Goal: Contribute content: Contribute content

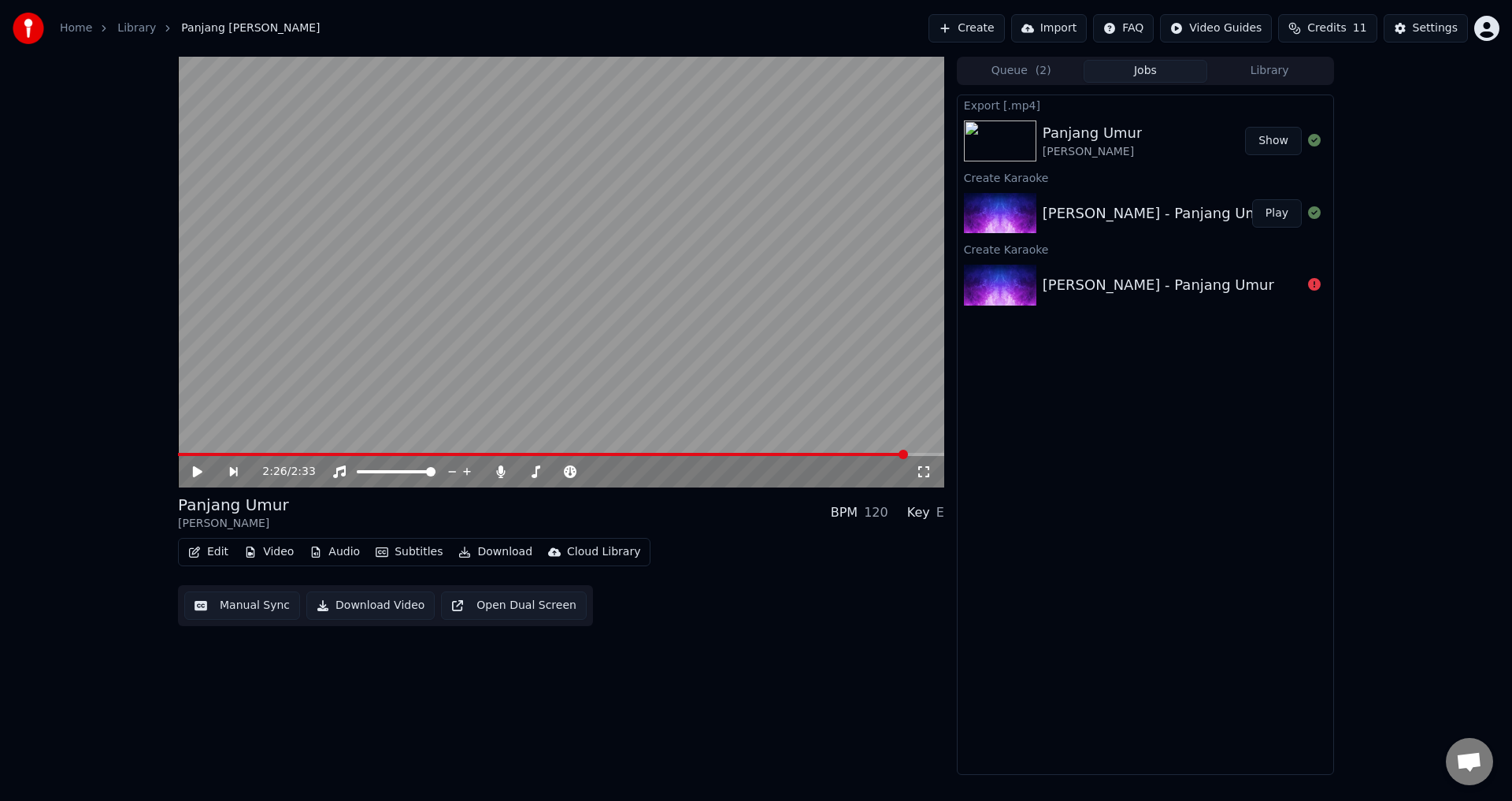
click at [1001, 29] on button "Create" at bounding box center [966, 28] width 76 height 29
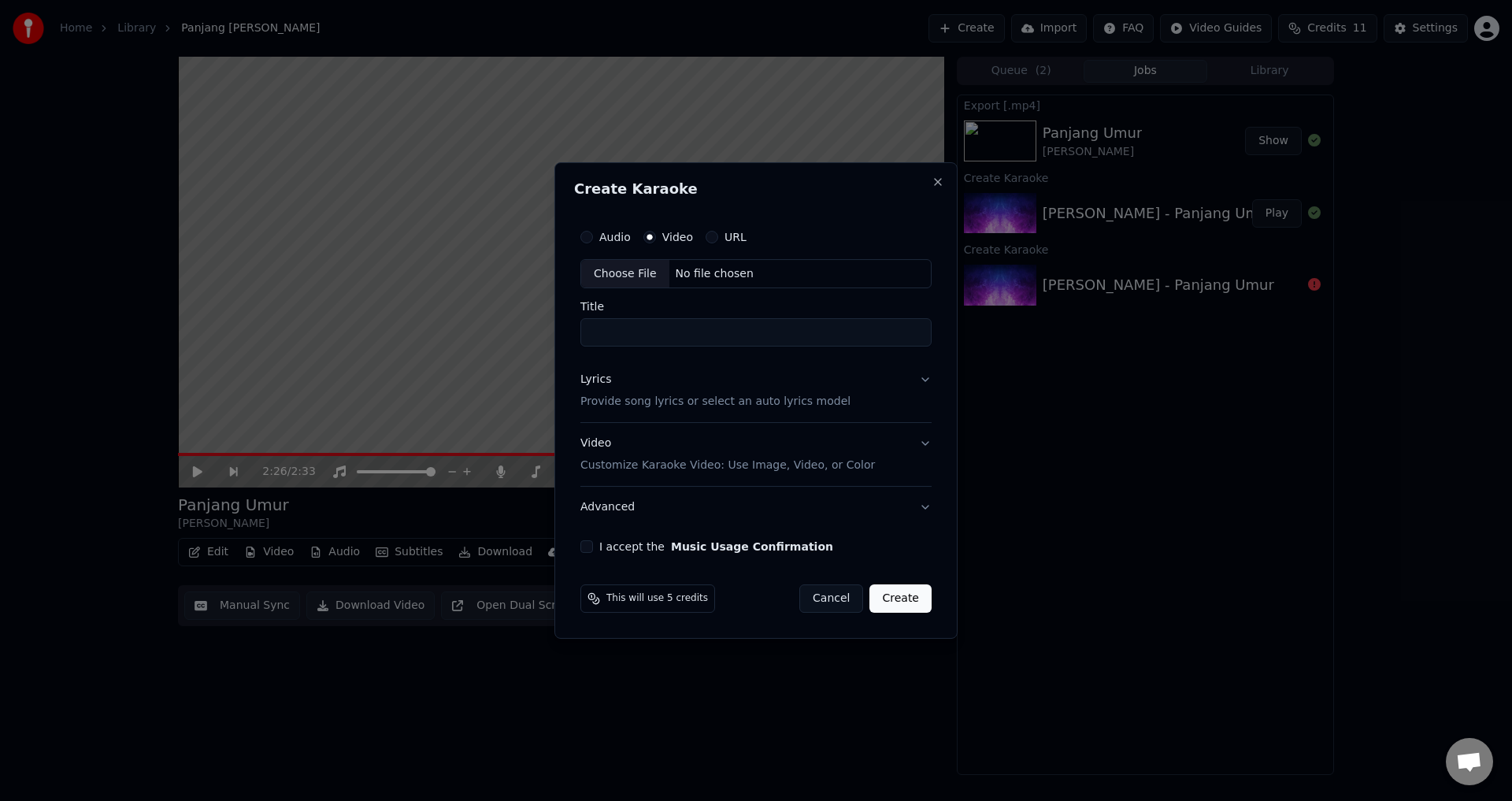
click at [675, 281] on div "No file chosen" at bounding box center [714, 274] width 90 height 16
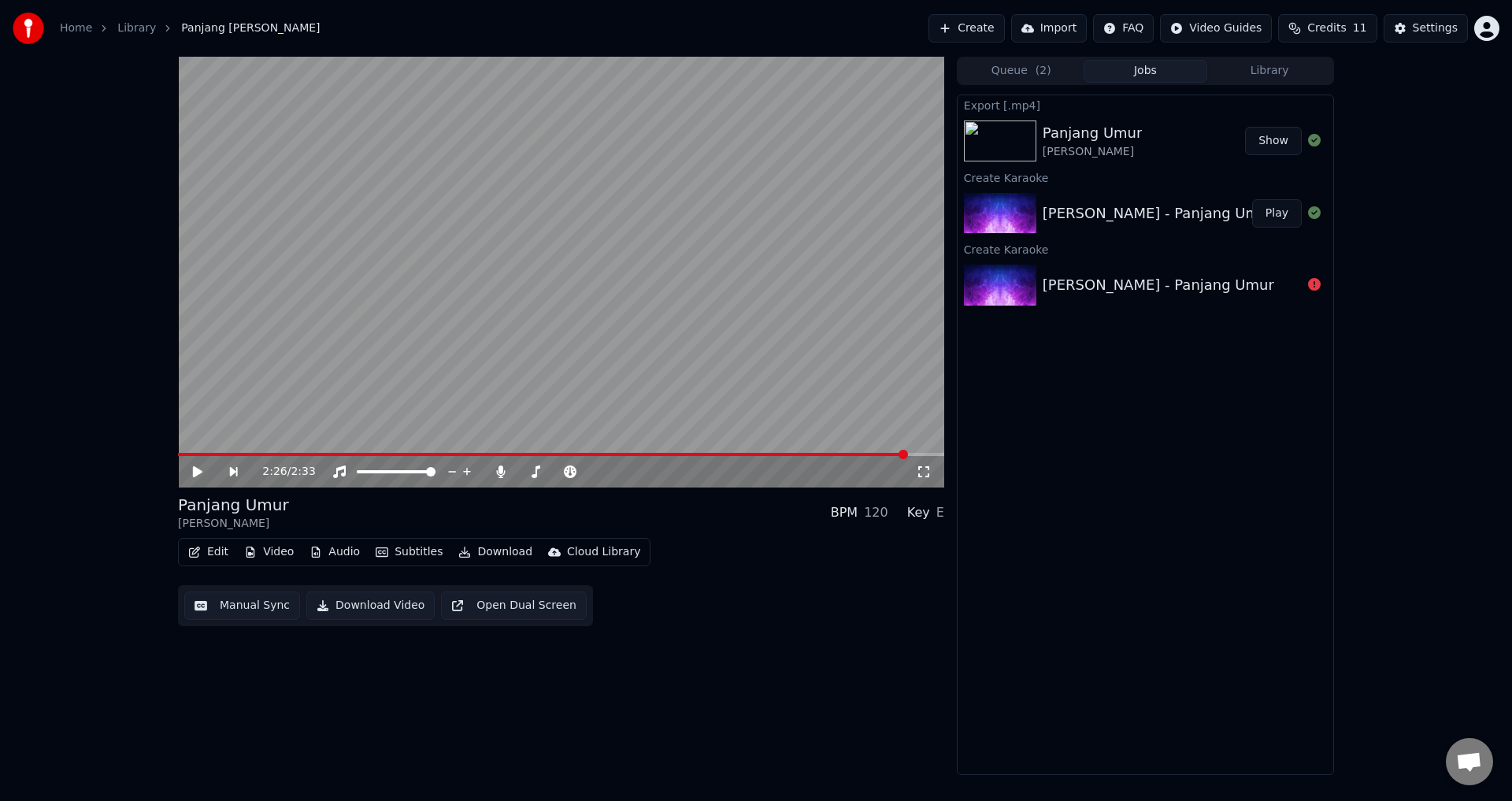
click at [974, 34] on button "Create" at bounding box center [966, 28] width 76 height 29
click at [966, 28] on button "Create" at bounding box center [966, 28] width 76 height 29
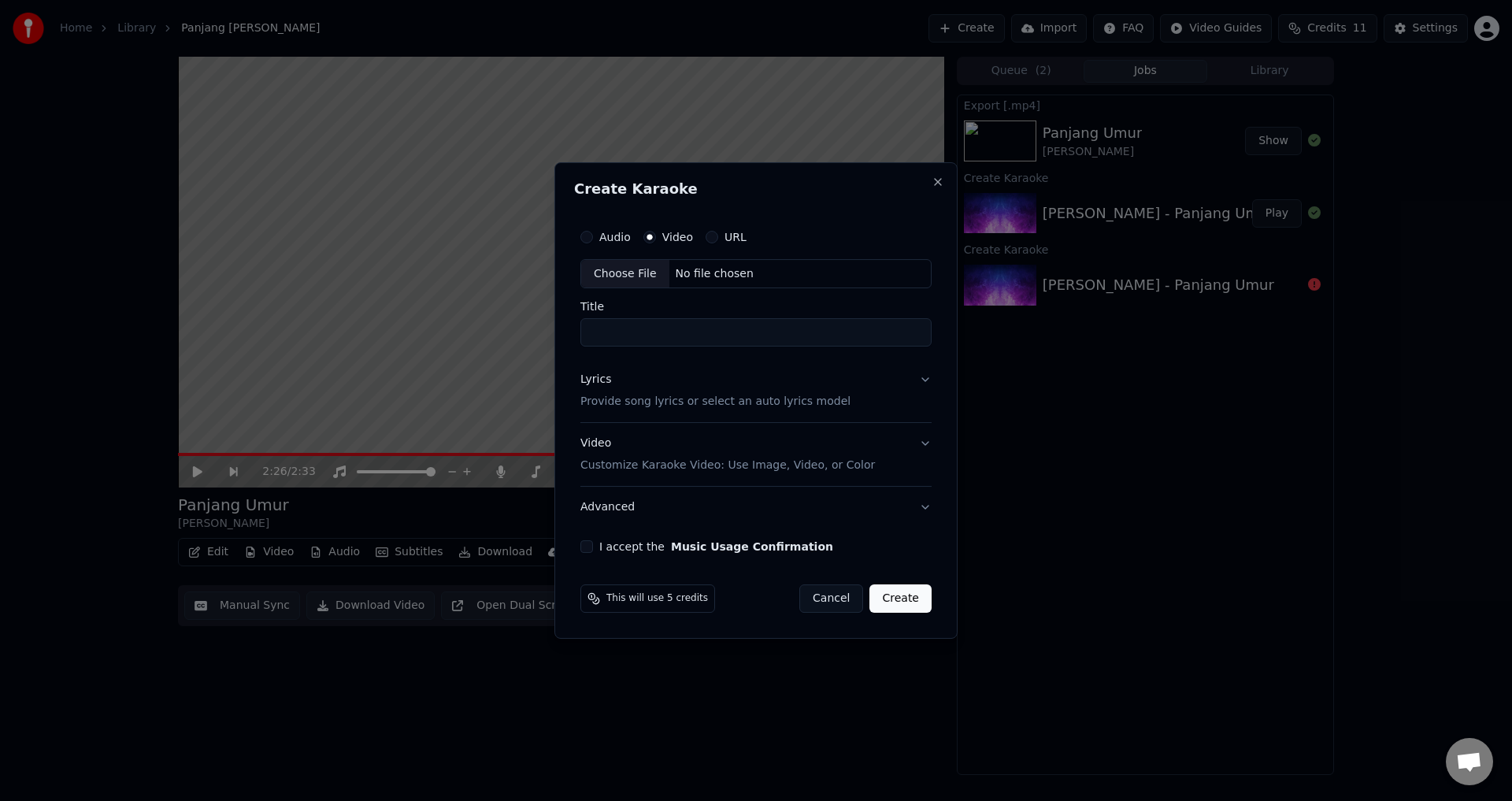
click at [719, 279] on div "No file chosen" at bounding box center [714, 274] width 90 height 16
click at [810, 383] on div "Lyrics Provide song lyrics or select an auto lyrics model" at bounding box center [713, 391] width 270 height 38
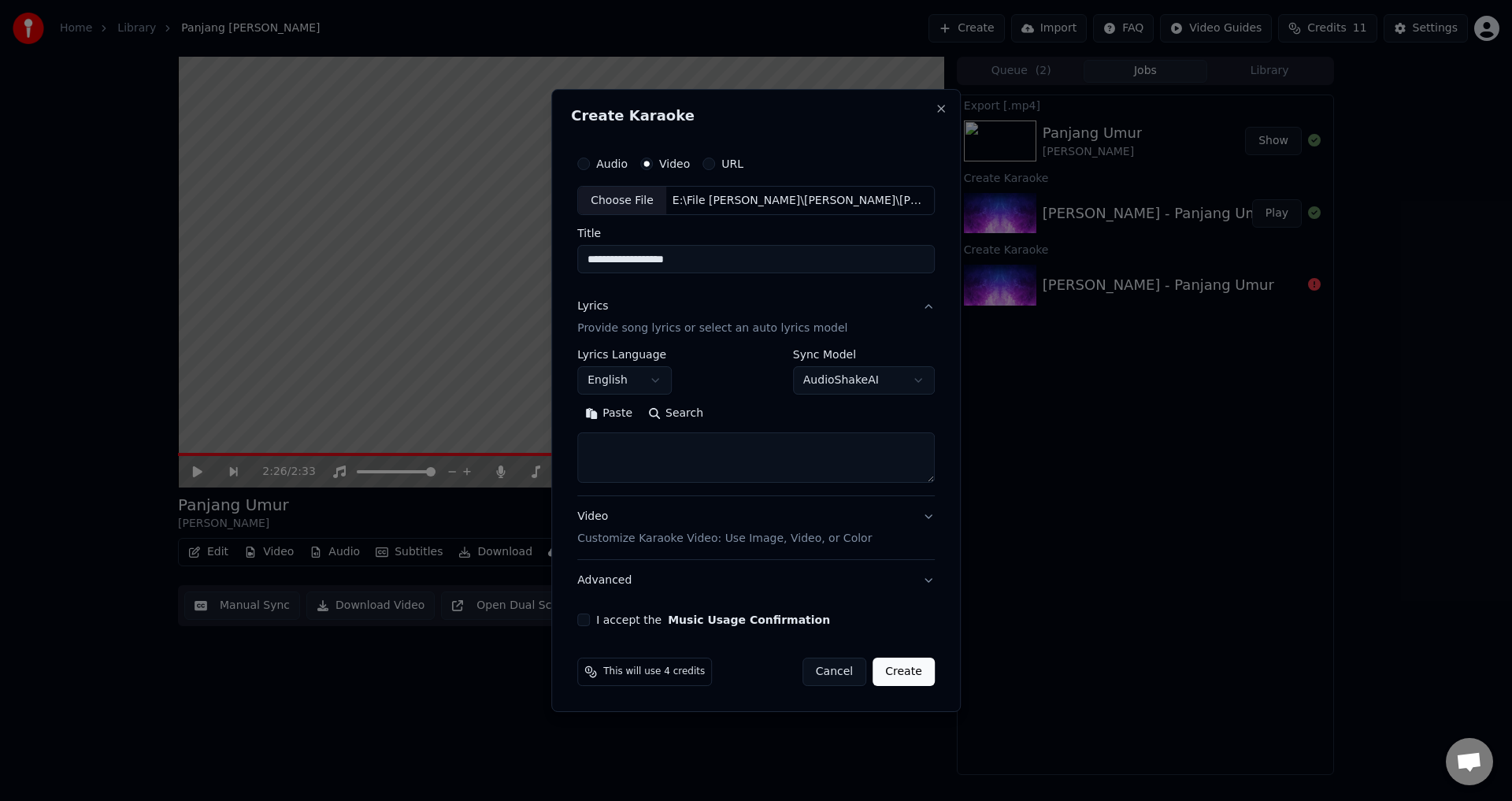
click at [638, 199] on div "Choose File" at bounding box center [621, 200] width 88 height 29
drag, startPoint x: 779, startPoint y: 266, endPoint x: 694, endPoint y: 257, distance: 85.5
click at [694, 257] on input "**********" at bounding box center [756, 260] width 357 height 29
type input "**********"
click at [727, 441] on textarea at bounding box center [756, 458] width 357 height 51
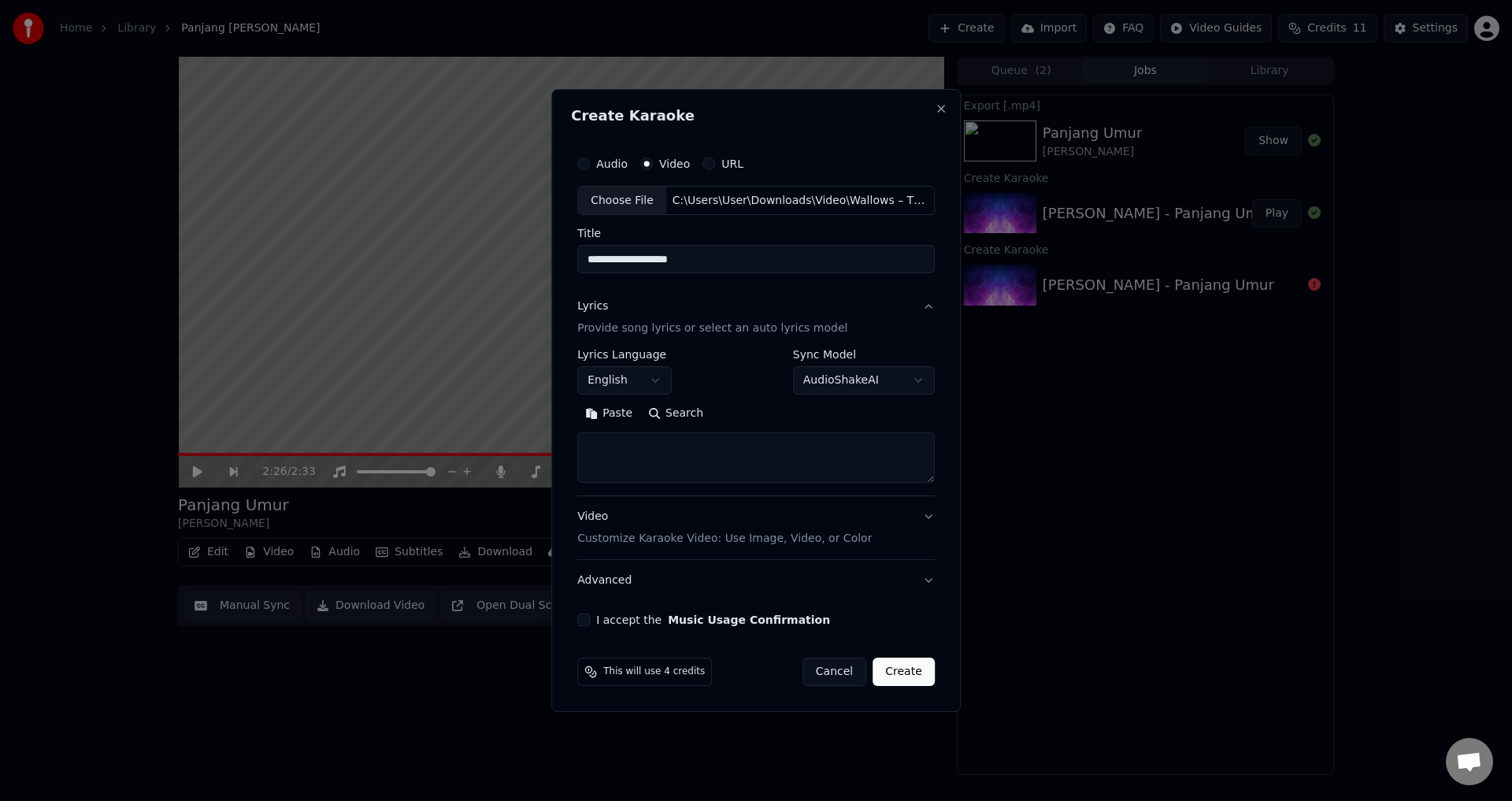
paste textarea "**********"
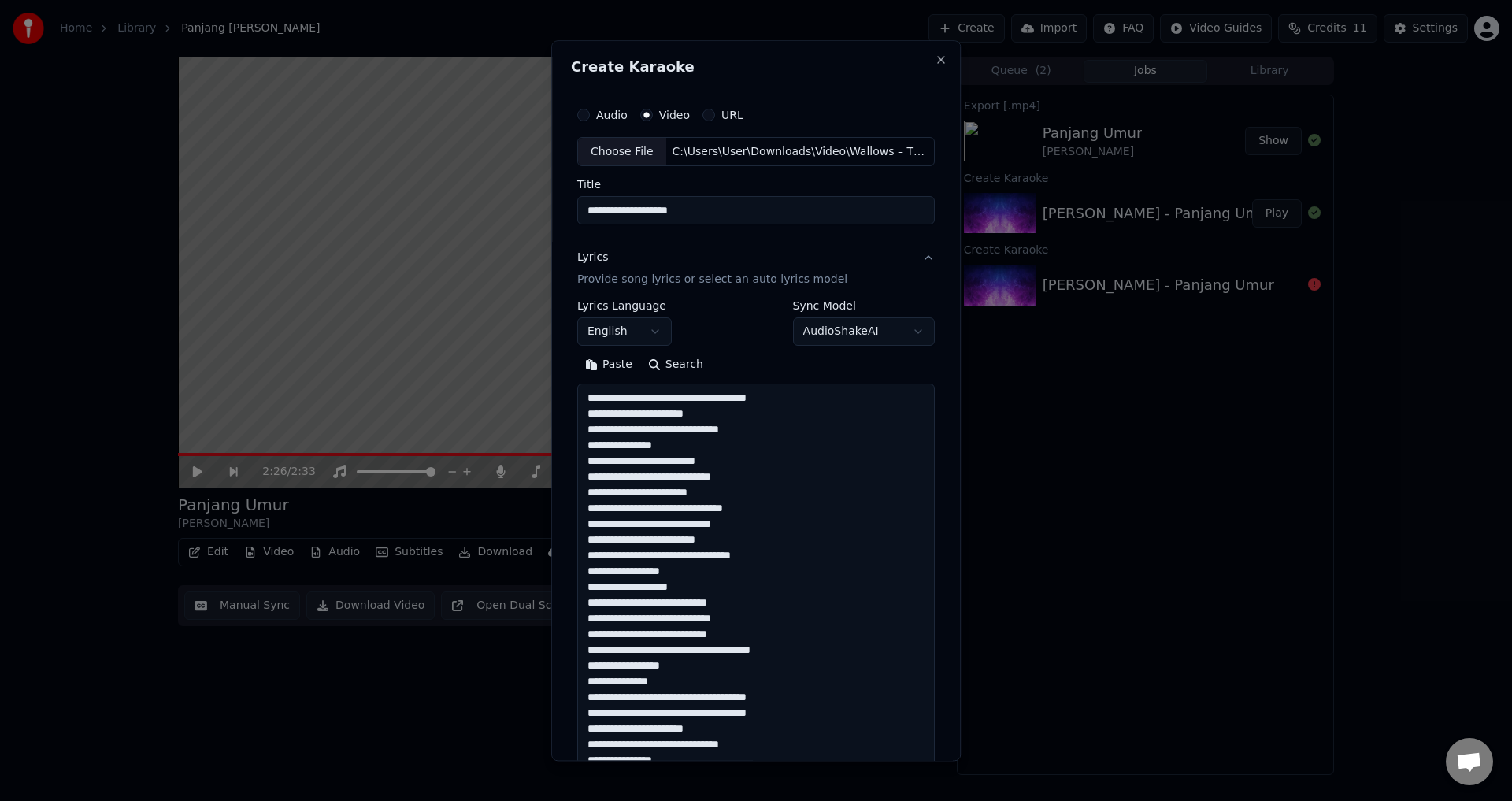
scroll to position [618, 0]
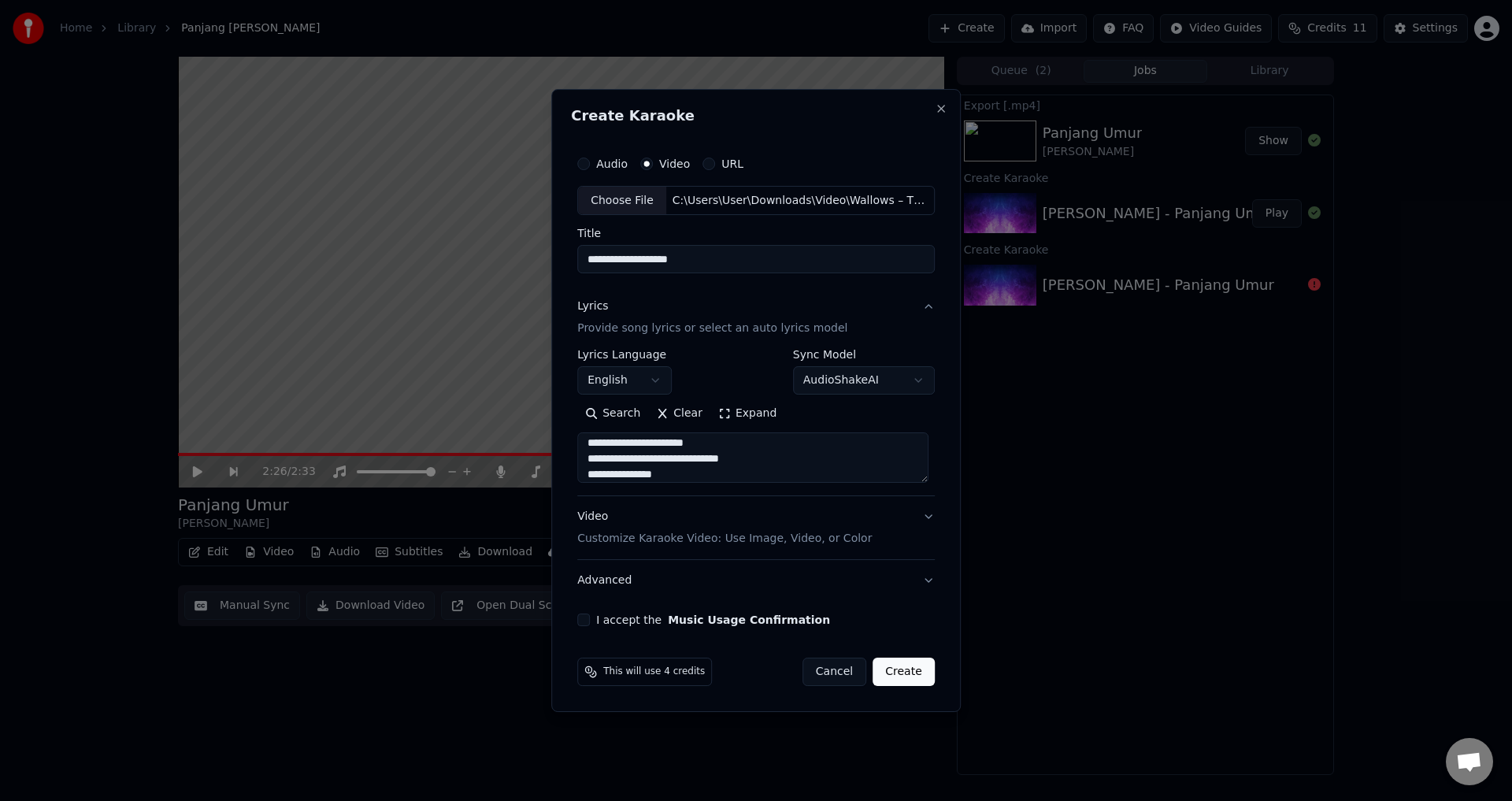
type textarea "**********"
click at [688, 517] on div "Video Customize Karaoke Video: Use Image, Video, or Color" at bounding box center [725, 528] width 295 height 38
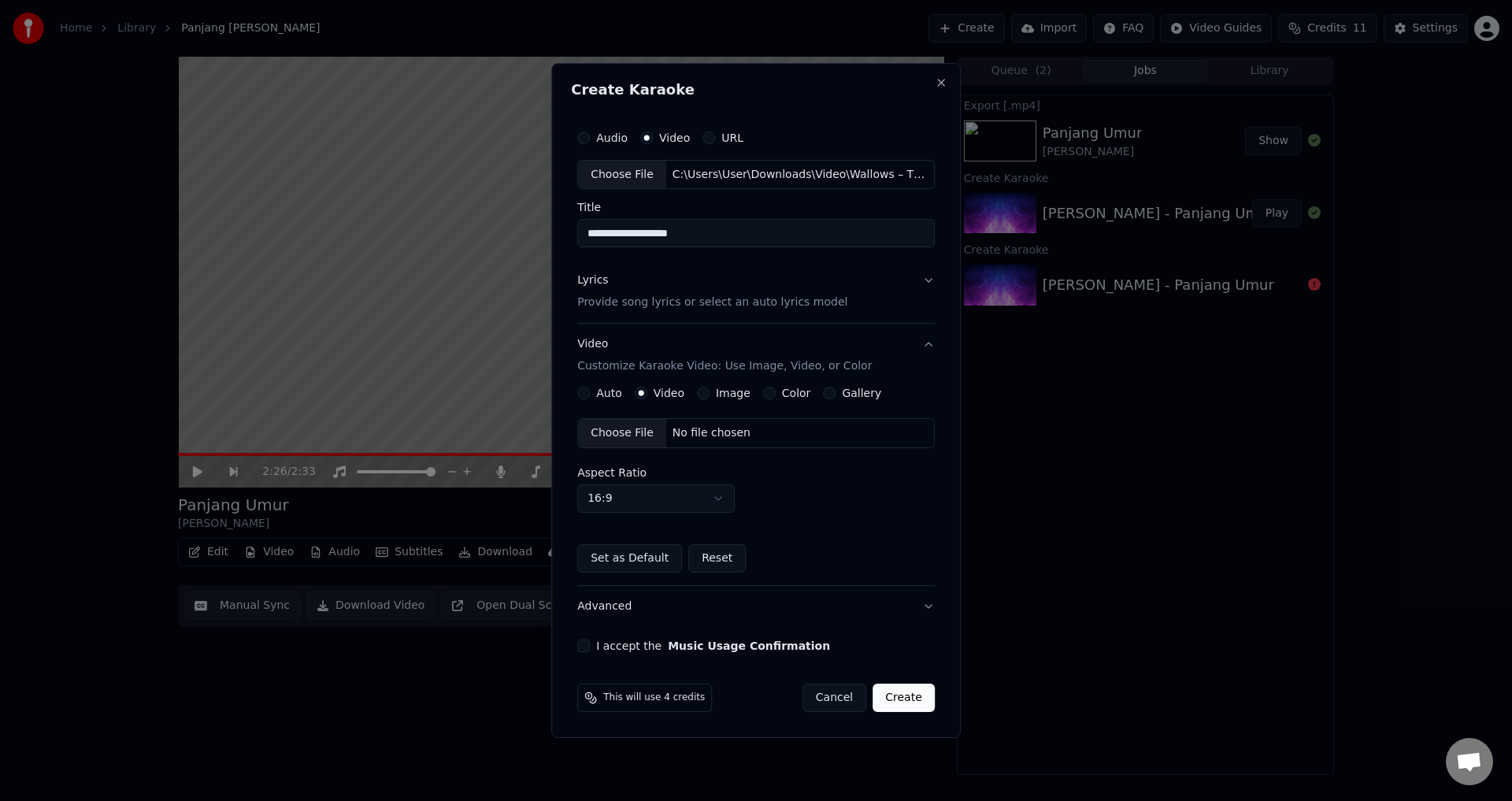
click at [681, 433] on div "No file chosen" at bounding box center [711, 433] width 90 height 16
click at [590, 646] on button "I accept the Music Usage Confirmation" at bounding box center [584, 645] width 13 height 13
click at [905, 692] on button "Create" at bounding box center [903, 698] width 63 height 29
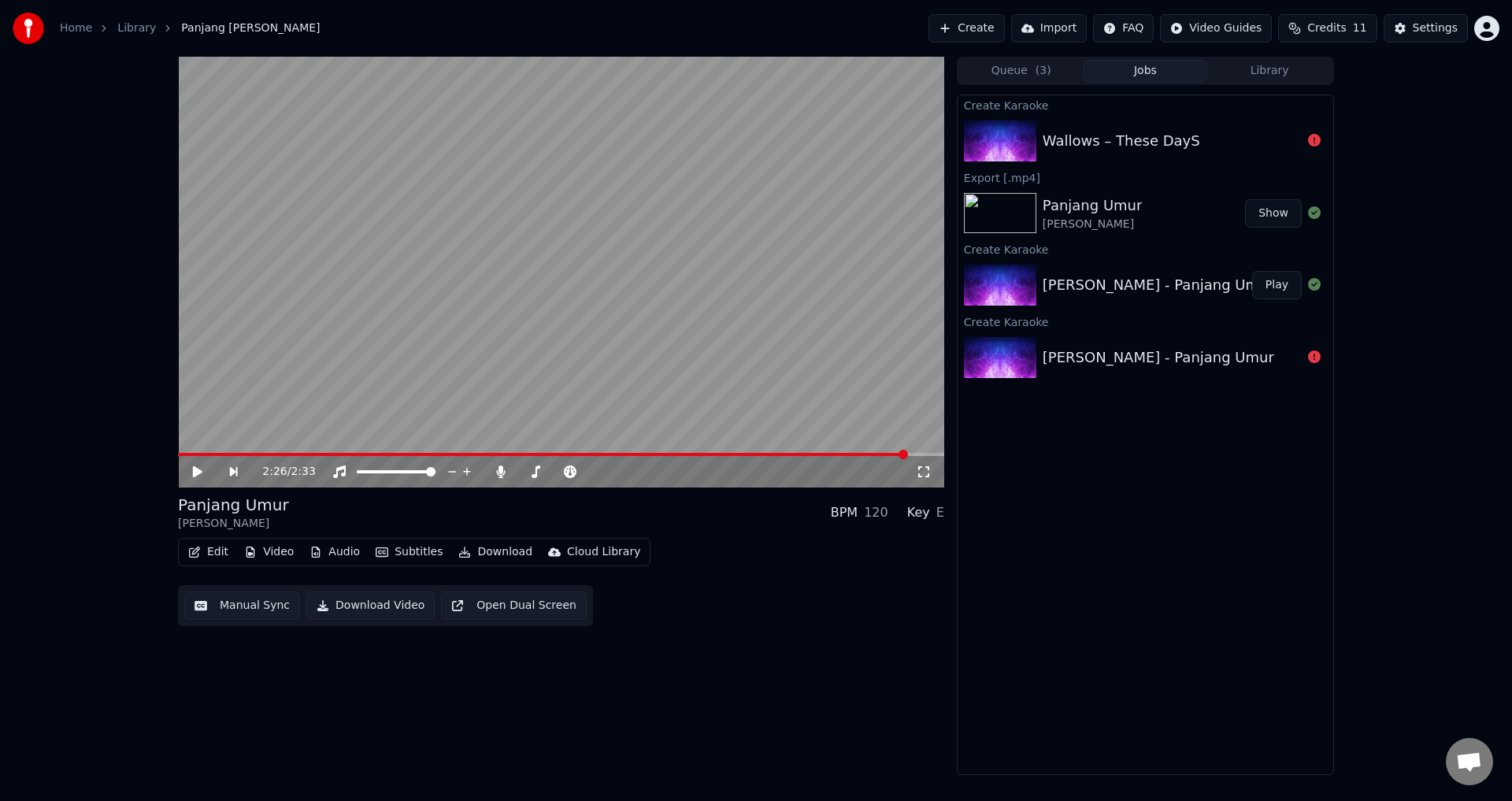
click at [1300, 151] on div "Wallows – These DayS" at bounding box center [1171, 141] width 259 height 22
click at [1005, 28] on button "Create" at bounding box center [966, 28] width 76 height 29
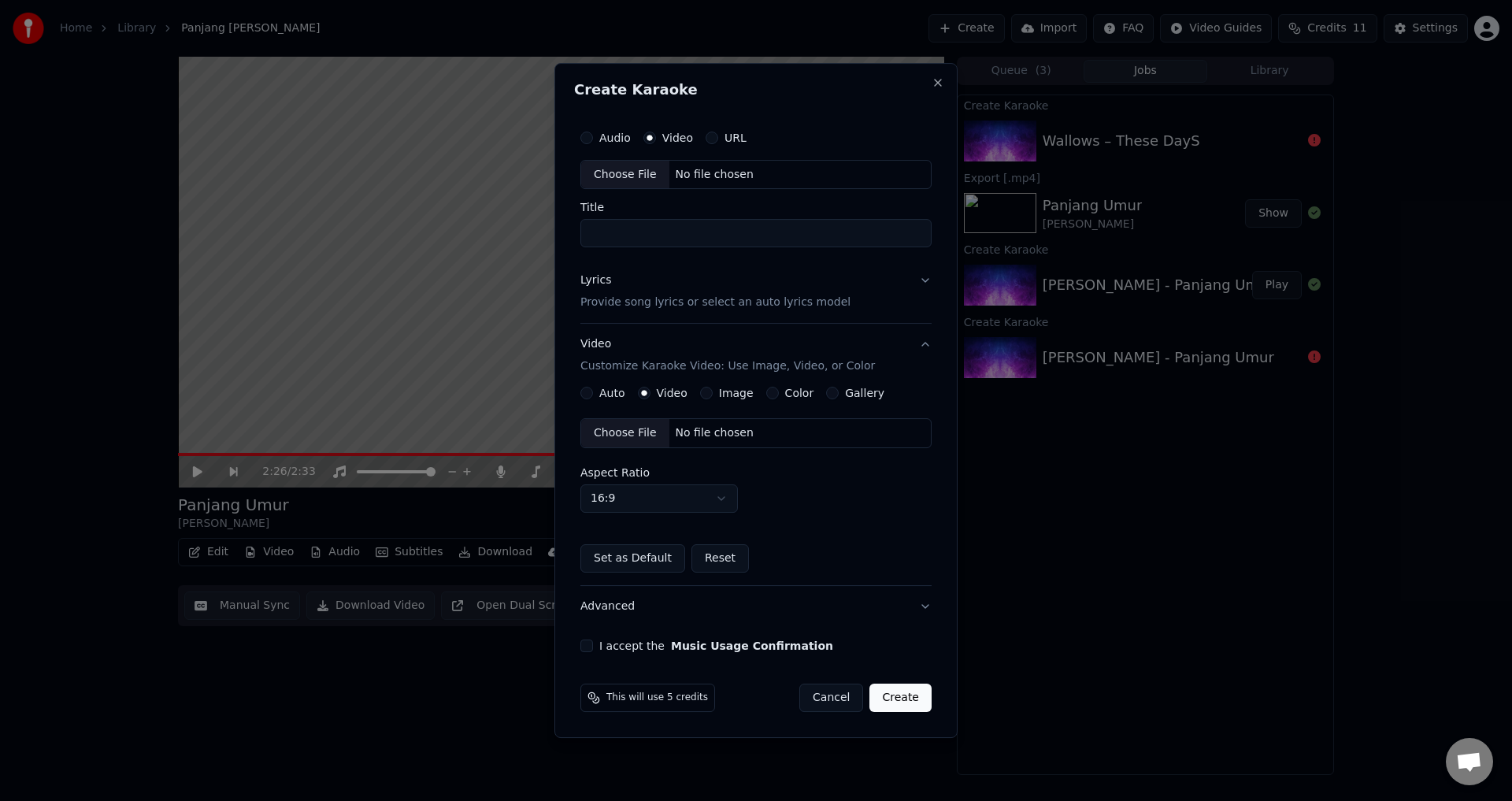
click at [711, 184] on div "Choose File No file chosen" at bounding box center [756, 175] width 351 height 30
drag, startPoint x: 697, startPoint y: 242, endPoint x: 800, endPoint y: 248, distance: 103.2
click at [799, 247] on input "**********" at bounding box center [756, 233] width 357 height 29
type input "**********"
click at [872, 276] on button "Lyrics Provide song lyrics or select an auto lyrics model" at bounding box center [756, 292] width 357 height 63
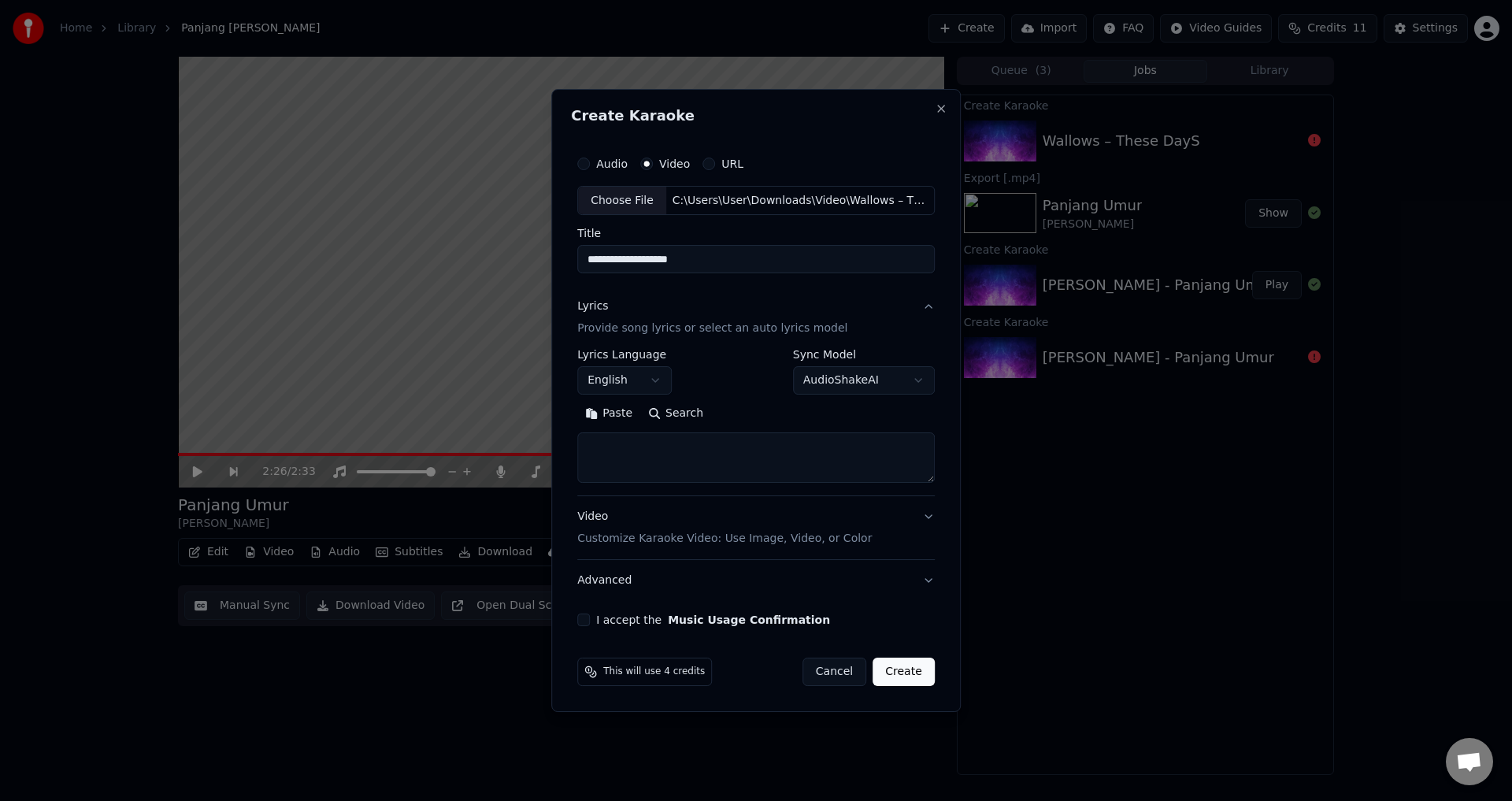
click at [896, 388] on body "**********" at bounding box center [756, 400] width 1512 height 801
select select "********"
click at [670, 440] on textarea at bounding box center [756, 458] width 357 height 51
click at [607, 418] on button "Paste" at bounding box center [609, 414] width 63 height 25
click at [683, 520] on div "Video Customize Karaoke Video: Use Image, Video, or Color" at bounding box center [725, 528] width 295 height 38
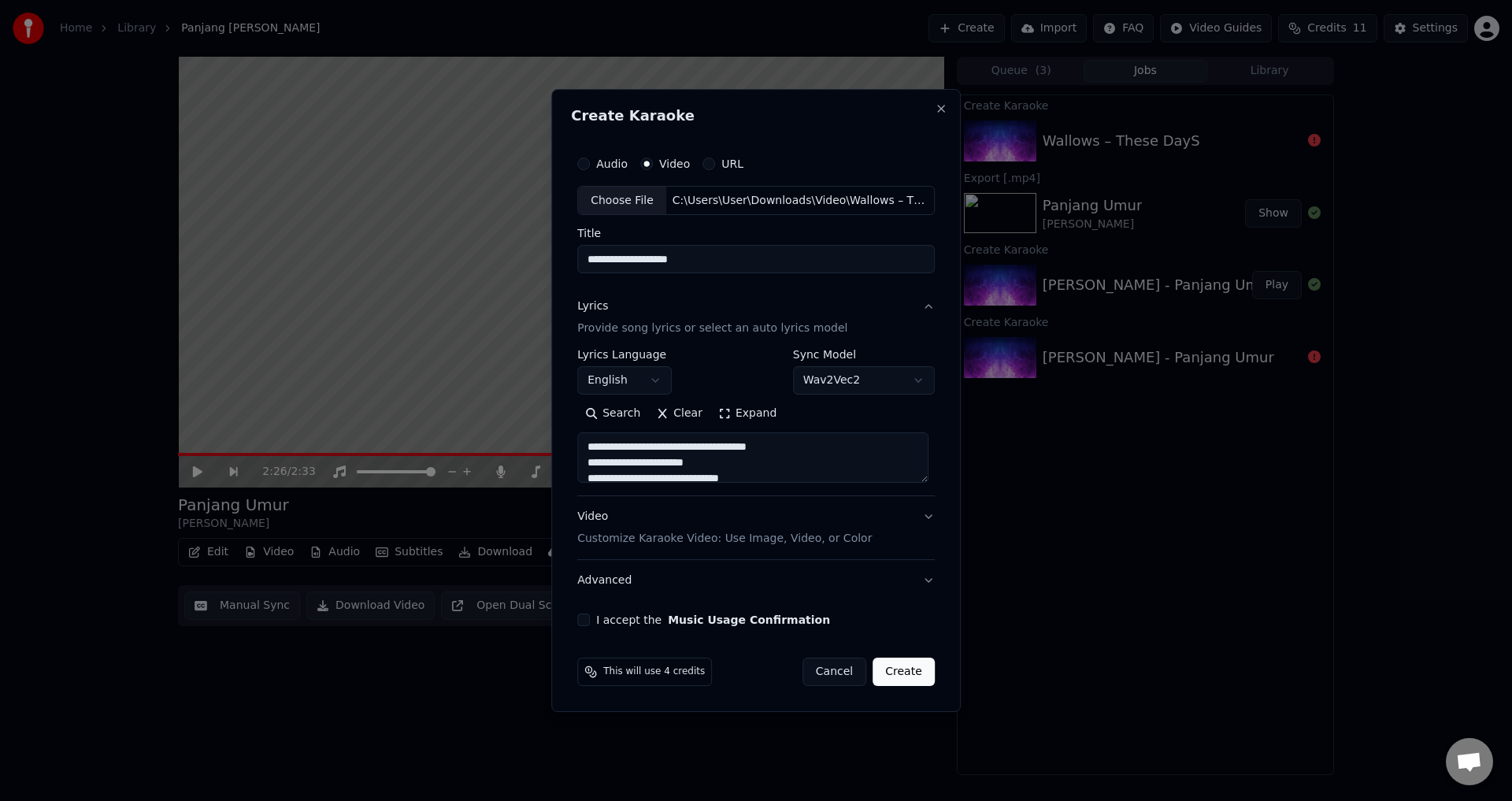
type textarea "**********"
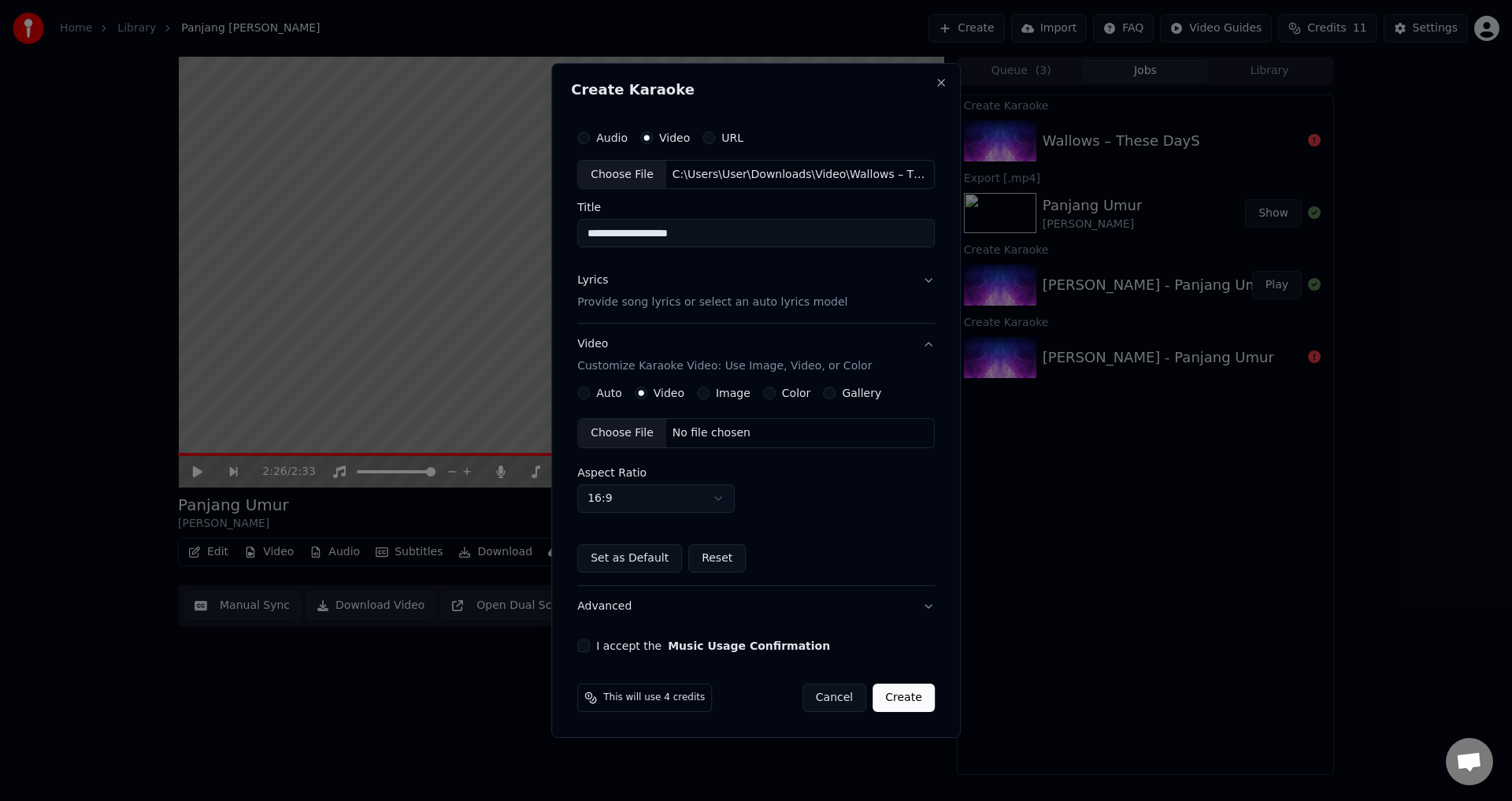
click at [682, 444] on div "Choose File No file chosen" at bounding box center [756, 433] width 357 height 30
drag, startPoint x: 605, startPoint y: 647, endPoint x: 591, endPoint y: 651, distance: 14.6
click at [592, 651] on div "I accept the Music Usage Confirmation" at bounding box center [756, 645] width 357 height 13
click at [590, 651] on button "I accept the Music Usage Confirmation" at bounding box center [584, 645] width 13 height 13
click at [886, 702] on button "Create" at bounding box center [903, 698] width 63 height 29
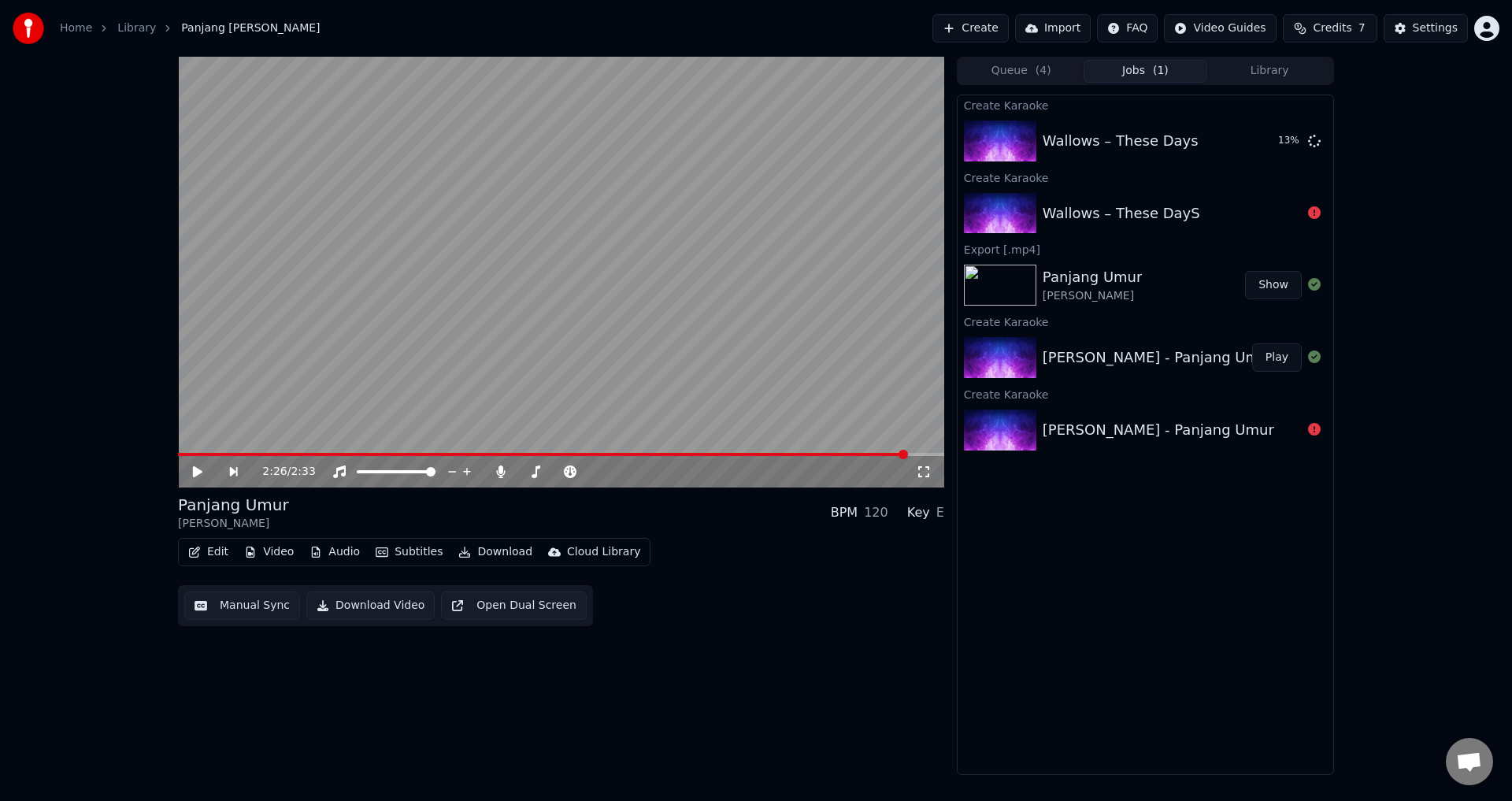
click at [0, 513] on div "2:26 / 2:33 Panjang Umur [PERSON_NAME] BPM 120 Key E Edit Video Audio Subtitles…" at bounding box center [756, 416] width 1512 height 719
click at [1282, 147] on button "Play" at bounding box center [1277, 141] width 50 height 29
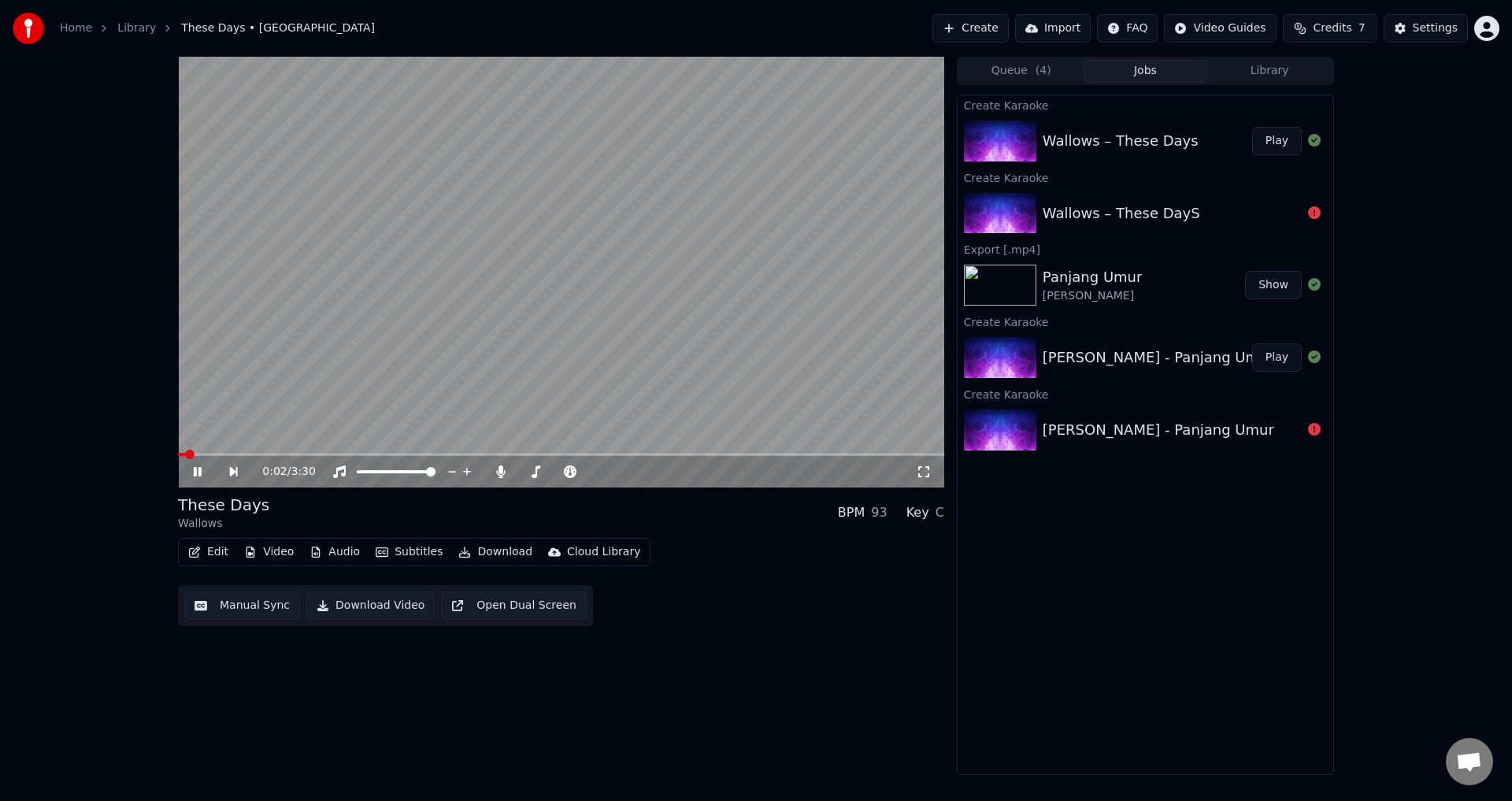
click at [201, 454] on span at bounding box center [561, 454] width 766 height 3
click at [221, 452] on video at bounding box center [561, 272] width 766 height 431
click at [242, 454] on span at bounding box center [561, 454] width 766 height 3
click at [302, 406] on video at bounding box center [561, 272] width 766 height 431
click at [275, 460] on div "0:18 / 3:30" at bounding box center [561, 471] width 766 height 32
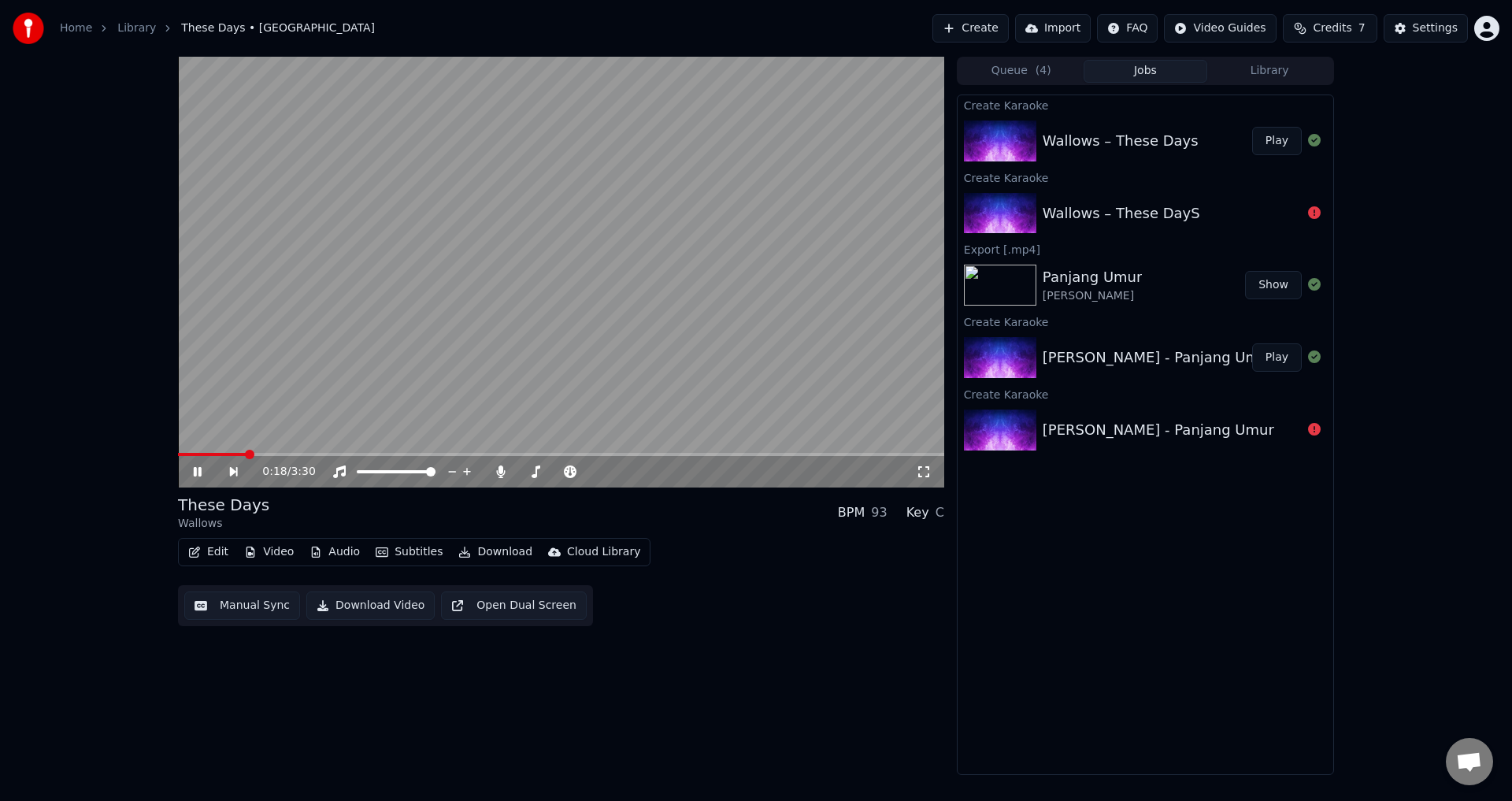
click at [276, 456] on span at bounding box center [561, 454] width 766 height 3
click at [264, 455] on span at bounding box center [226, 454] width 98 height 3
click at [749, 319] on video at bounding box center [561, 272] width 766 height 431
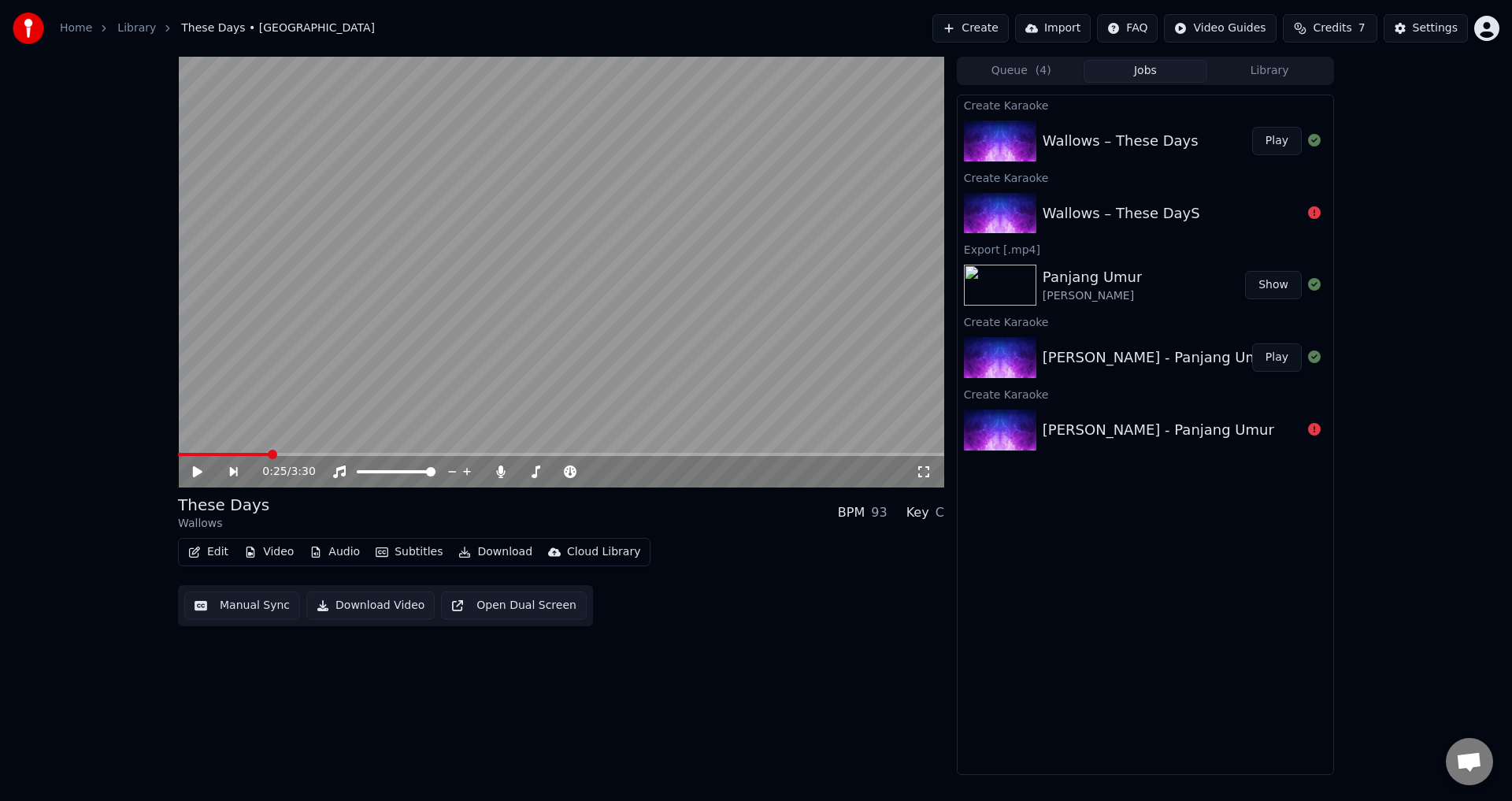
click at [269, 454] on span at bounding box center [223, 454] width 91 height 3
click at [448, 361] on video at bounding box center [561, 272] width 766 height 431
click at [248, 453] on span at bounding box center [225, 454] width 96 height 3
click at [419, 337] on video at bounding box center [561, 272] width 766 height 431
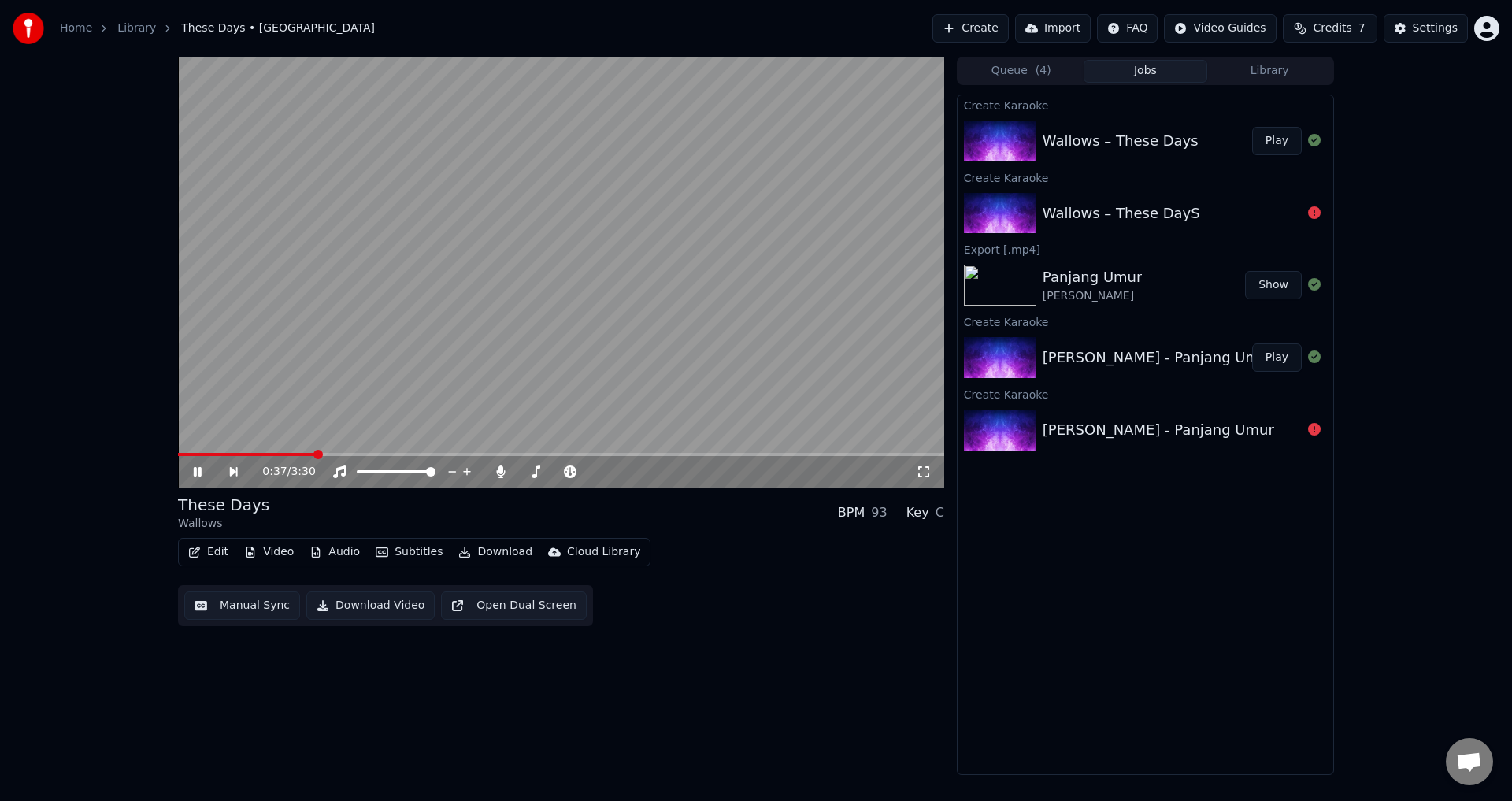
click at [772, 410] on video at bounding box center [561, 272] width 766 height 431
click at [759, 255] on video at bounding box center [561, 272] width 766 height 431
click at [691, 322] on video at bounding box center [561, 272] width 766 height 431
click at [196, 553] on icon "button" at bounding box center [194, 552] width 11 height 11
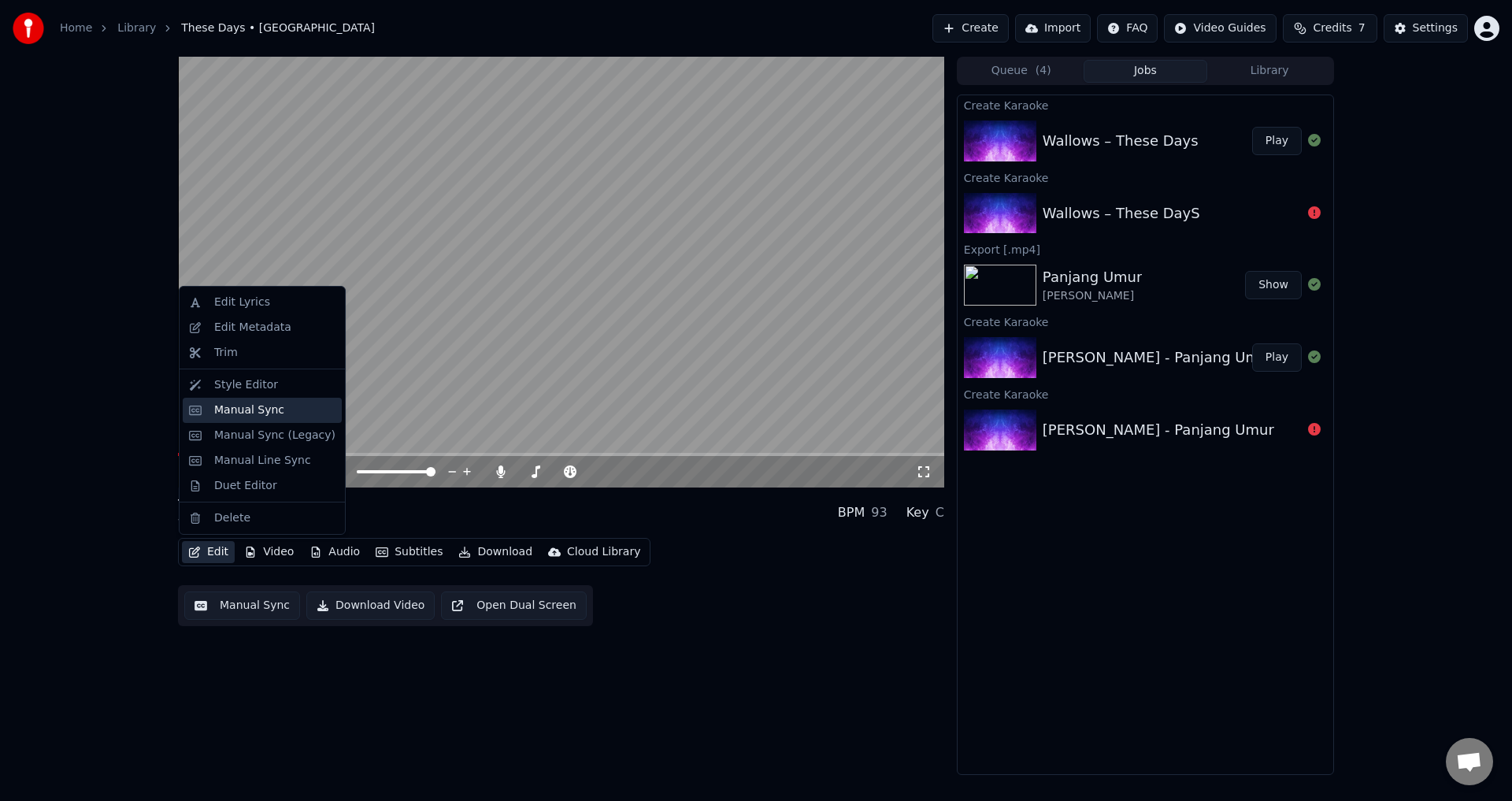
click at [250, 404] on div "Manual Sync" at bounding box center [249, 410] width 70 height 16
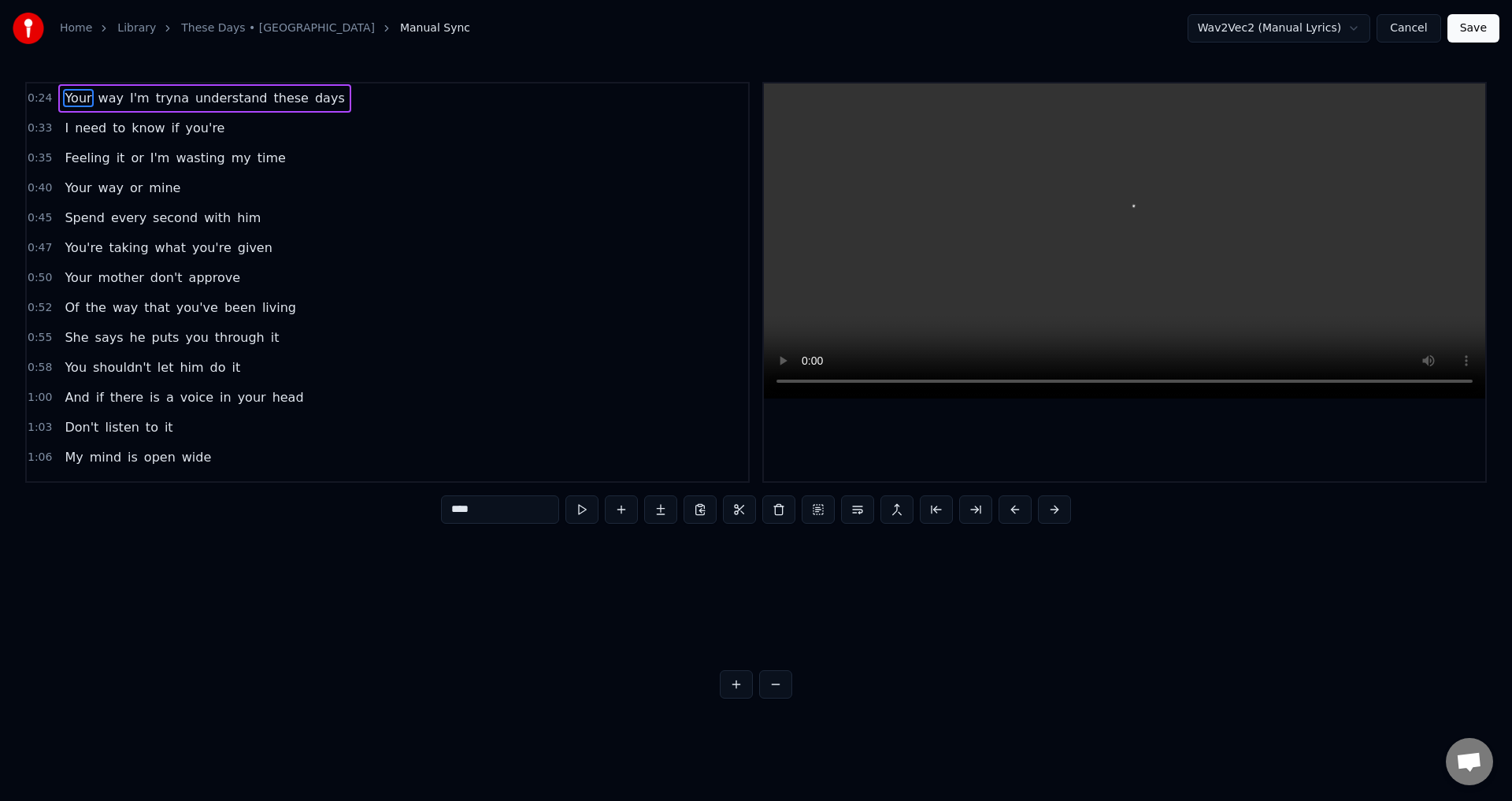
scroll to position [0, 5810]
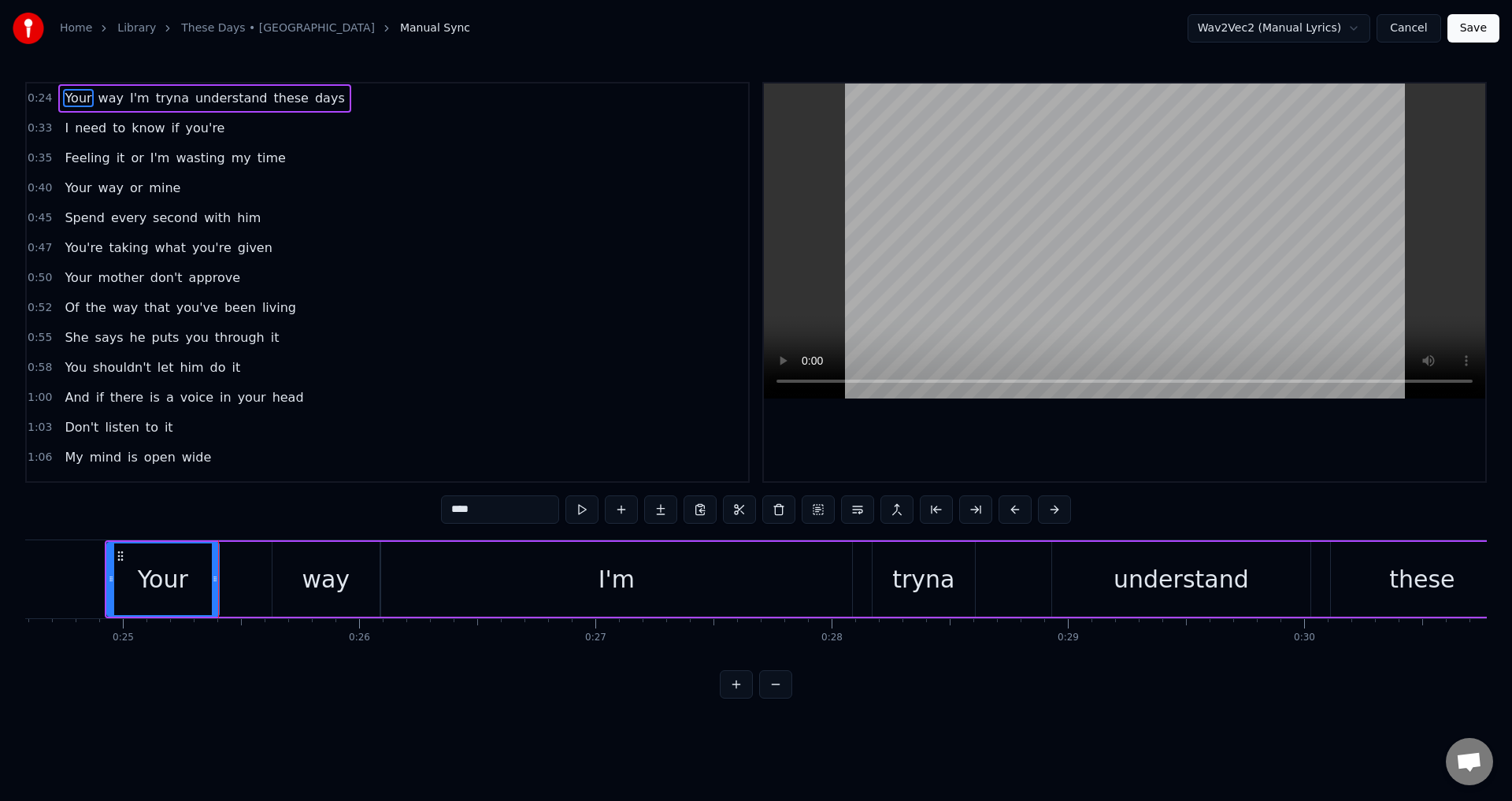
click at [320, 579] on div "way" at bounding box center [326, 580] width 48 height 36
type input "***"
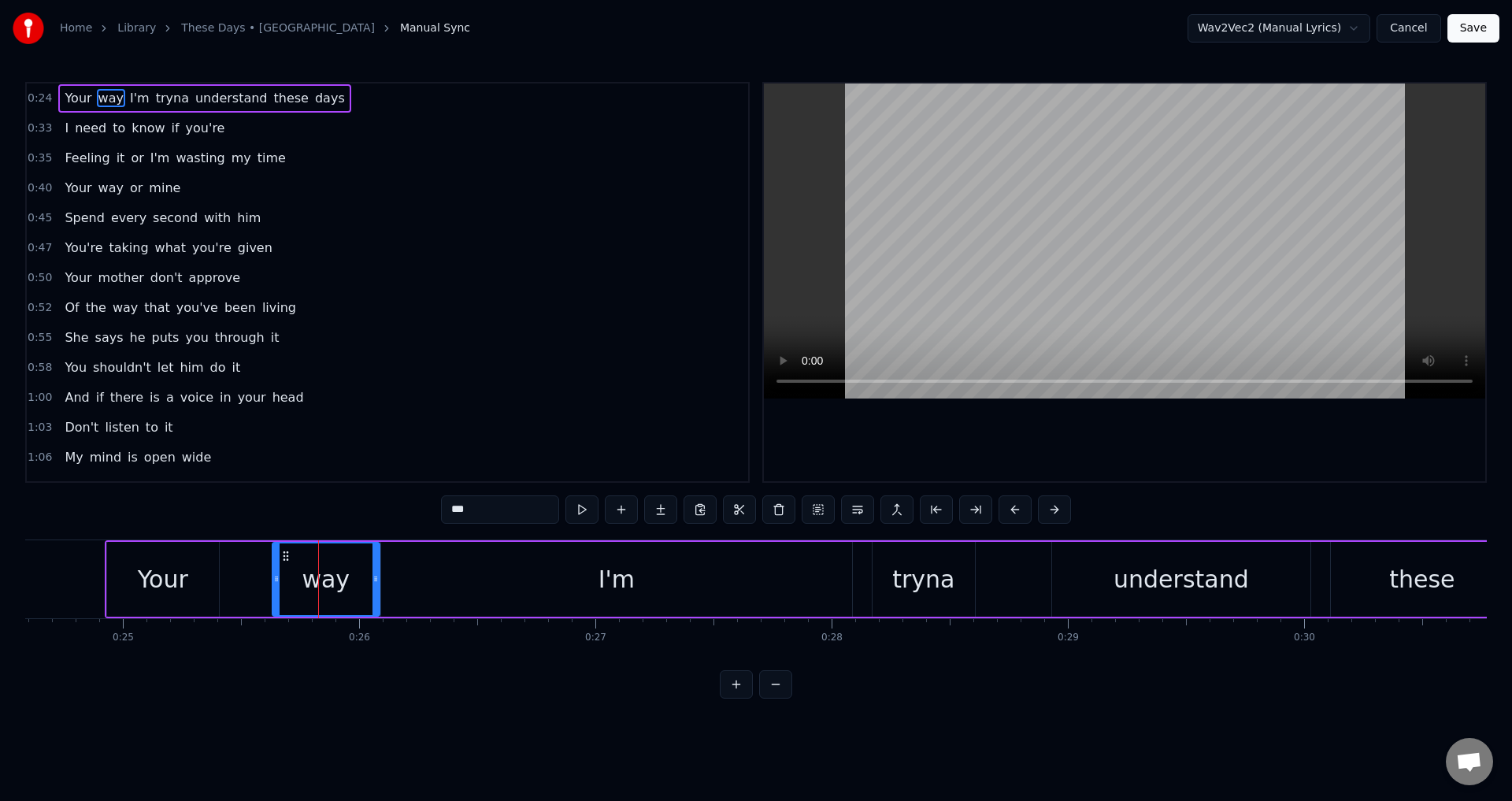
drag, startPoint x: 272, startPoint y: 585, endPoint x: 260, endPoint y: 586, distance: 12.0
click at [252, 587] on div "Your way I'm tryna understand these days" at bounding box center [1087, 579] width 1965 height 78
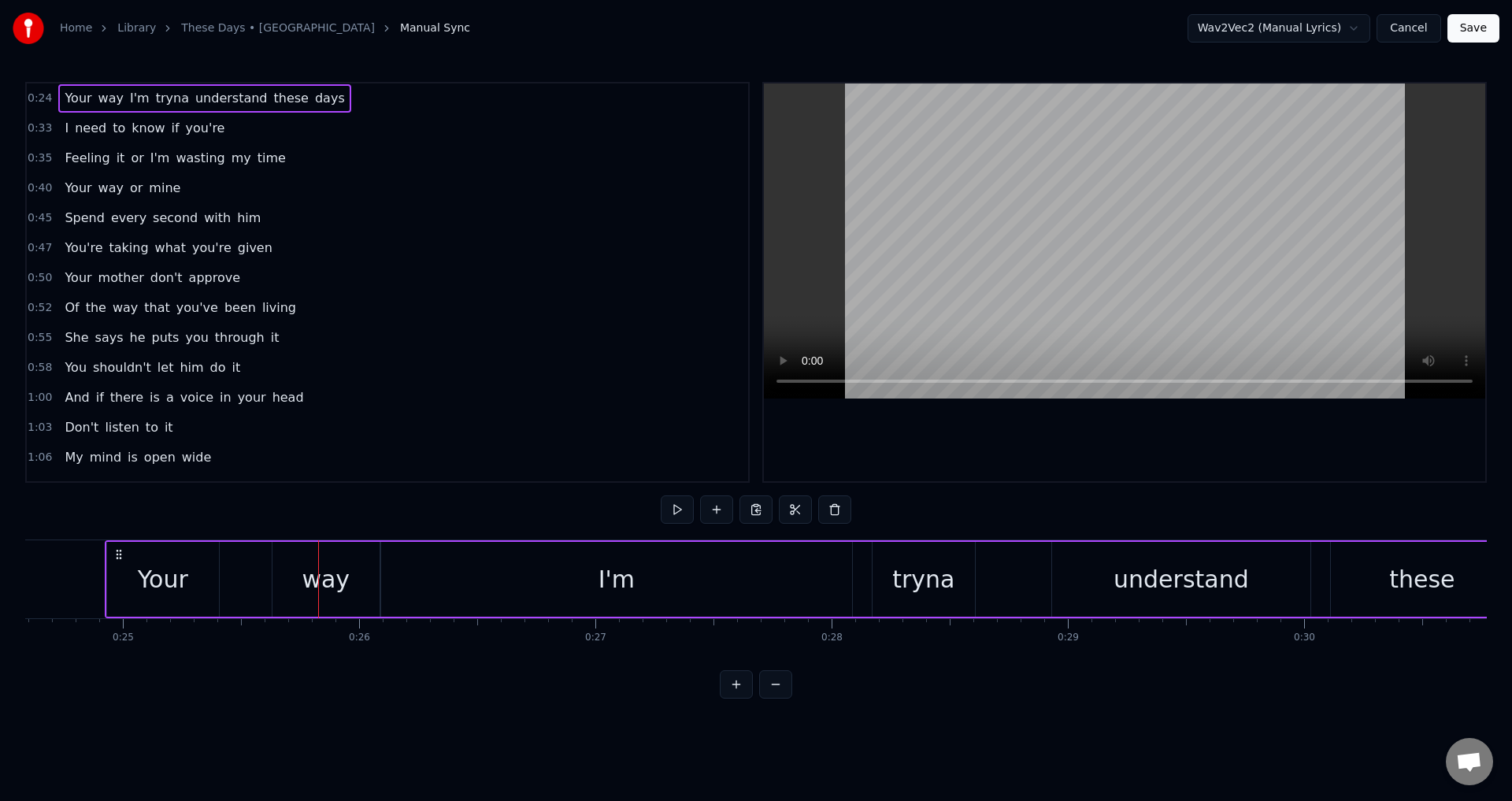
click at [276, 586] on div "way" at bounding box center [326, 579] width 107 height 74
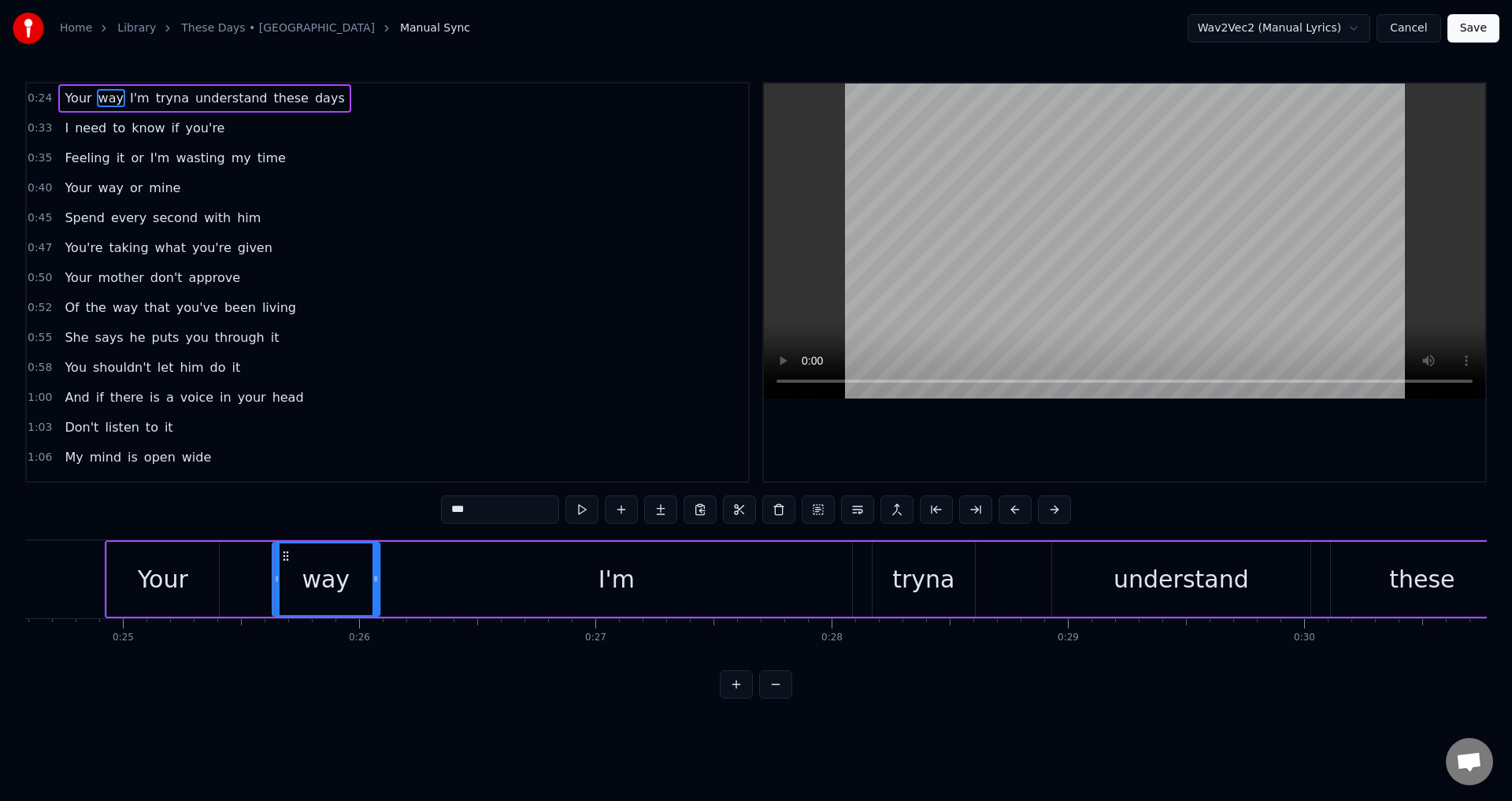
click at [273, 581] on icon at bounding box center [276, 579] width 6 height 13
click at [269, 581] on icon at bounding box center [271, 579] width 6 height 13
drag, startPoint x: 269, startPoint y: 581, endPoint x: 222, endPoint y: 584, distance: 47.1
click at [226, 584] on icon at bounding box center [229, 579] width 6 height 13
click at [160, 578] on div "Your" at bounding box center [163, 580] width 51 height 36
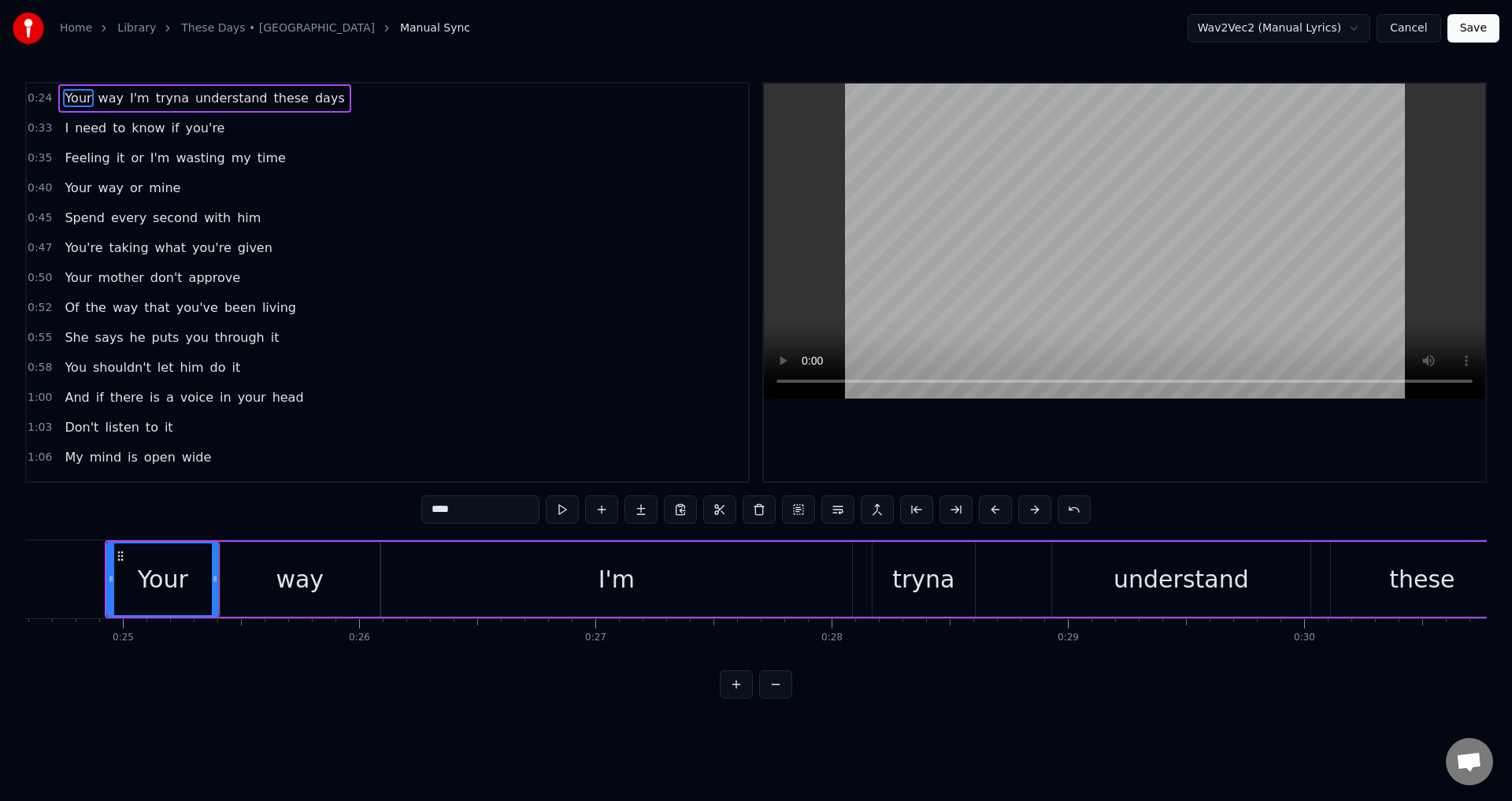
click at [1019, 429] on div at bounding box center [1125, 282] width 722 height 398
click at [1016, 429] on div at bounding box center [1125, 282] width 722 height 398
click at [578, 572] on div "I'm" at bounding box center [617, 579] width 471 height 74
type input "***"
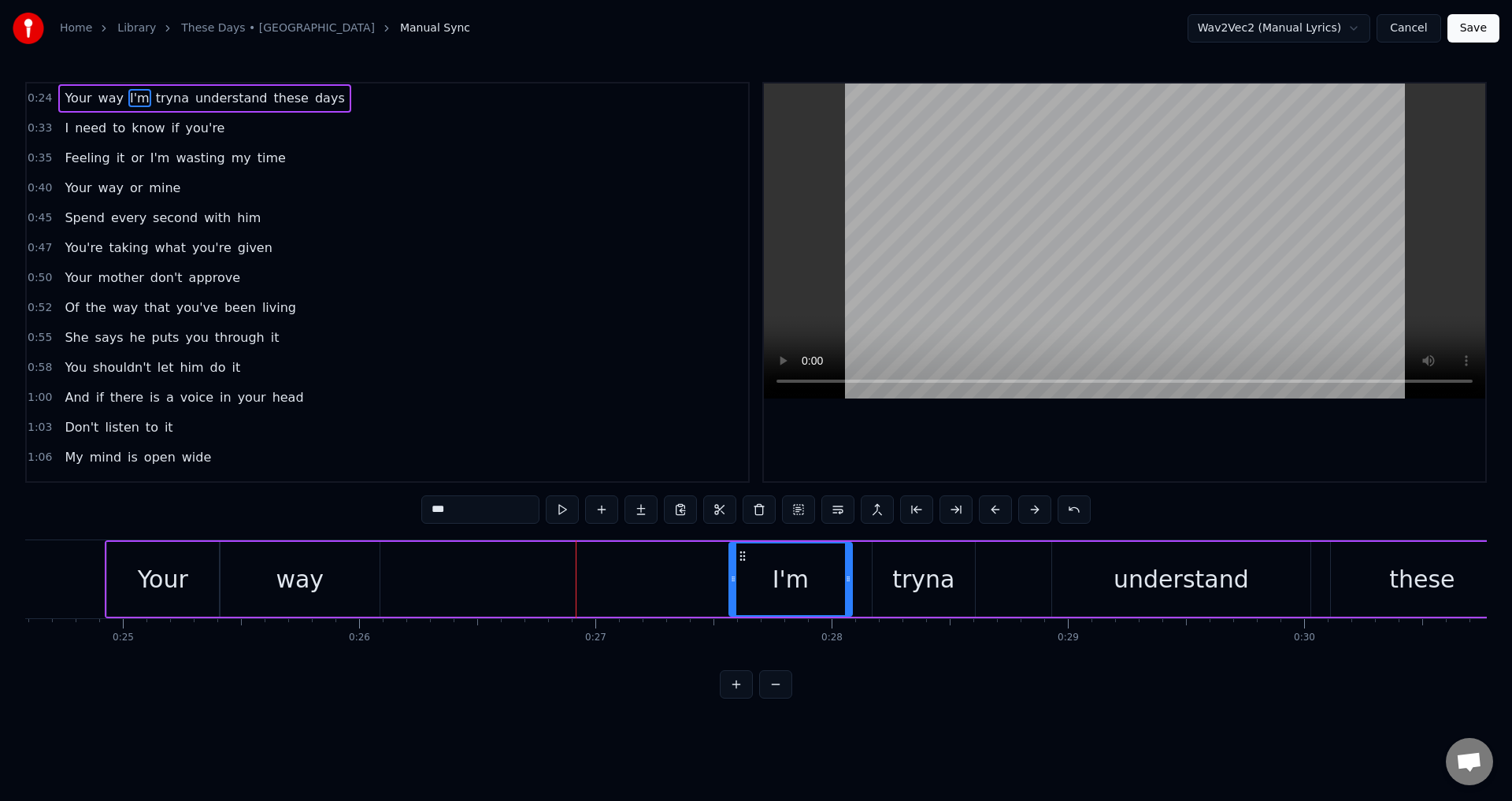
drag, startPoint x: 383, startPoint y: 585, endPoint x: 727, endPoint y: 616, distance: 345.4
click at [727, 616] on div "Your way I'm tryna understand these days" at bounding box center [1087, 579] width 1965 height 78
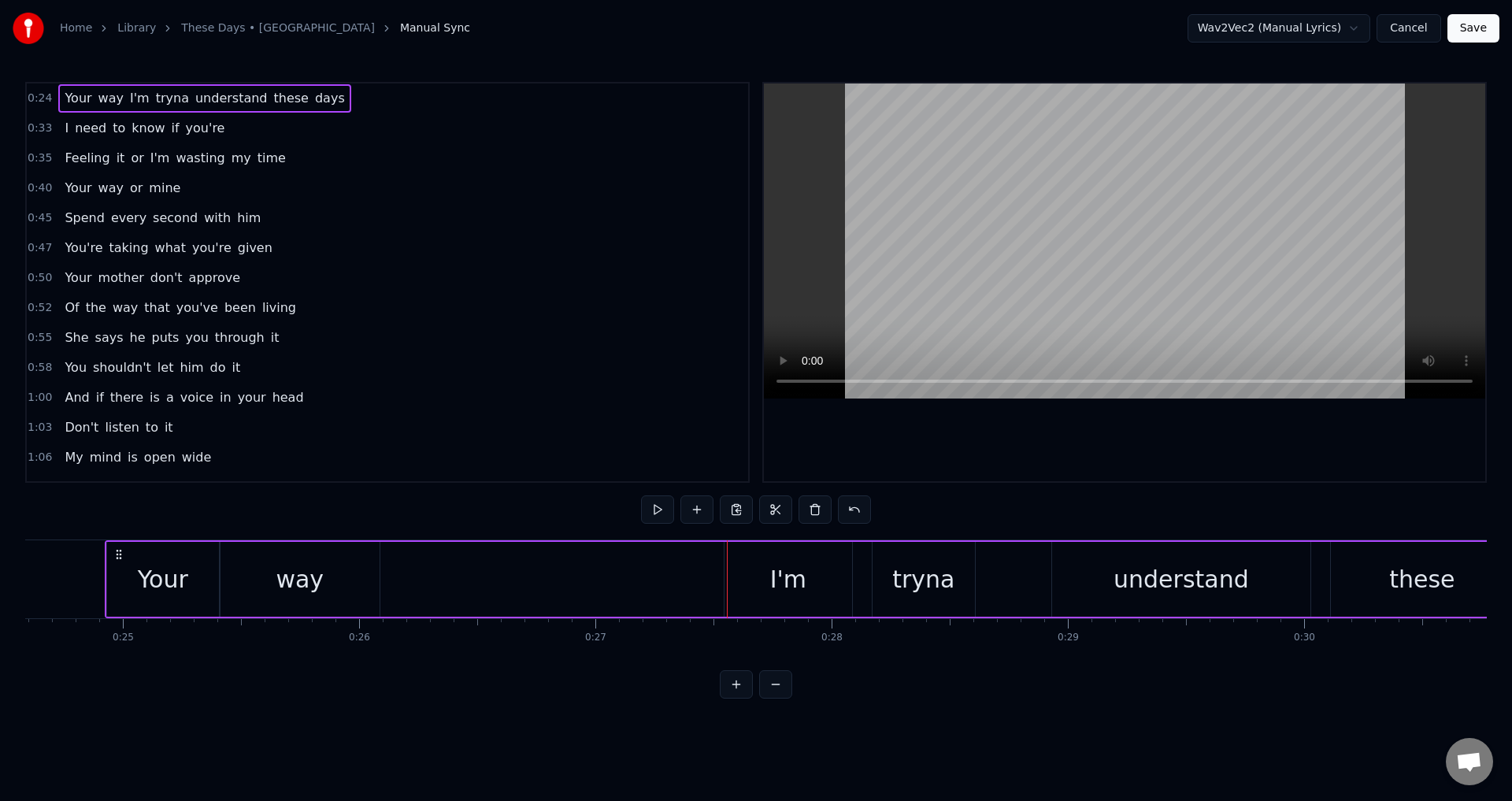
click at [437, 578] on div "Your way I'm tryna understand these days" at bounding box center [1087, 579] width 1965 height 78
click at [286, 580] on div "way" at bounding box center [300, 580] width 48 height 36
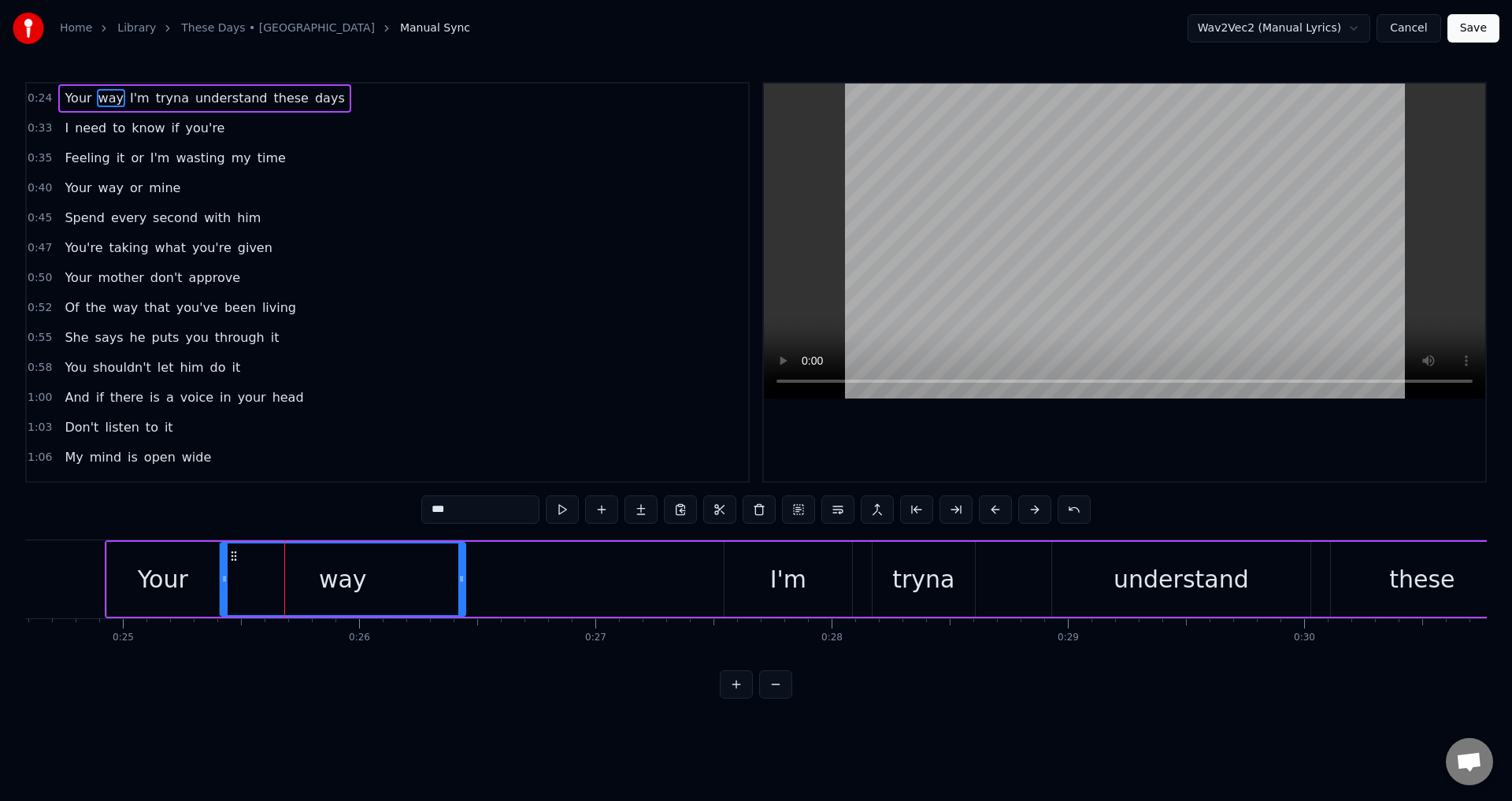
drag, startPoint x: 374, startPoint y: 580, endPoint x: 491, endPoint y: 593, distance: 117.7
click at [465, 593] on div at bounding box center [462, 579] width 6 height 71
click at [211, 593] on div "Your" at bounding box center [163, 579] width 112 height 74
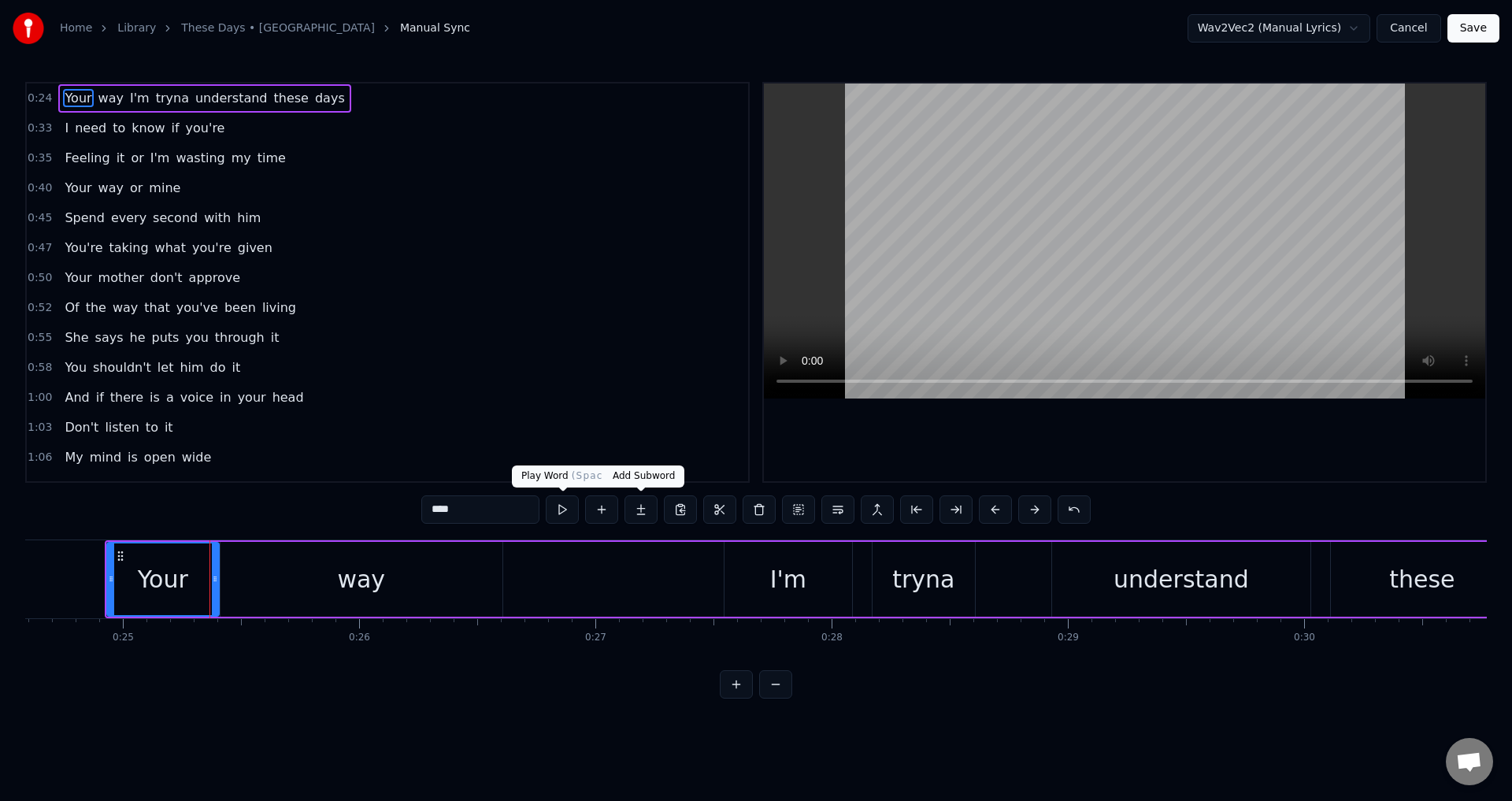
click at [893, 450] on div at bounding box center [1125, 282] width 722 height 398
click at [1040, 444] on div at bounding box center [1125, 282] width 722 height 398
click at [821, 571] on div "I'm" at bounding box center [788, 579] width 128 height 74
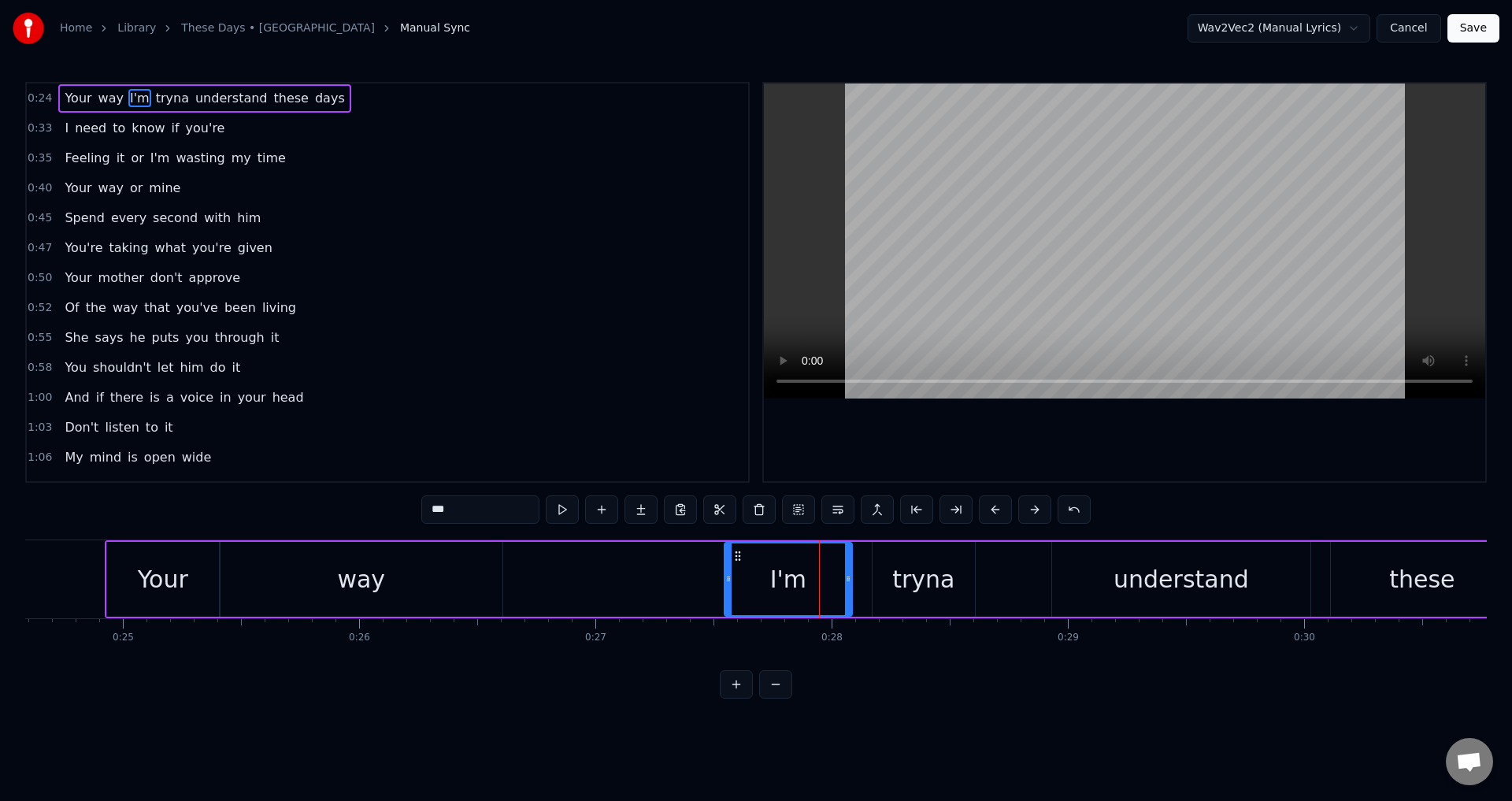
click at [881, 579] on div "tryna" at bounding box center [923, 579] width 102 height 74
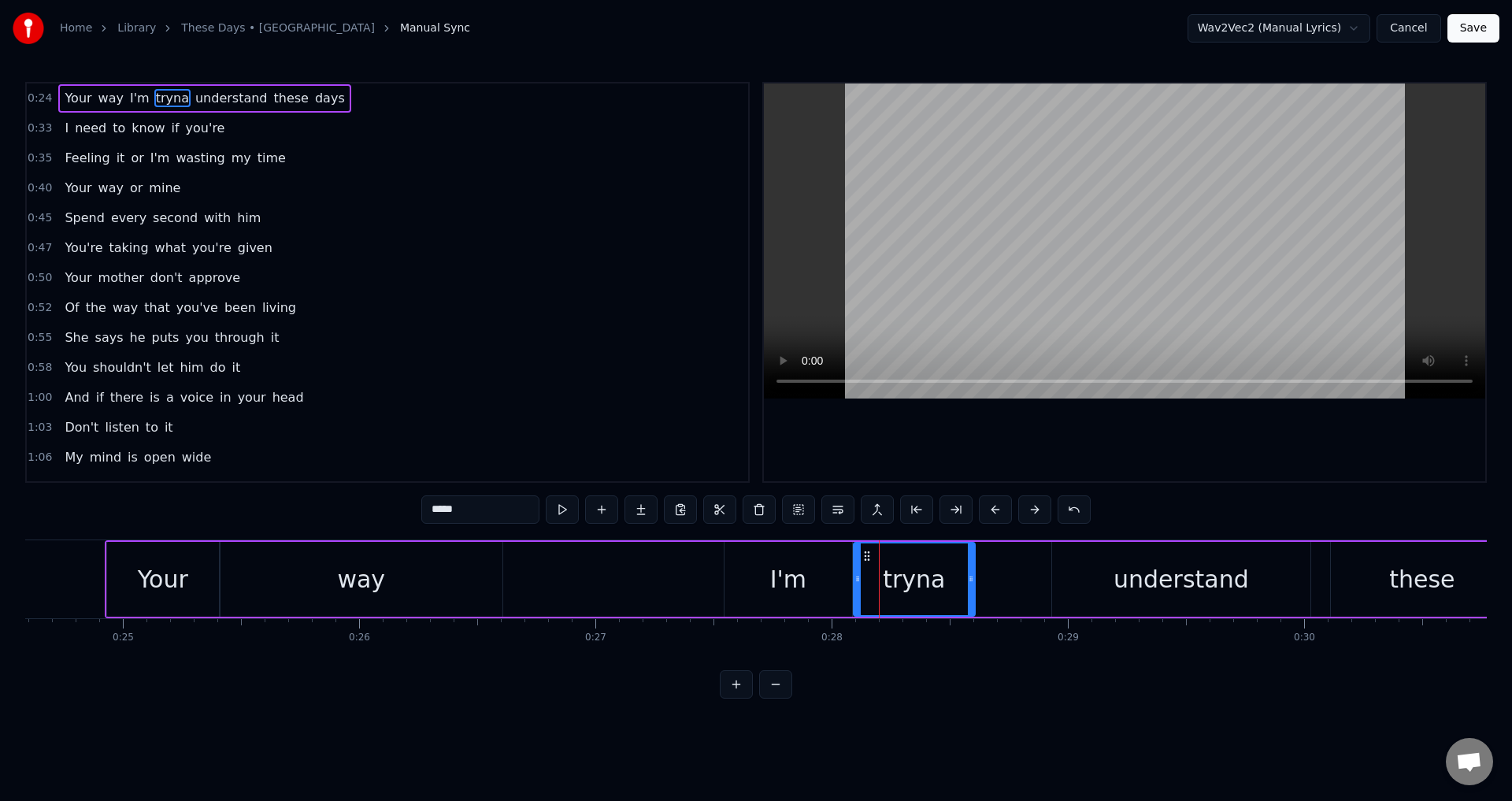
drag, startPoint x: 875, startPoint y: 577, endPoint x: 849, endPoint y: 577, distance: 26.0
click at [855, 577] on icon at bounding box center [858, 579] width 6 height 13
click at [763, 558] on div "I'm" at bounding box center [788, 579] width 128 height 74
type input "***"
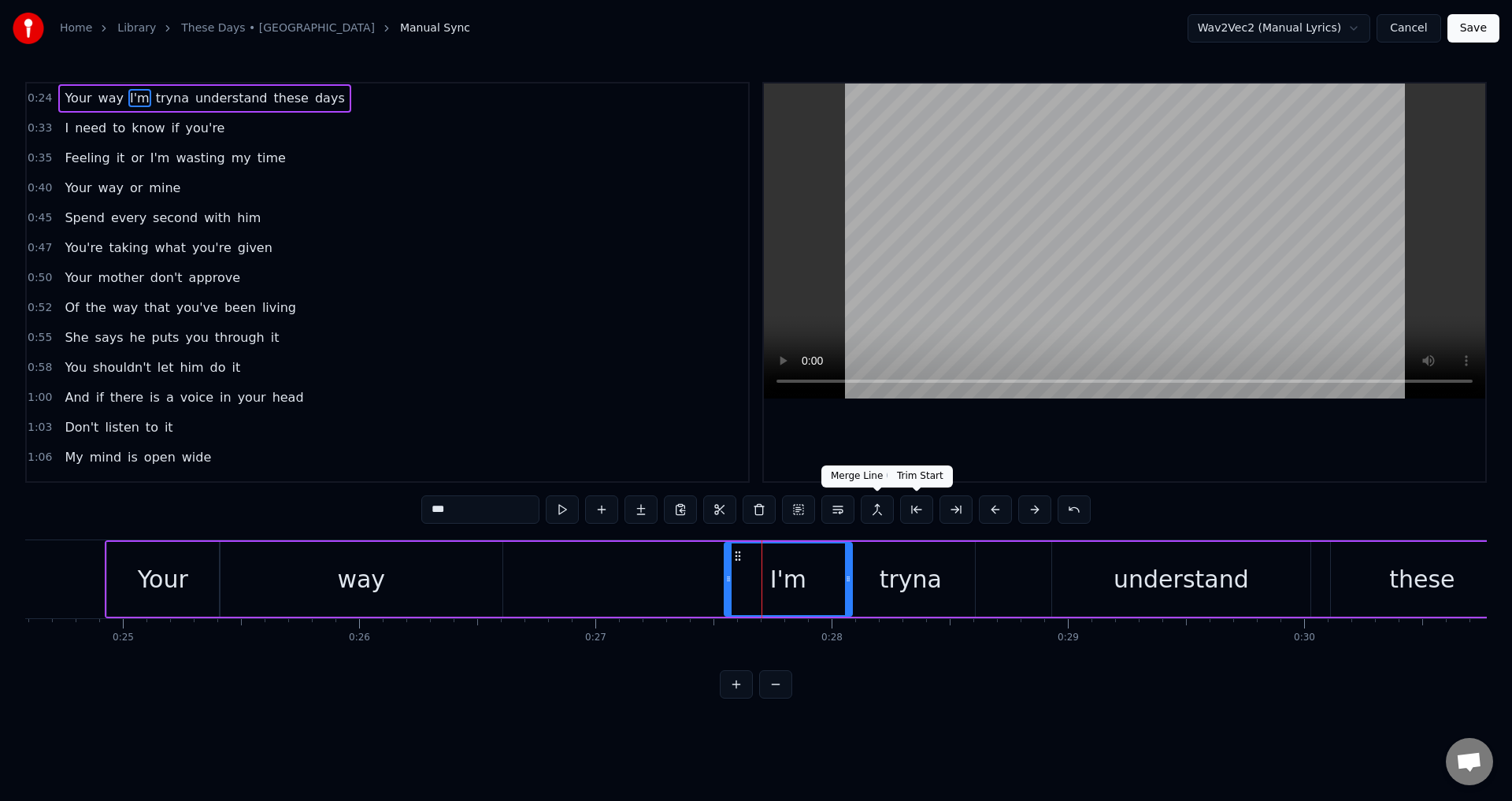
click at [955, 478] on div at bounding box center [1125, 282] width 722 height 398
click at [1027, 448] on div at bounding box center [1125, 282] width 722 height 398
click at [1046, 573] on div "Your way I'm tryna understand these days" at bounding box center [1087, 579] width 1965 height 78
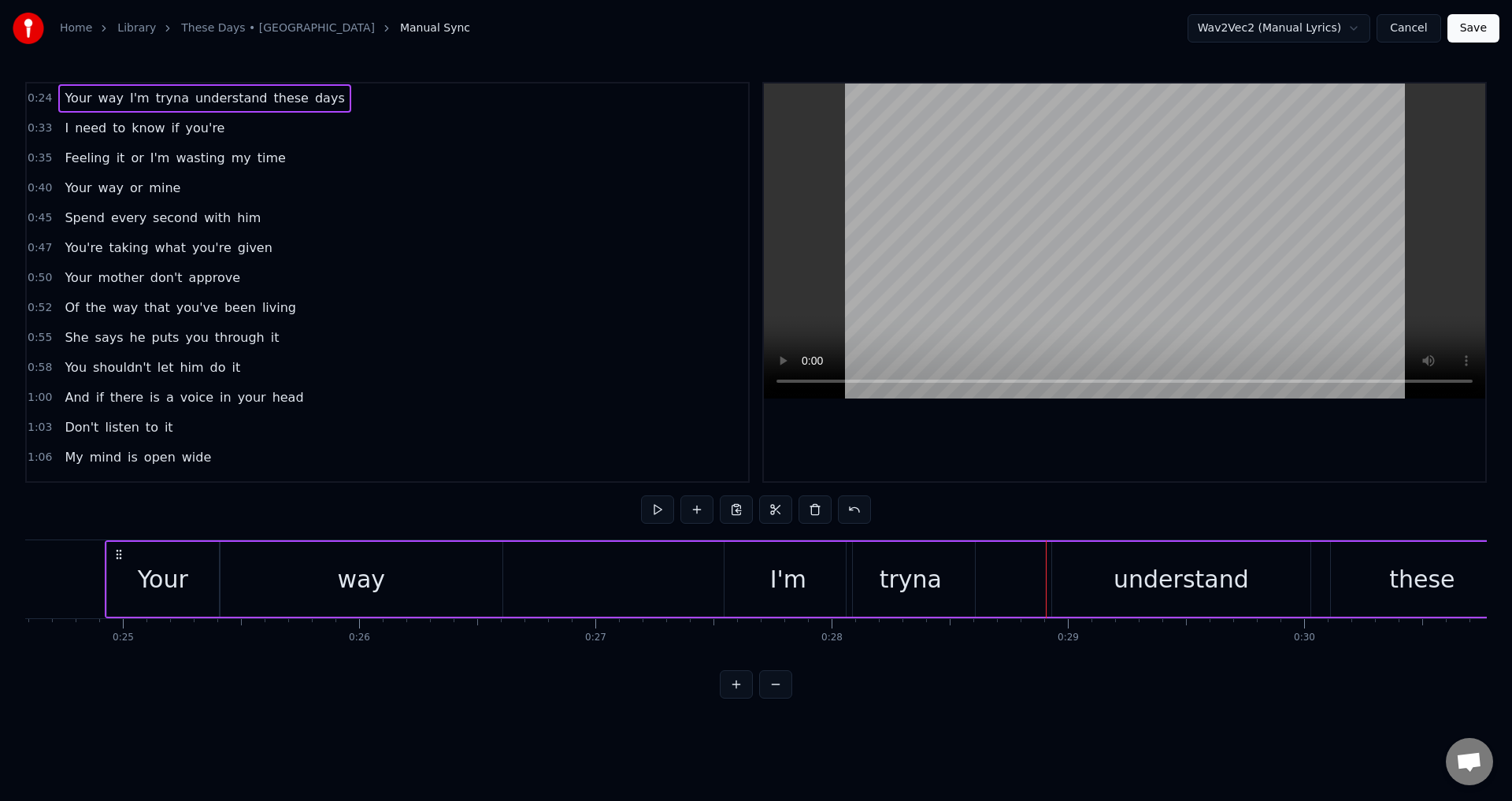
click at [948, 578] on div "tryna" at bounding box center [910, 579] width 128 height 74
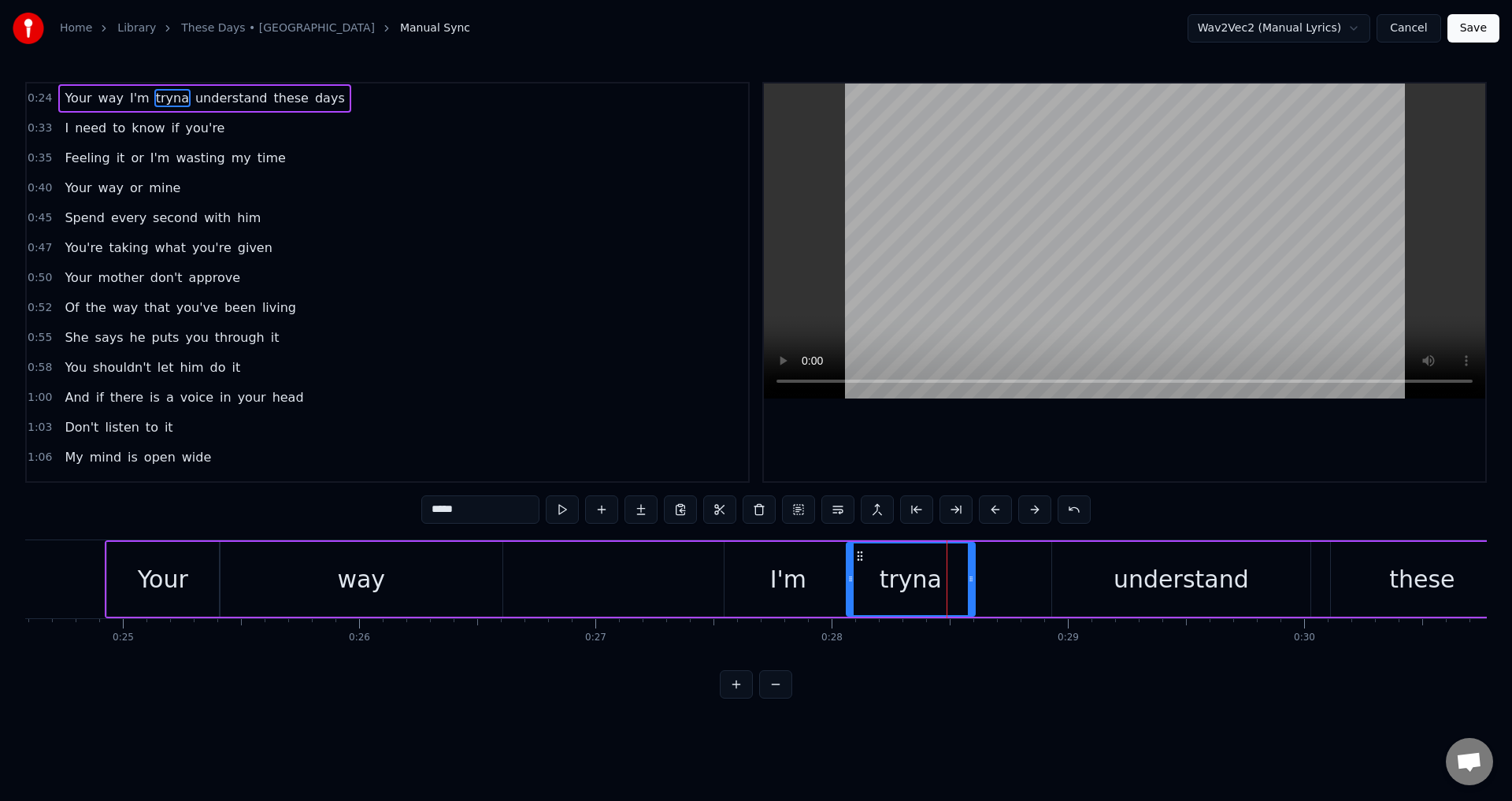
drag, startPoint x: 974, startPoint y: 578, endPoint x: 991, endPoint y: 580, distance: 17.1
click at [974, 580] on icon at bounding box center [971, 579] width 6 height 13
click at [1053, 578] on div "understand" at bounding box center [1181, 579] width 258 height 74
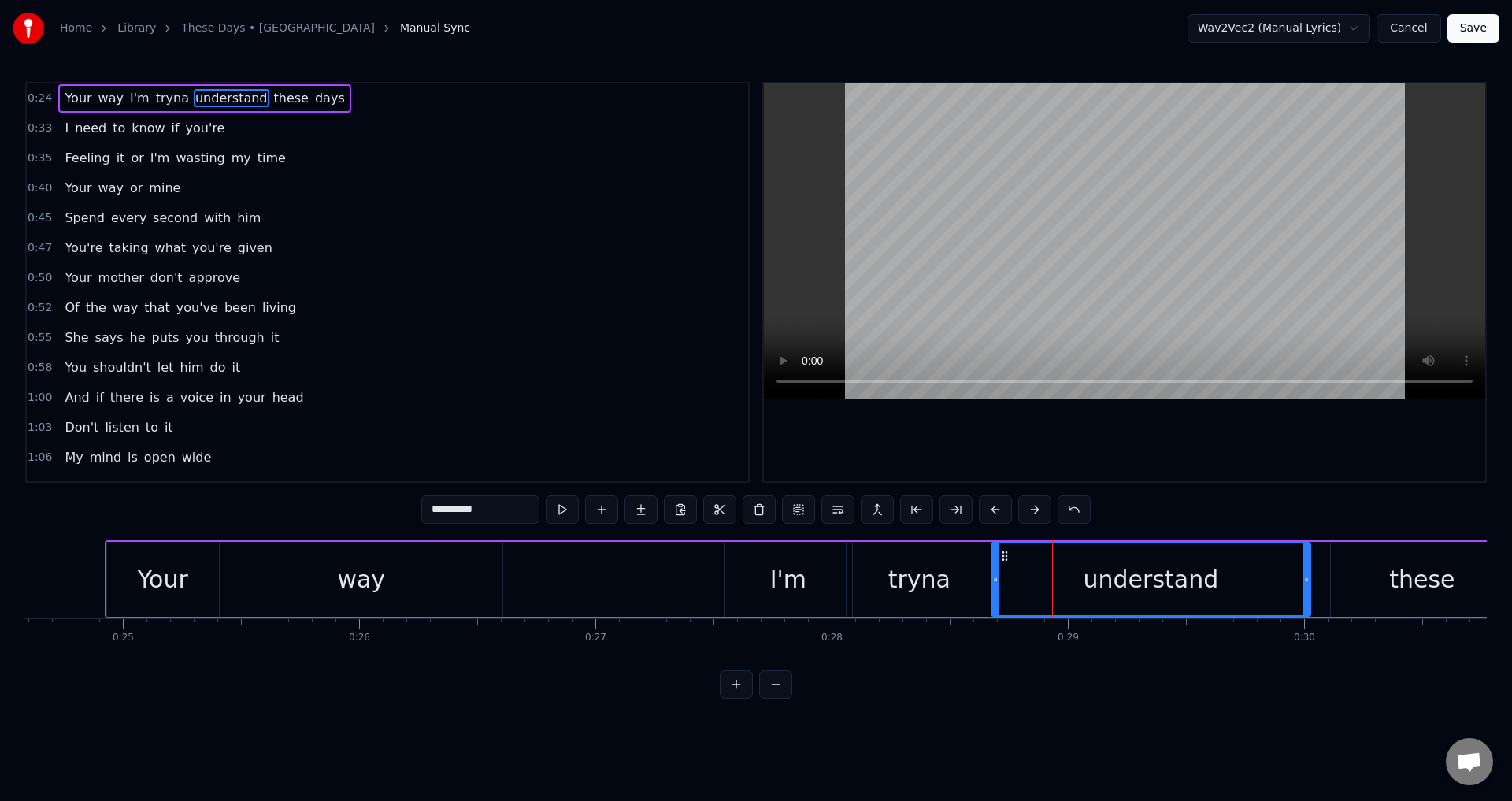
drag, startPoint x: 1056, startPoint y: 574, endPoint x: 996, endPoint y: 577, distance: 60.1
click at [996, 577] on icon at bounding box center [996, 579] width 6 height 13
click at [724, 584] on div "I'm" at bounding box center [788, 579] width 129 height 74
type input "***"
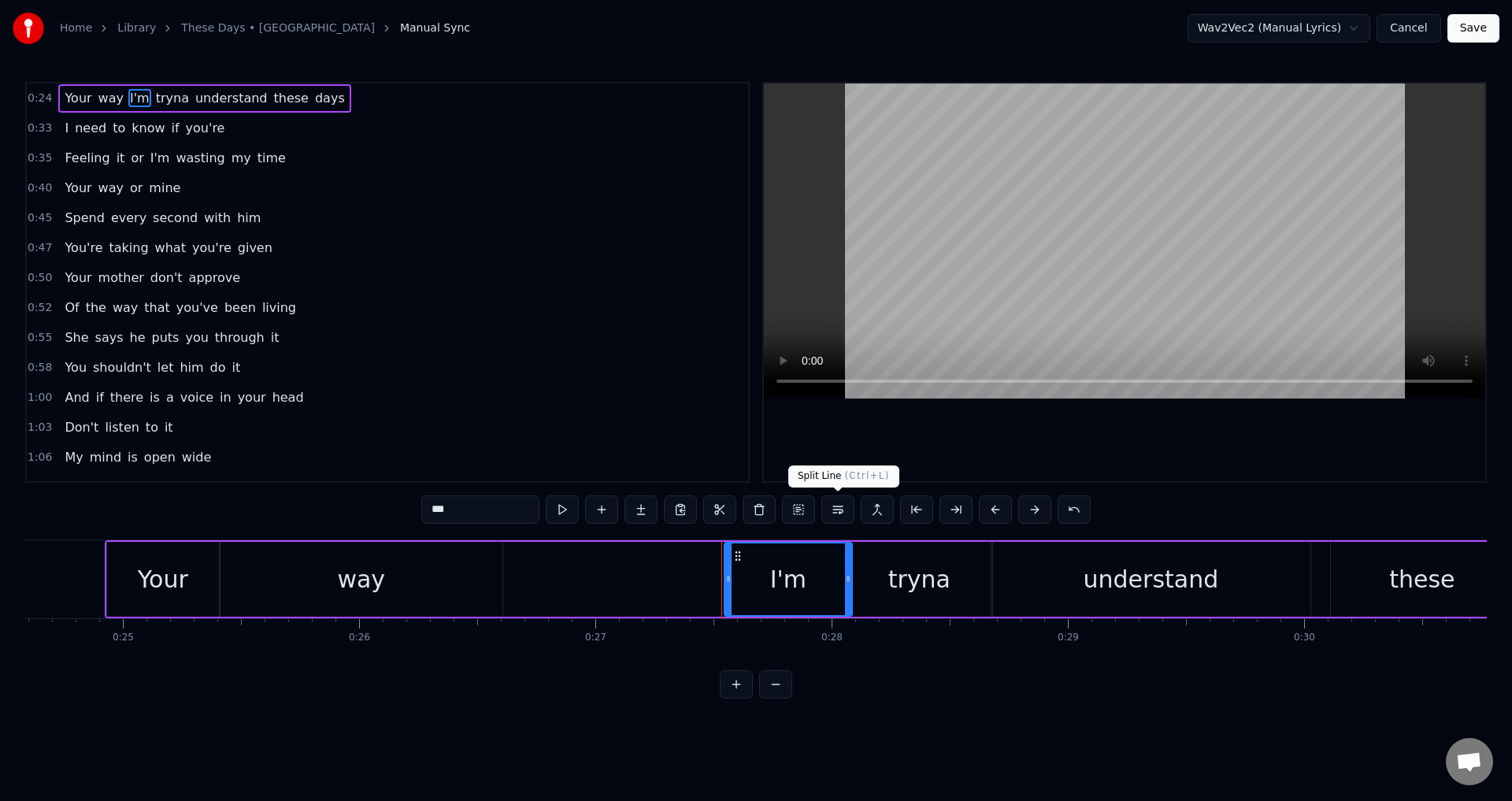
click at [1055, 413] on div at bounding box center [1125, 282] width 722 height 398
drag, startPoint x: 726, startPoint y: 573, endPoint x: 794, endPoint y: 584, distance: 68.9
click at [794, 584] on icon at bounding box center [797, 579] width 6 height 13
click at [729, 567] on div "Your way I'm tryna understand these days" at bounding box center [1087, 579] width 1965 height 78
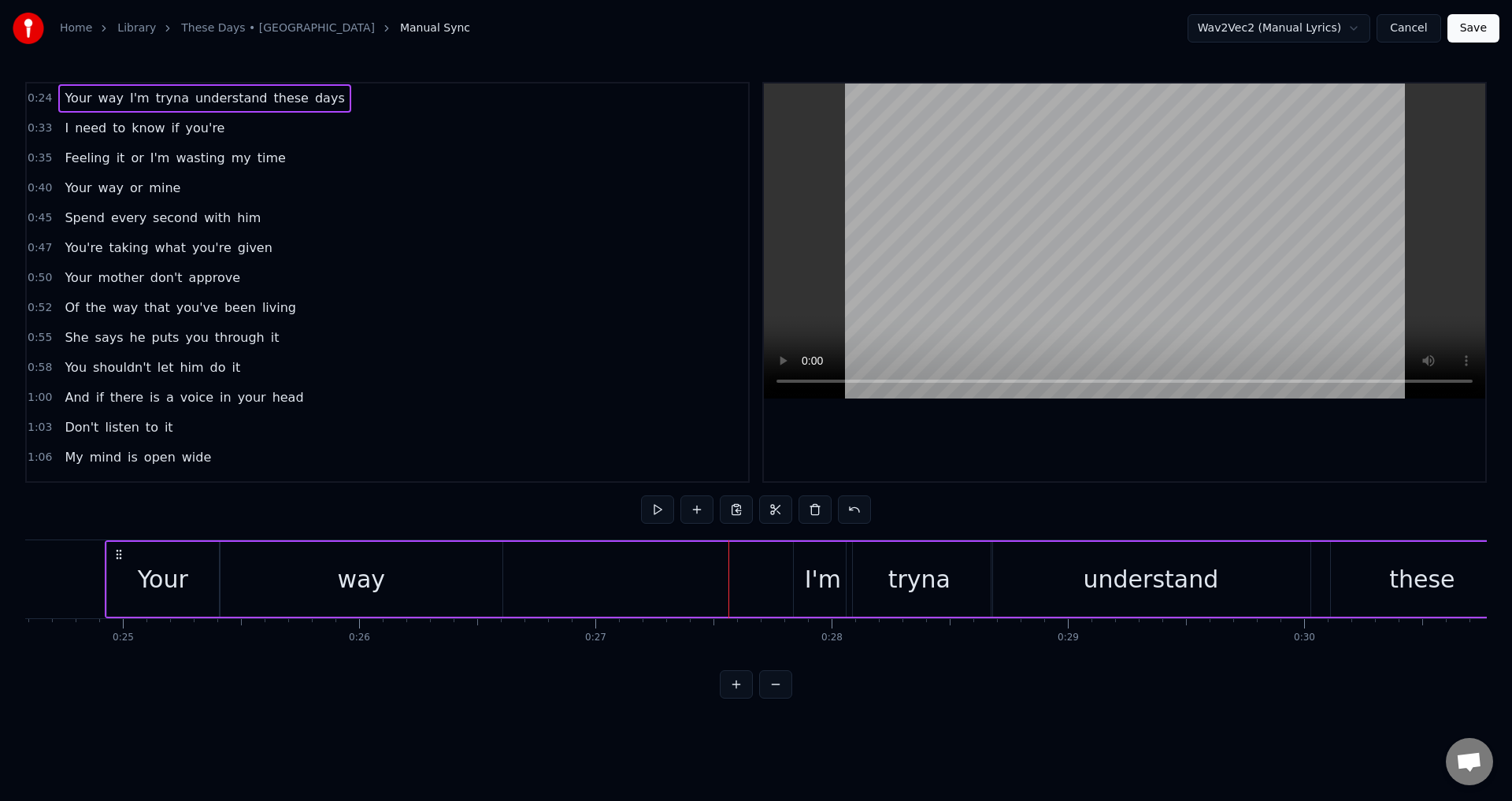
click at [1008, 440] on div at bounding box center [1125, 282] width 722 height 398
click at [1015, 448] on div at bounding box center [1125, 282] width 722 height 398
click at [707, 599] on div "Your way I'm tryna understand these days" at bounding box center [1087, 579] width 1965 height 78
click at [1049, 406] on div at bounding box center [1125, 282] width 722 height 398
click at [1046, 434] on div at bounding box center [1125, 282] width 722 height 398
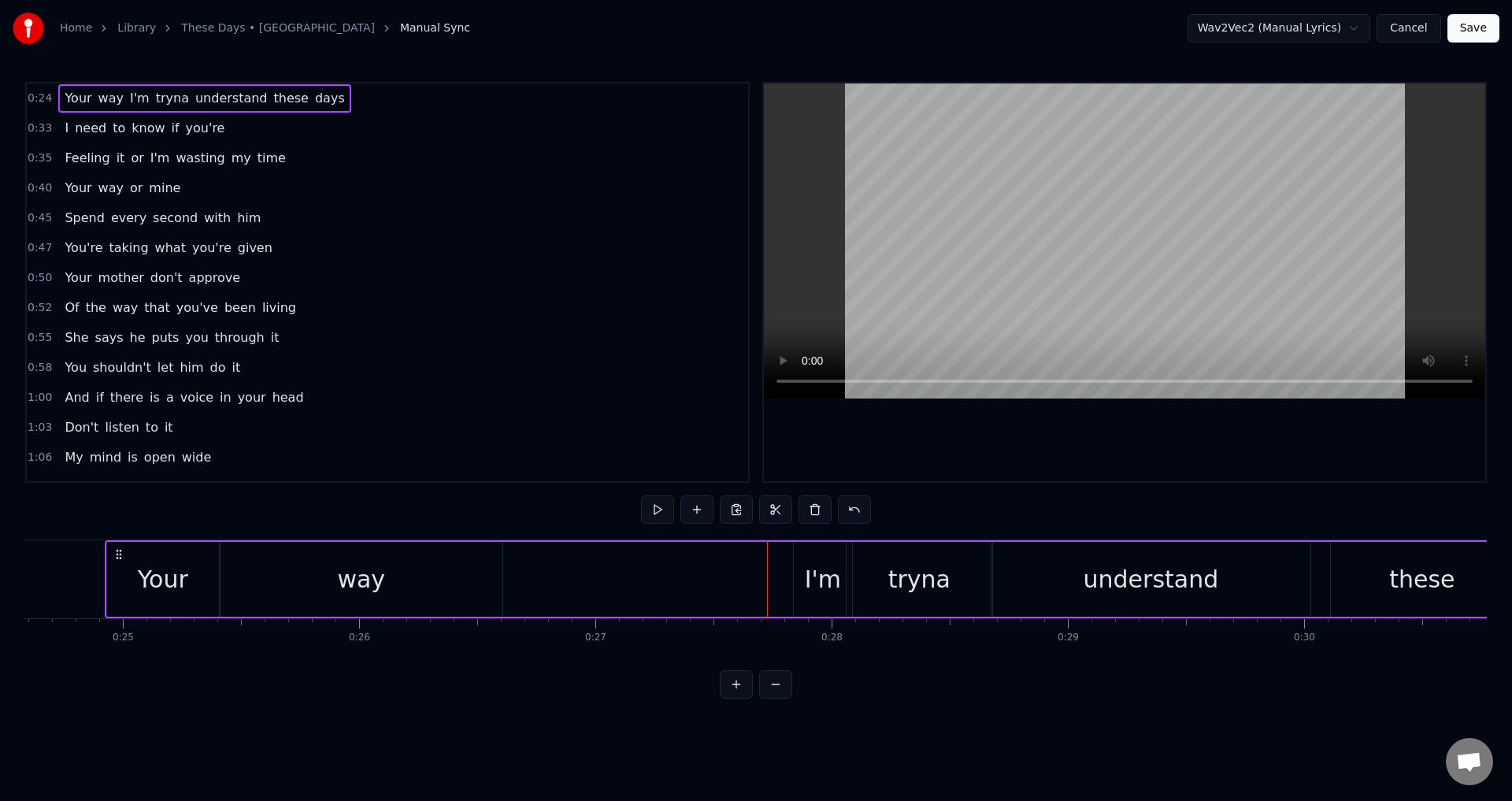
click at [796, 593] on div "I'm" at bounding box center [823, 579] width 59 height 74
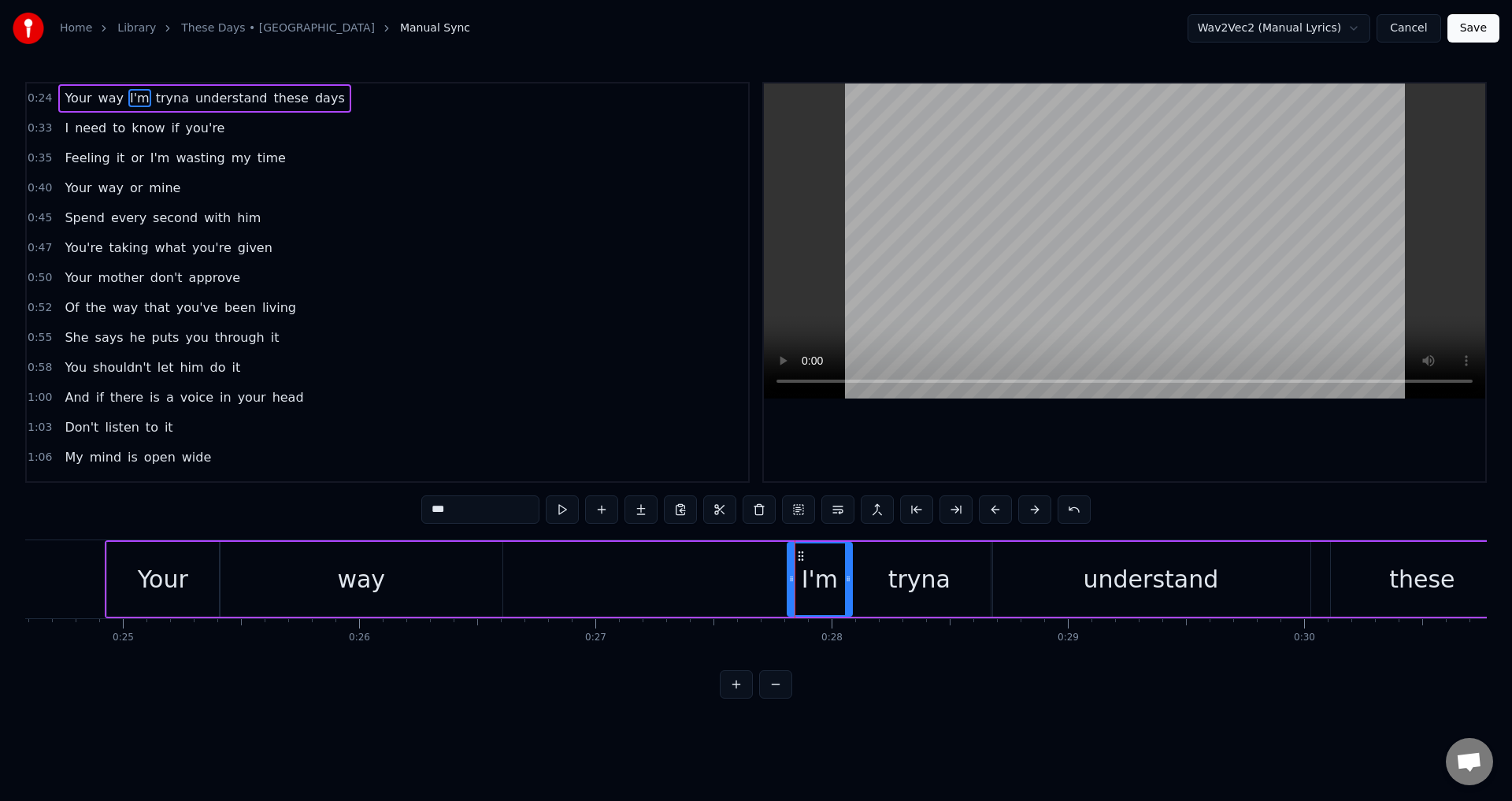
drag, startPoint x: 795, startPoint y: 587, endPoint x: 783, endPoint y: 587, distance: 12.0
click at [788, 587] on div at bounding box center [791, 579] width 6 height 71
click at [724, 578] on div "Your way I'm tryna understand these days" at bounding box center [1087, 579] width 1965 height 78
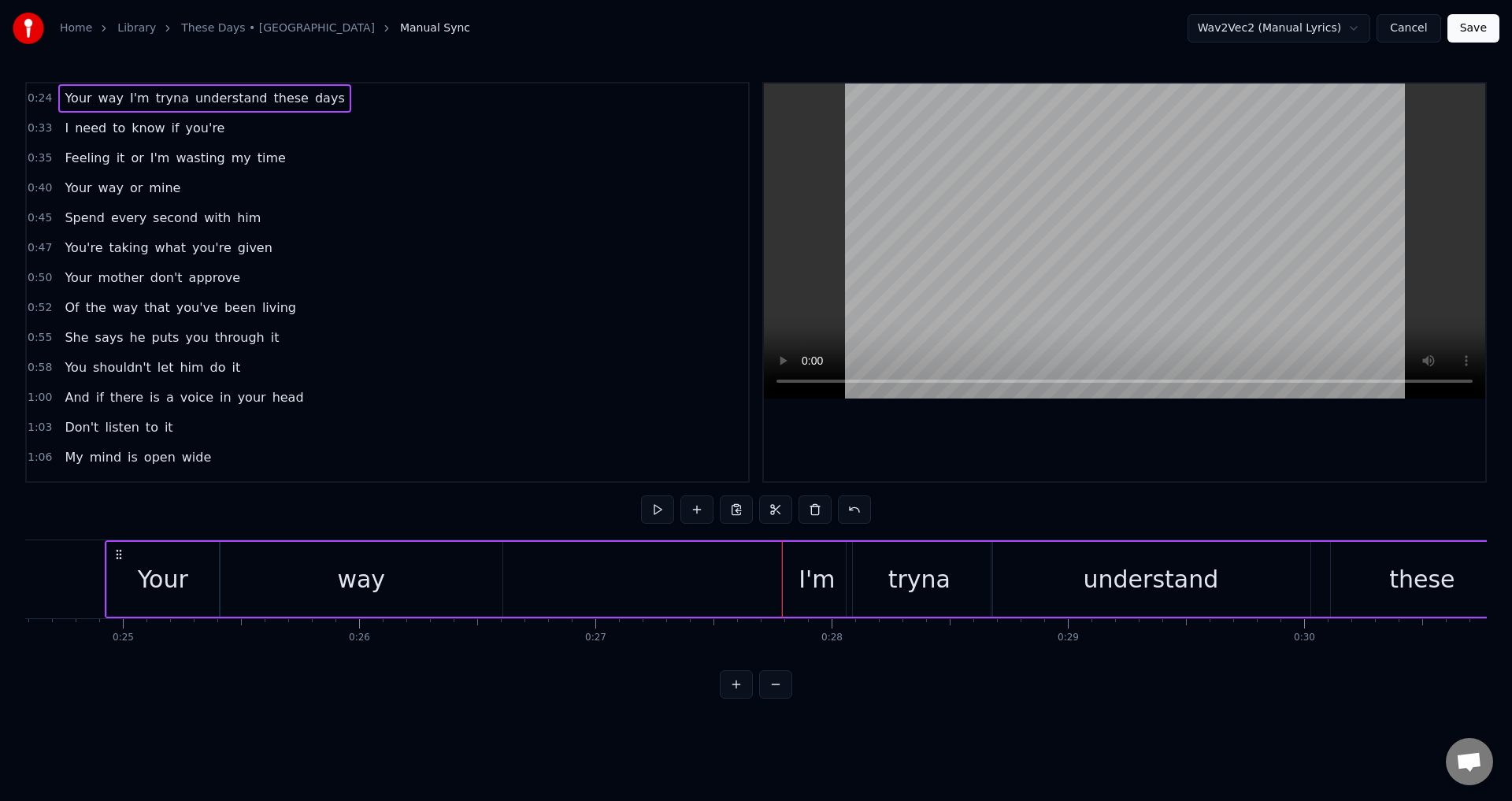
click at [1028, 445] on div at bounding box center [1125, 282] width 722 height 398
click at [1038, 433] on div at bounding box center [1125, 282] width 722 height 398
click at [903, 586] on div "tryna" at bounding box center [919, 580] width 63 height 36
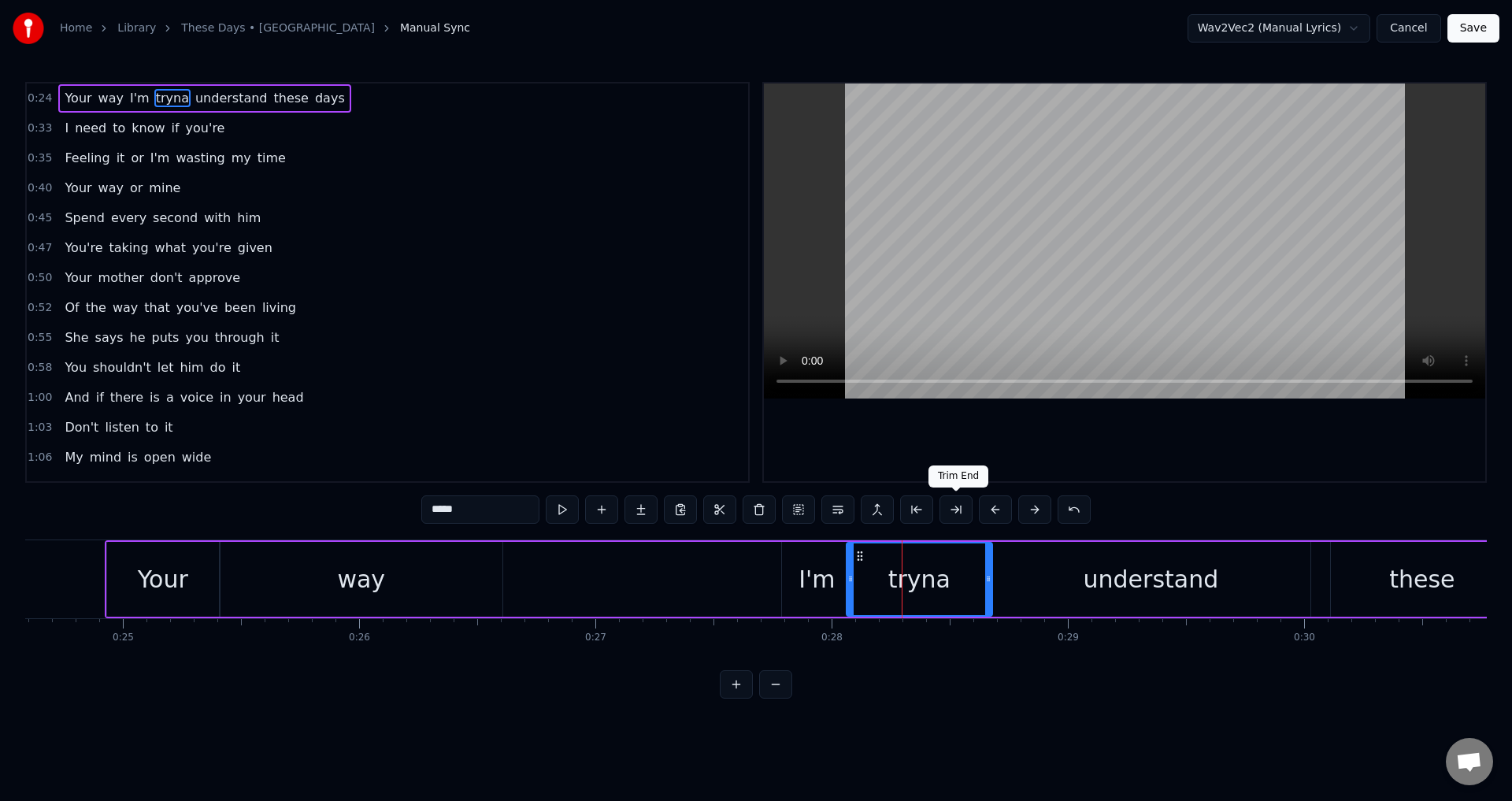
click at [1039, 425] on div at bounding box center [1125, 282] width 722 height 398
click at [1132, 438] on div at bounding box center [1125, 282] width 722 height 398
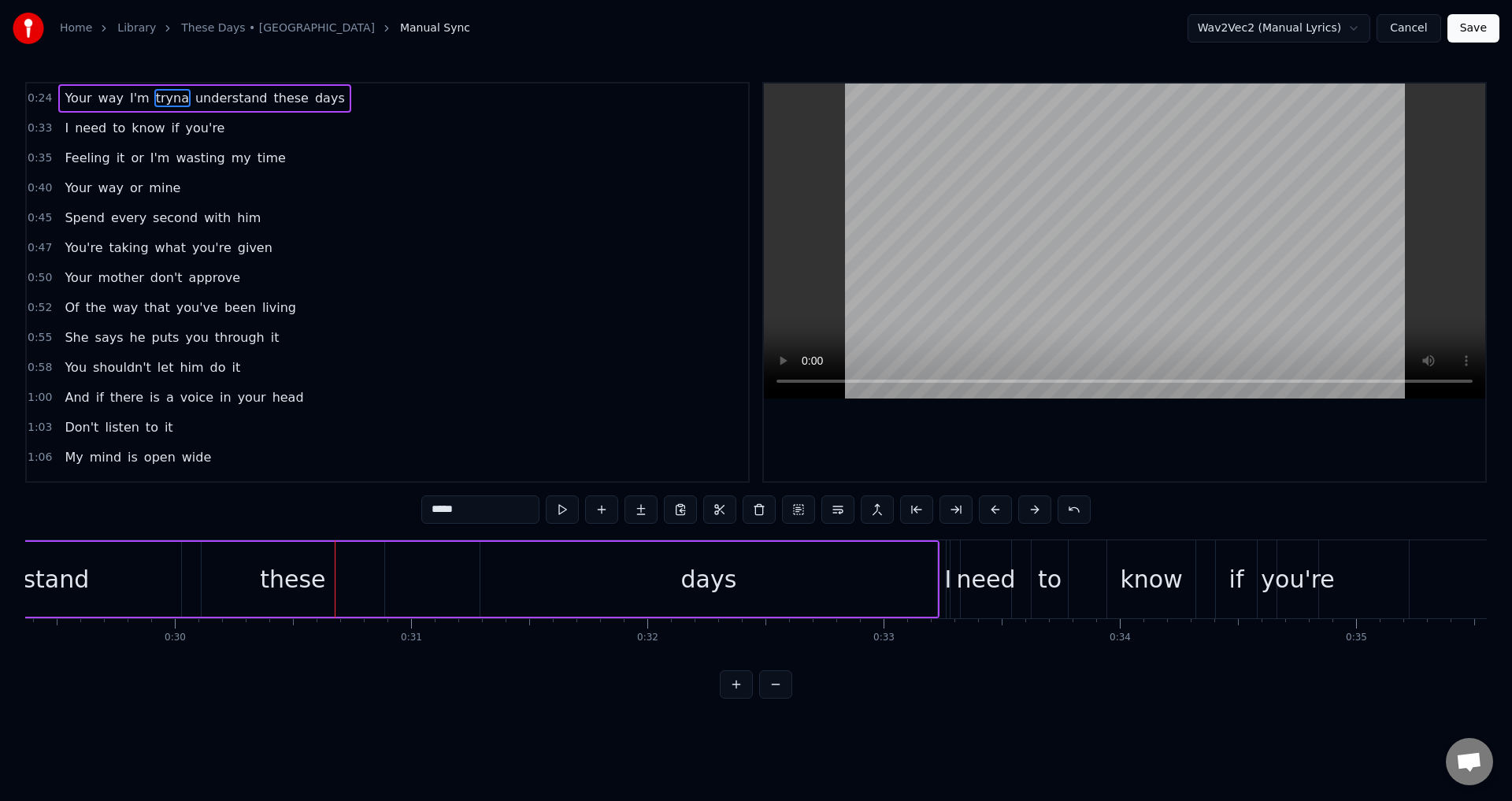
scroll to position [0, 6802]
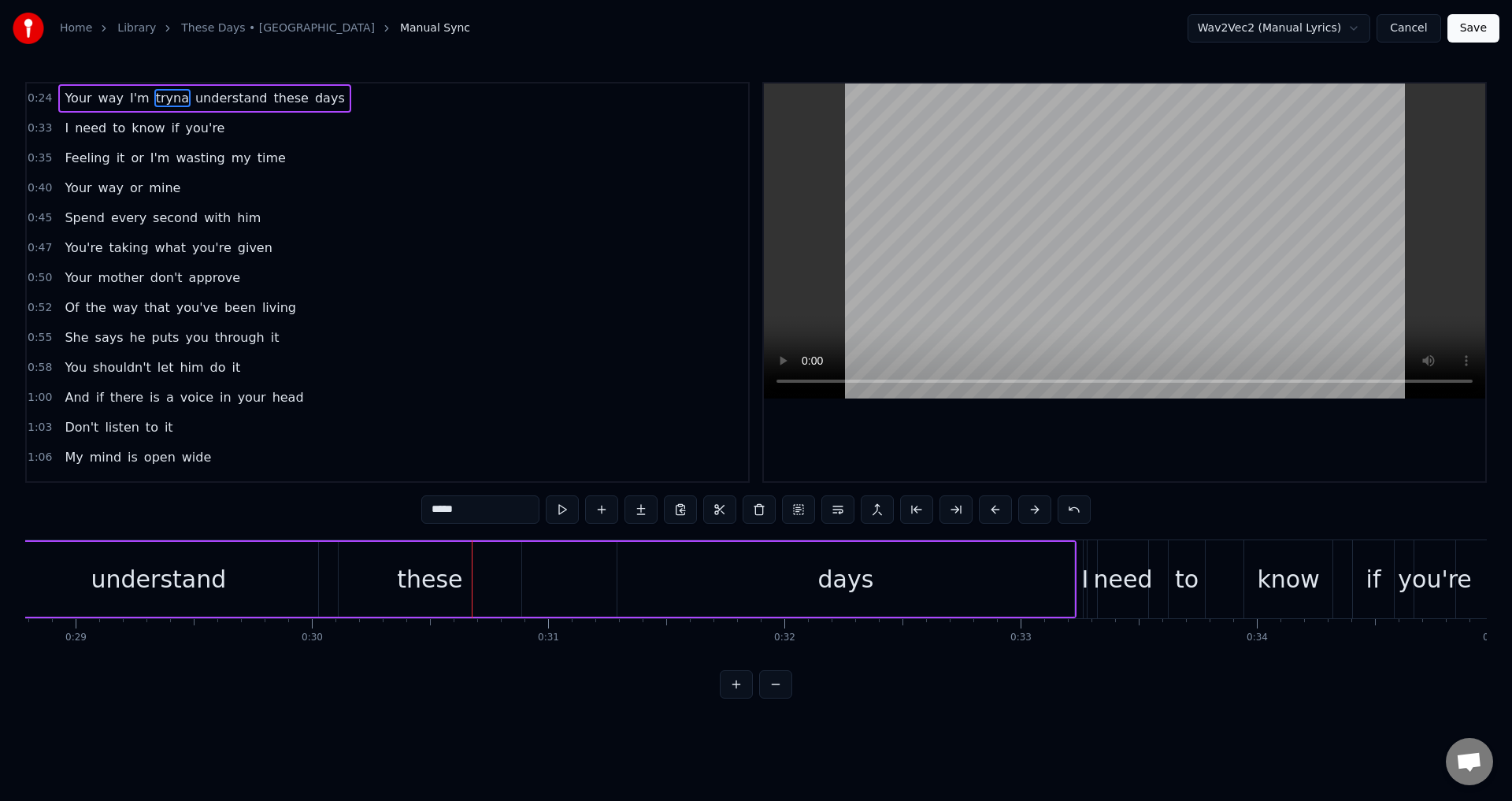
click at [216, 601] on div "understand" at bounding box center [158, 579] width 319 height 74
type input "**********"
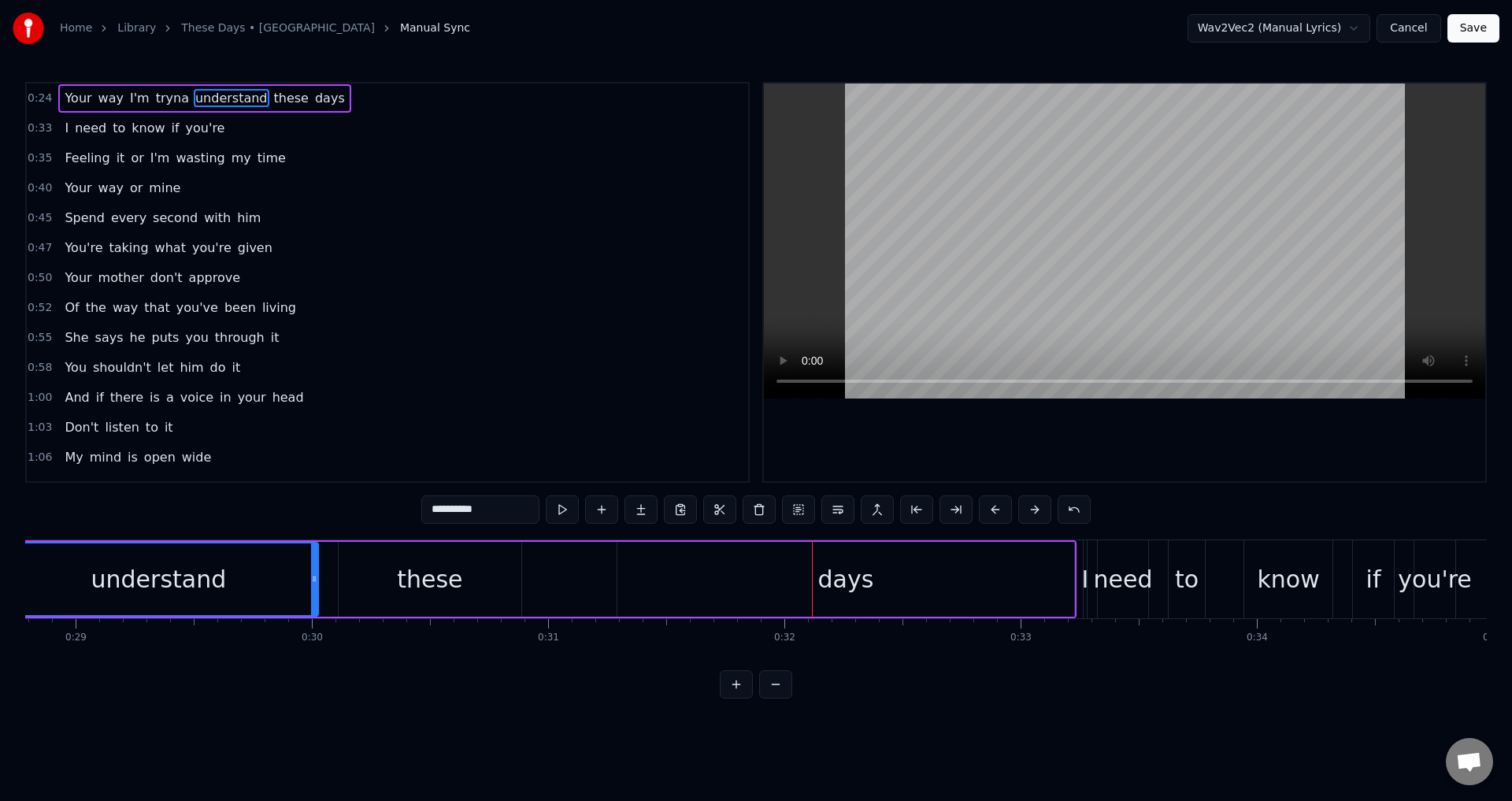
click at [250, 558] on div "understand" at bounding box center [159, 579] width 318 height 71
click at [1033, 428] on div at bounding box center [1125, 282] width 722 height 398
click at [277, 593] on div "understand" at bounding box center [159, 579] width 318 height 71
click at [158, 577] on div "understand" at bounding box center [159, 580] width 135 height 36
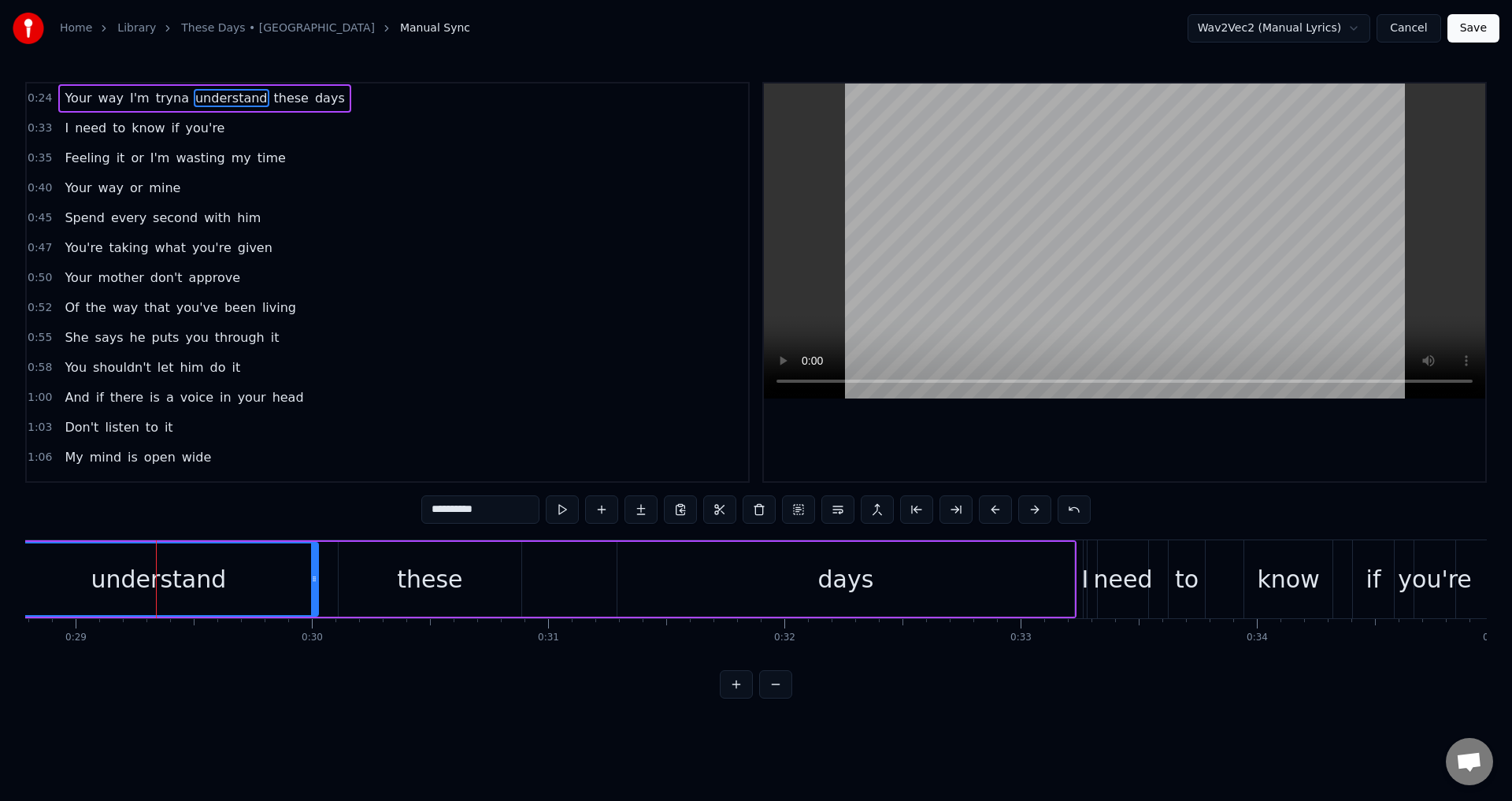
click at [1112, 413] on div at bounding box center [1125, 282] width 722 height 398
click at [1096, 434] on div at bounding box center [1125, 282] width 722 height 398
click at [454, 555] on div "these" at bounding box center [430, 579] width 183 height 74
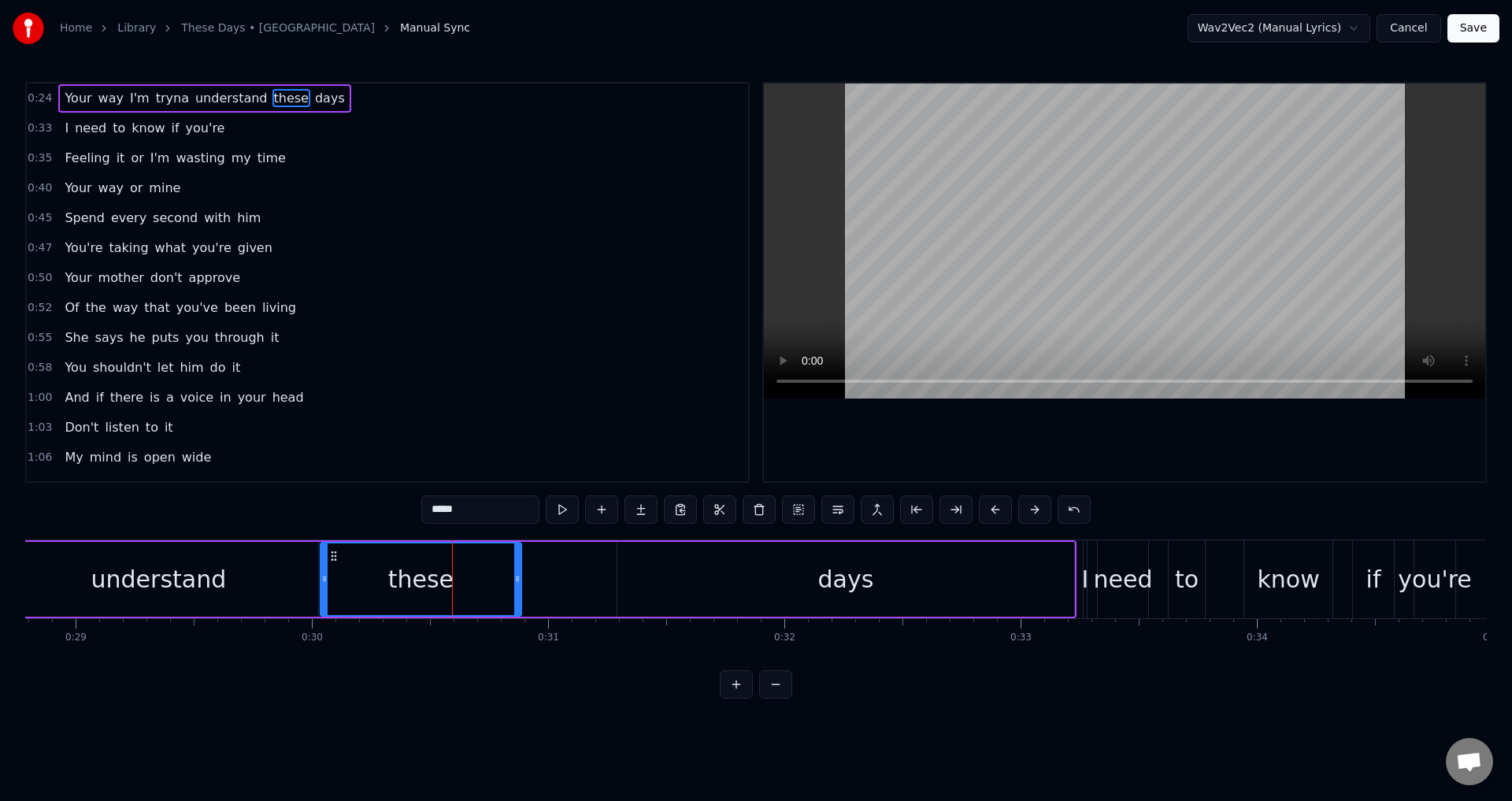
drag, startPoint x: 342, startPoint y: 585, endPoint x: 298, endPoint y: 581, distance: 44.2
click at [322, 583] on div at bounding box center [325, 579] width 6 height 71
click at [283, 577] on div "understand" at bounding box center [158, 579] width 319 height 74
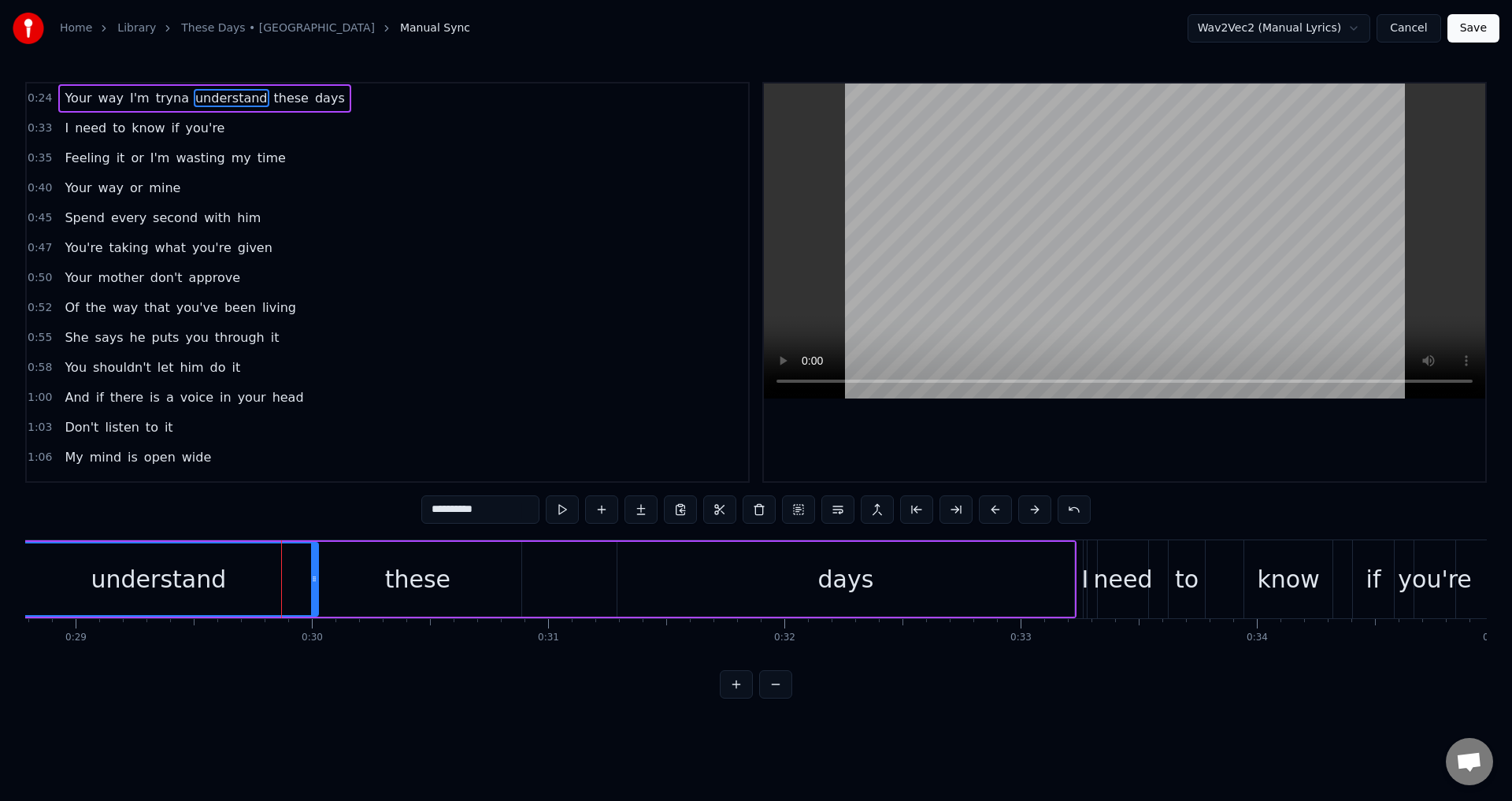
click at [1068, 413] on div at bounding box center [1125, 282] width 722 height 398
click at [1057, 423] on div at bounding box center [1125, 282] width 722 height 398
click at [500, 581] on div "these" at bounding box center [418, 579] width 207 height 74
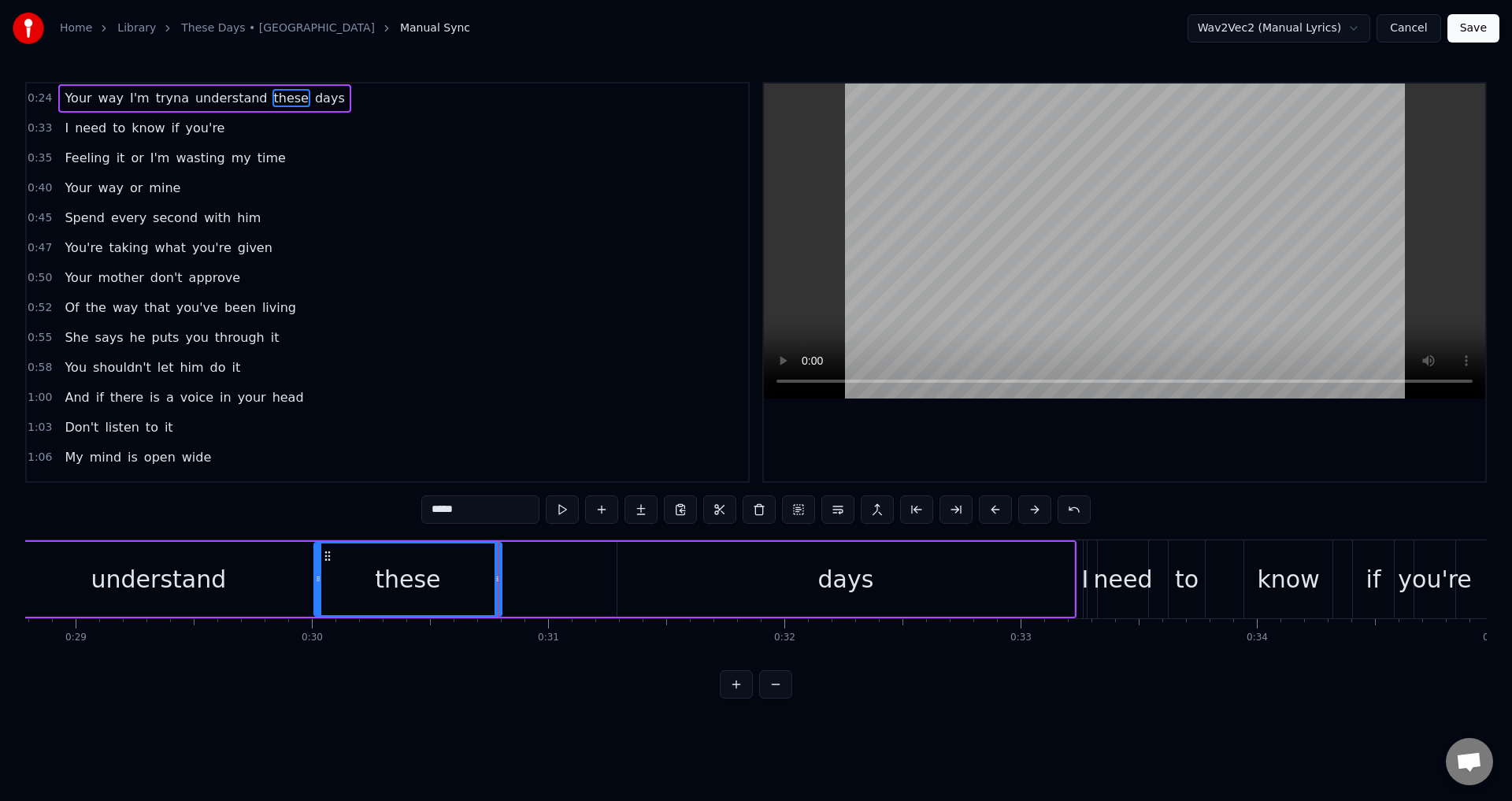
drag, startPoint x: 520, startPoint y: 579, endPoint x: 496, endPoint y: 578, distance: 24.0
click at [494, 580] on icon at bounding box center [497, 579] width 6 height 13
click at [670, 571] on div "days" at bounding box center [846, 579] width 457 height 74
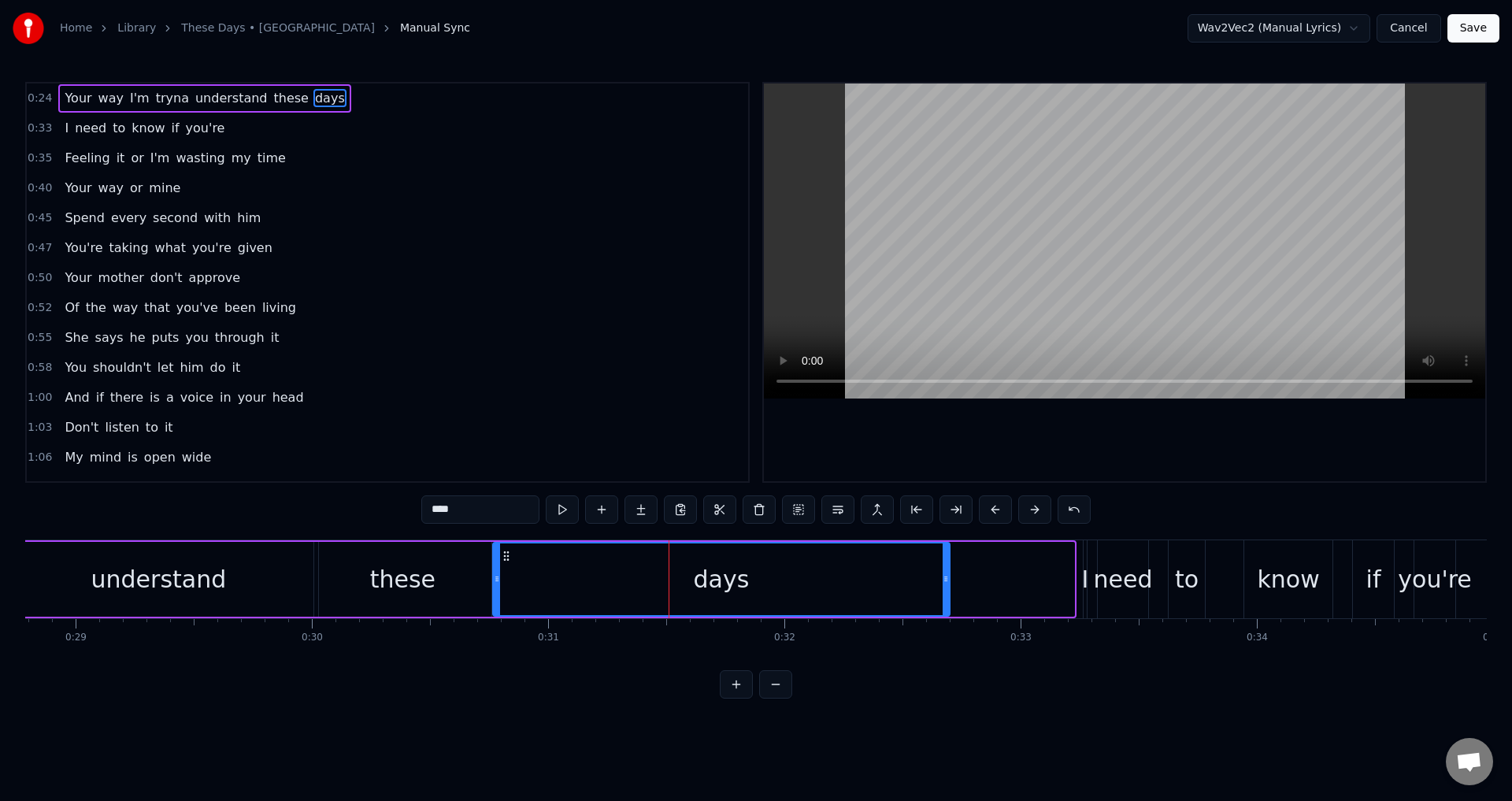
drag, startPoint x: 633, startPoint y: 559, endPoint x: 509, endPoint y: 574, distance: 124.9
click at [509, 574] on div "days" at bounding box center [721, 579] width 456 height 71
click at [195, 581] on div "understand" at bounding box center [159, 580] width 135 height 36
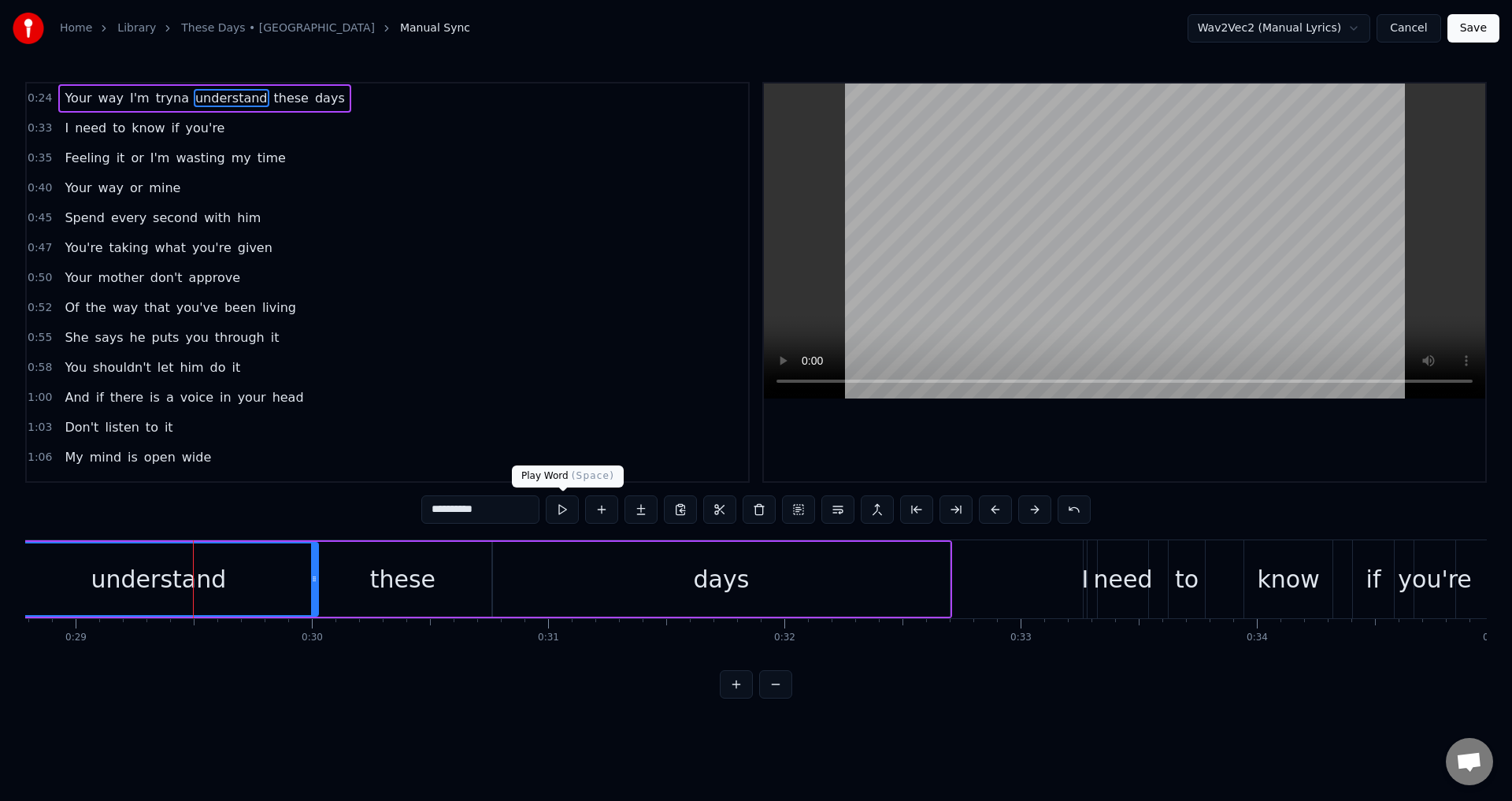
click at [1071, 418] on div at bounding box center [1125, 282] width 722 height 398
click at [1070, 425] on div at bounding box center [1125, 282] width 722 height 398
click at [468, 557] on div "these" at bounding box center [403, 579] width 177 height 74
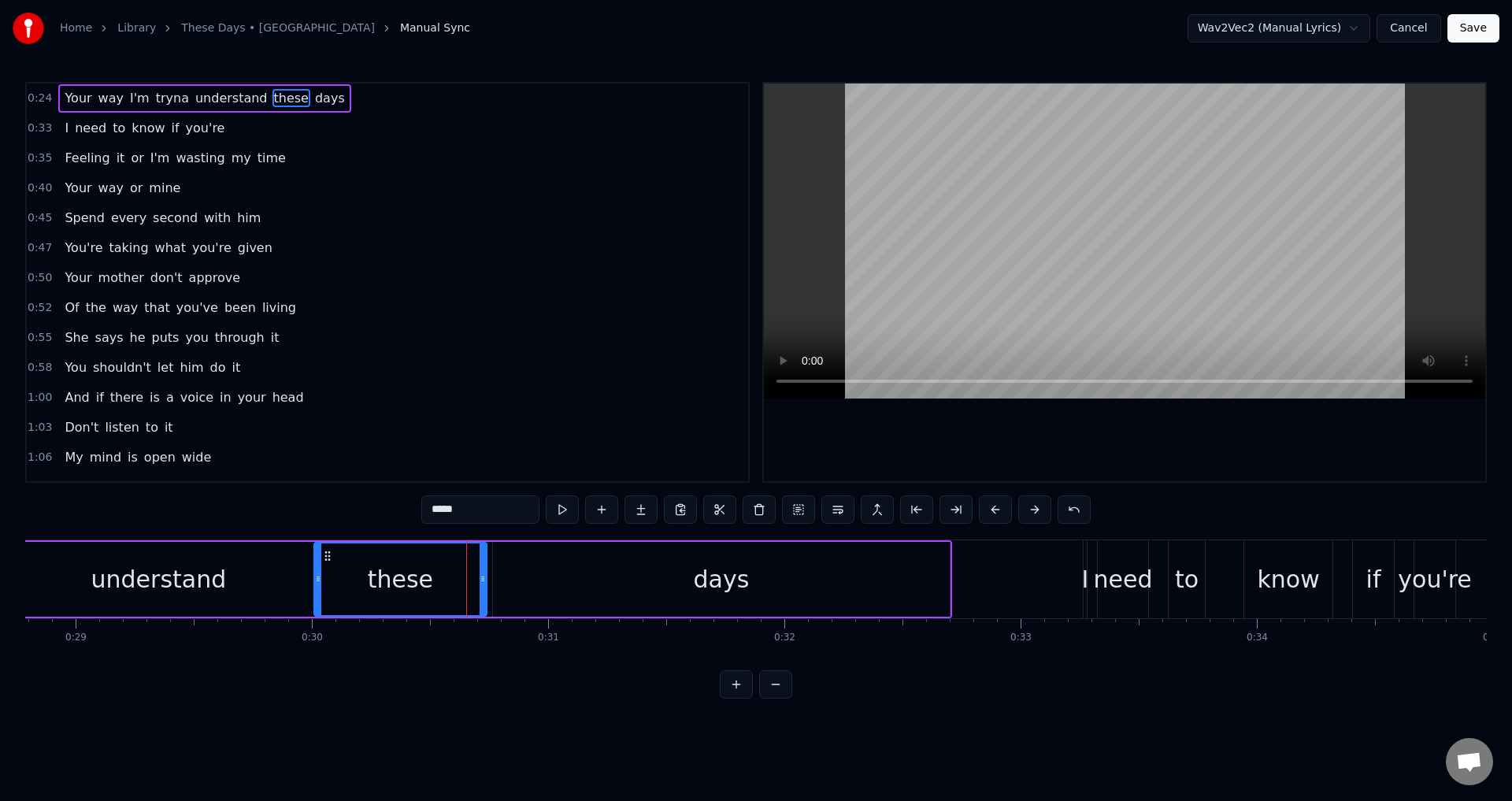
drag, startPoint x: 486, startPoint y: 565, endPoint x: 467, endPoint y: 570, distance: 19.6
click at [480, 570] on div at bounding box center [482, 579] width 6 height 71
click at [513, 578] on div "days" at bounding box center [722, 579] width 457 height 74
type input "****"
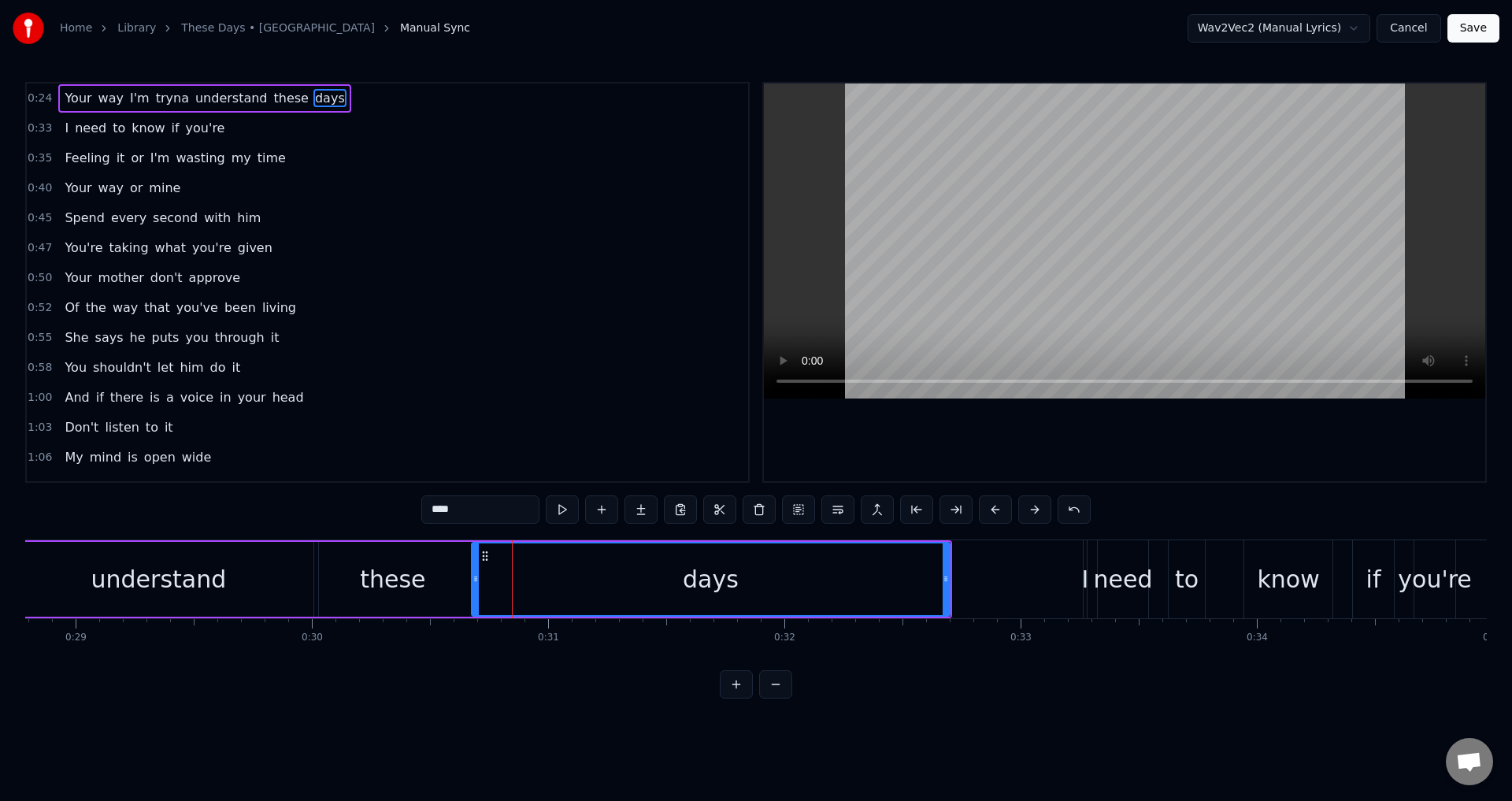
drag, startPoint x: 500, startPoint y: 576, endPoint x: 474, endPoint y: 579, distance: 26.2
click at [474, 579] on icon at bounding box center [476, 579] width 6 height 13
click at [1010, 420] on div at bounding box center [1125, 282] width 722 height 398
click at [1008, 440] on div at bounding box center [1125, 282] width 722 height 398
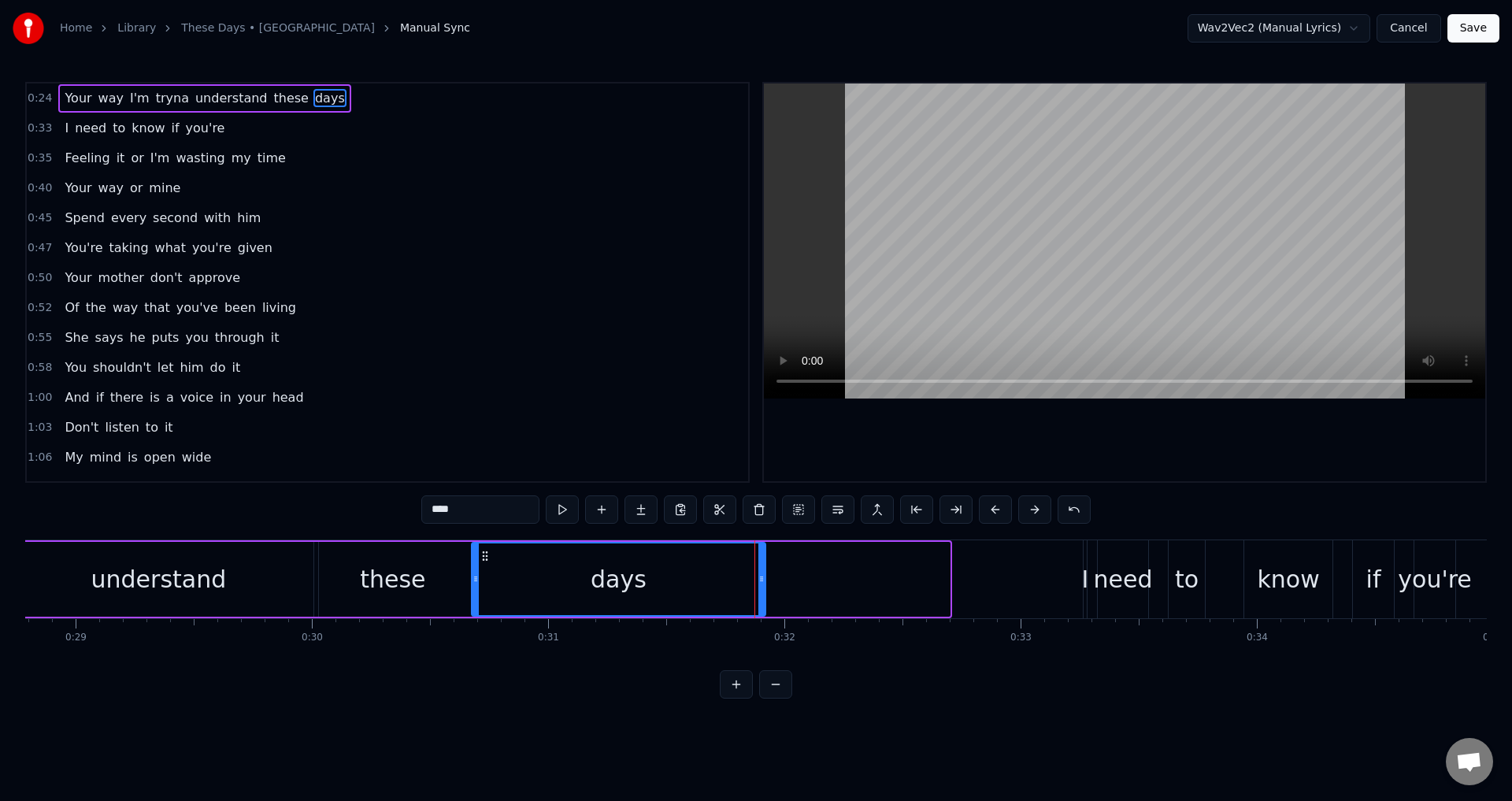
drag, startPoint x: 945, startPoint y: 581, endPoint x: 757, endPoint y: 587, distance: 188.1
click at [758, 587] on div at bounding box center [761, 579] width 6 height 71
click at [1148, 415] on div at bounding box center [1125, 282] width 722 height 398
click at [1130, 435] on div at bounding box center [1125, 282] width 722 height 398
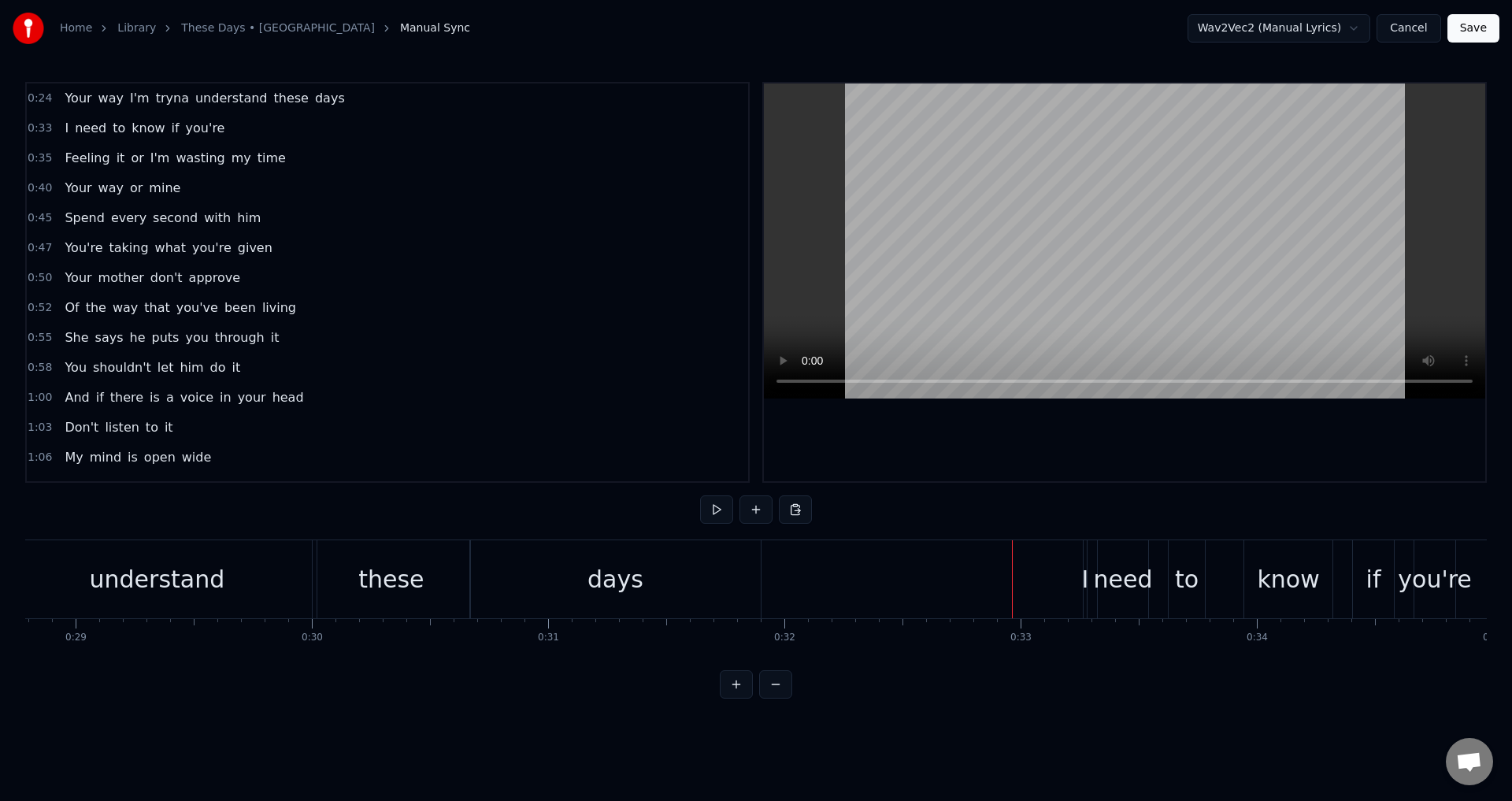
click at [1088, 587] on div "I" at bounding box center [1085, 580] width 7 height 36
click at [1156, 579] on div "I need to know if you're" at bounding box center [1271, 579] width 376 height 78
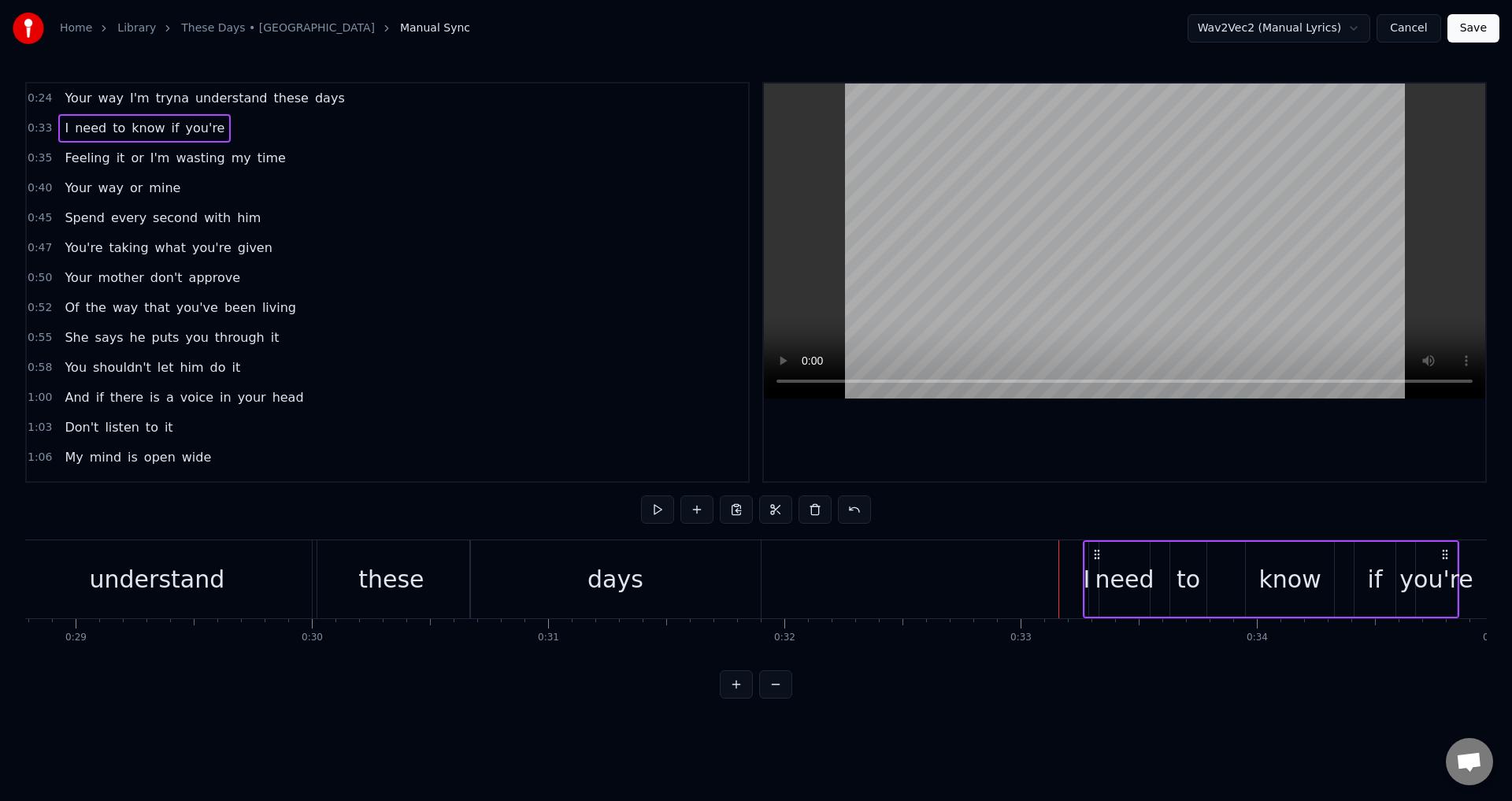
click at [1088, 577] on div "I" at bounding box center [1087, 580] width 7 height 36
drag, startPoint x: 1084, startPoint y: 584, endPoint x: 1097, endPoint y: 595, distance: 17.0
click at [1106, 598] on div at bounding box center [1105, 579] width 6 height 71
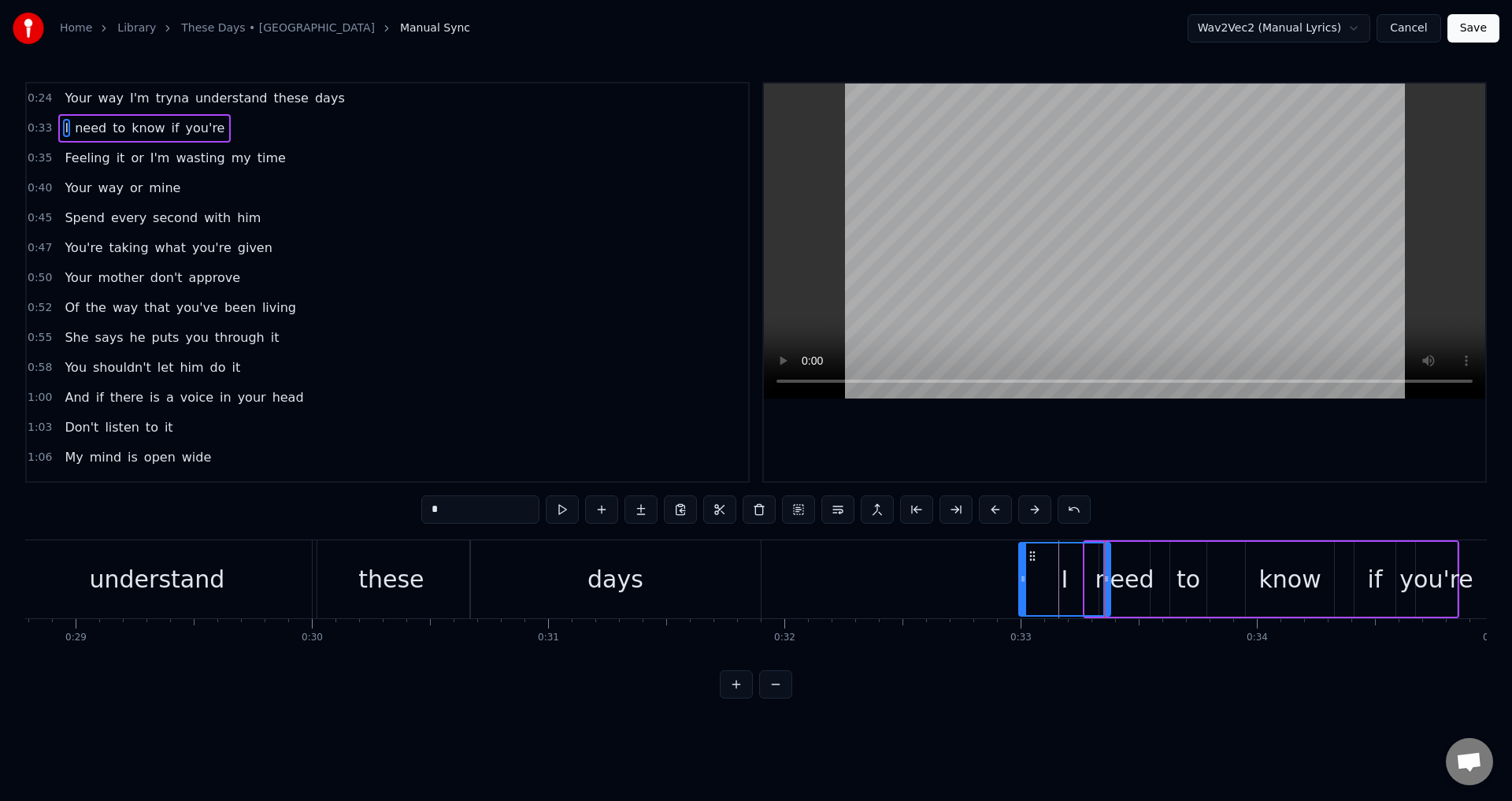
drag, startPoint x: 1089, startPoint y: 582, endPoint x: 1024, endPoint y: 588, distance: 65.3
click at [1024, 588] on div at bounding box center [1023, 579] width 6 height 71
drag, startPoint x: 1109, startPoint y: 588, endPoint x: 1068, endPoint y: 589, distance: 41.0
click at [1068, 589] on div at bounding box center [1065, 579] width 6 height 71
